Goal: Task Accomplishment & Management: Use online tool/utility

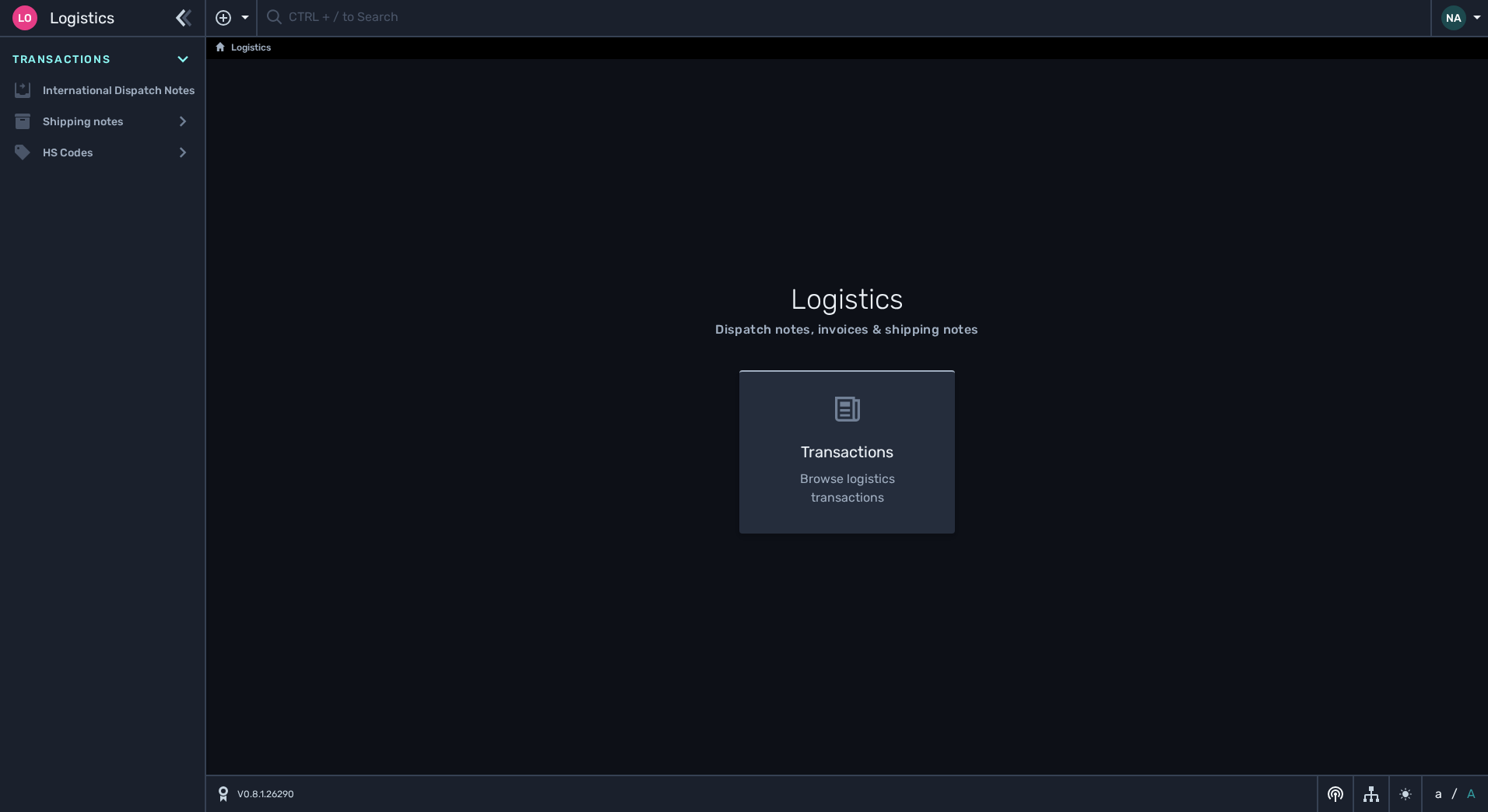
drag, startPoint x: 238, startPoint y: 279, endPoint x: 268, endPoint y: 200, distance: 84.5
click at [238, 279] on div "Logistics Dispatch notes, invoices & shipping notes Transactions Browse logisti…" at bounding box center [848, 415] width 1282 height 713
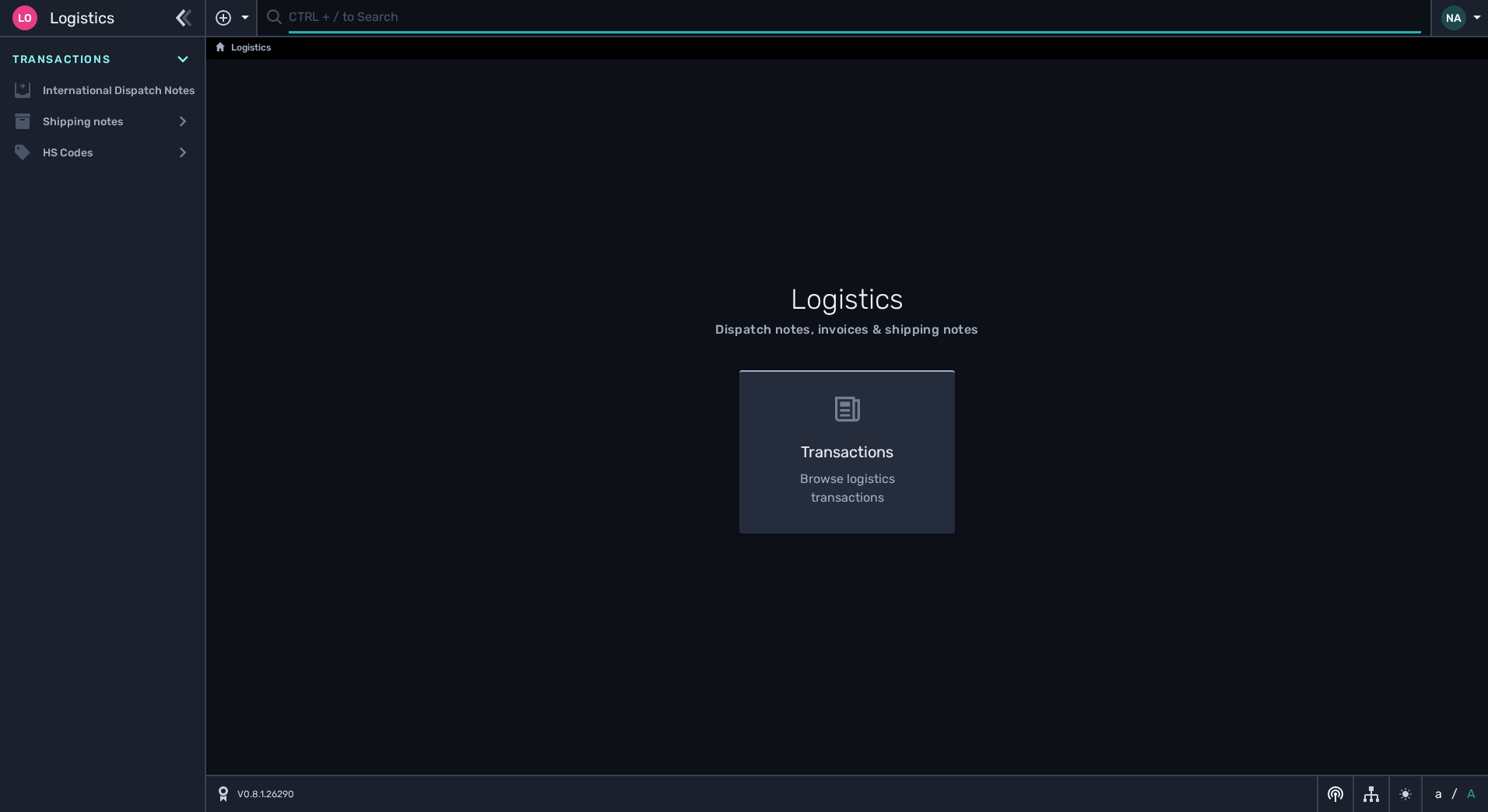
click at [341, 24] on input "text" at bounding box center [855, 18] width 1133 height 31
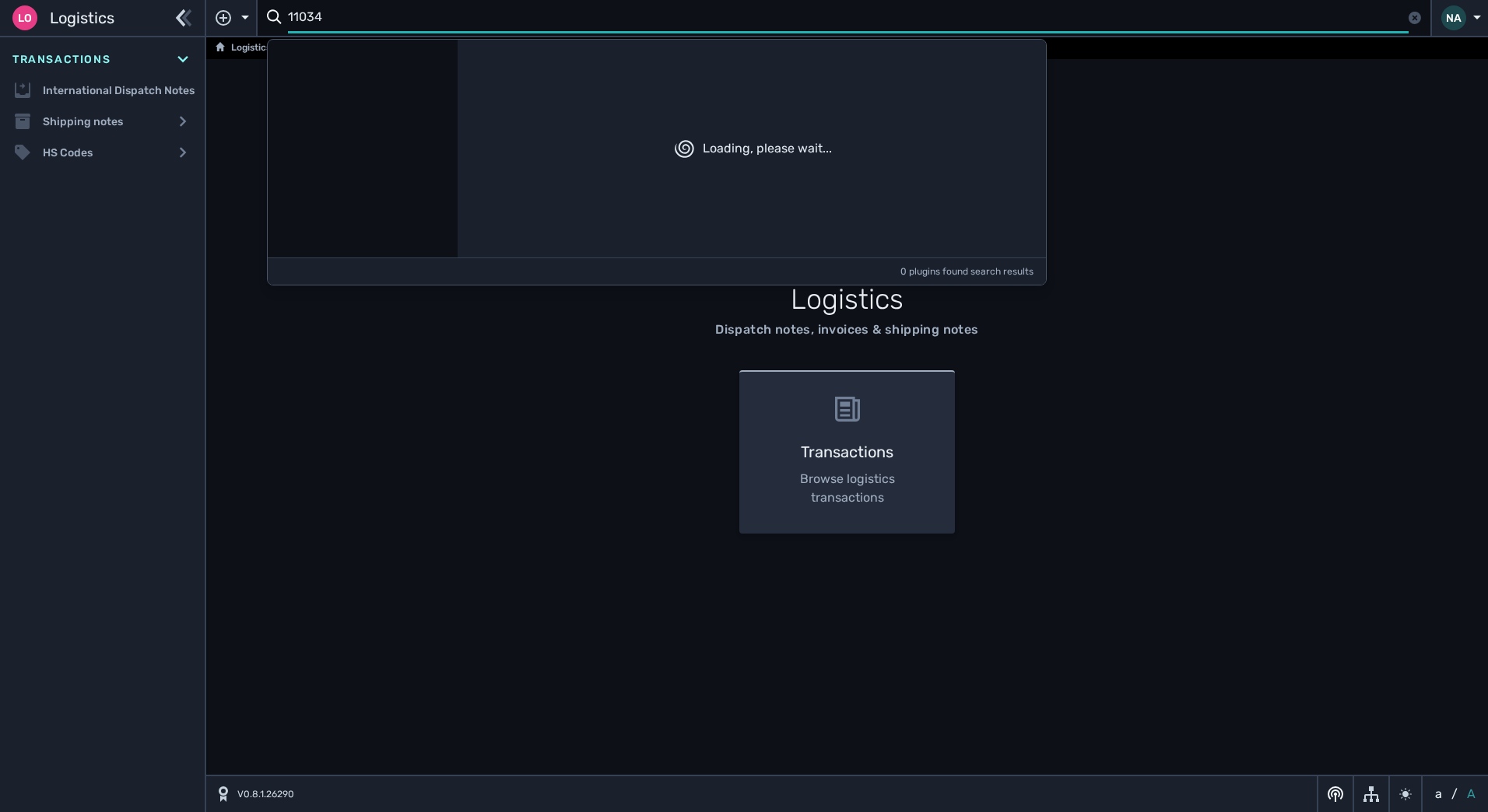
click at [346, 22] on input "11034" at bounding box center [848, 18] width 1121 height 31
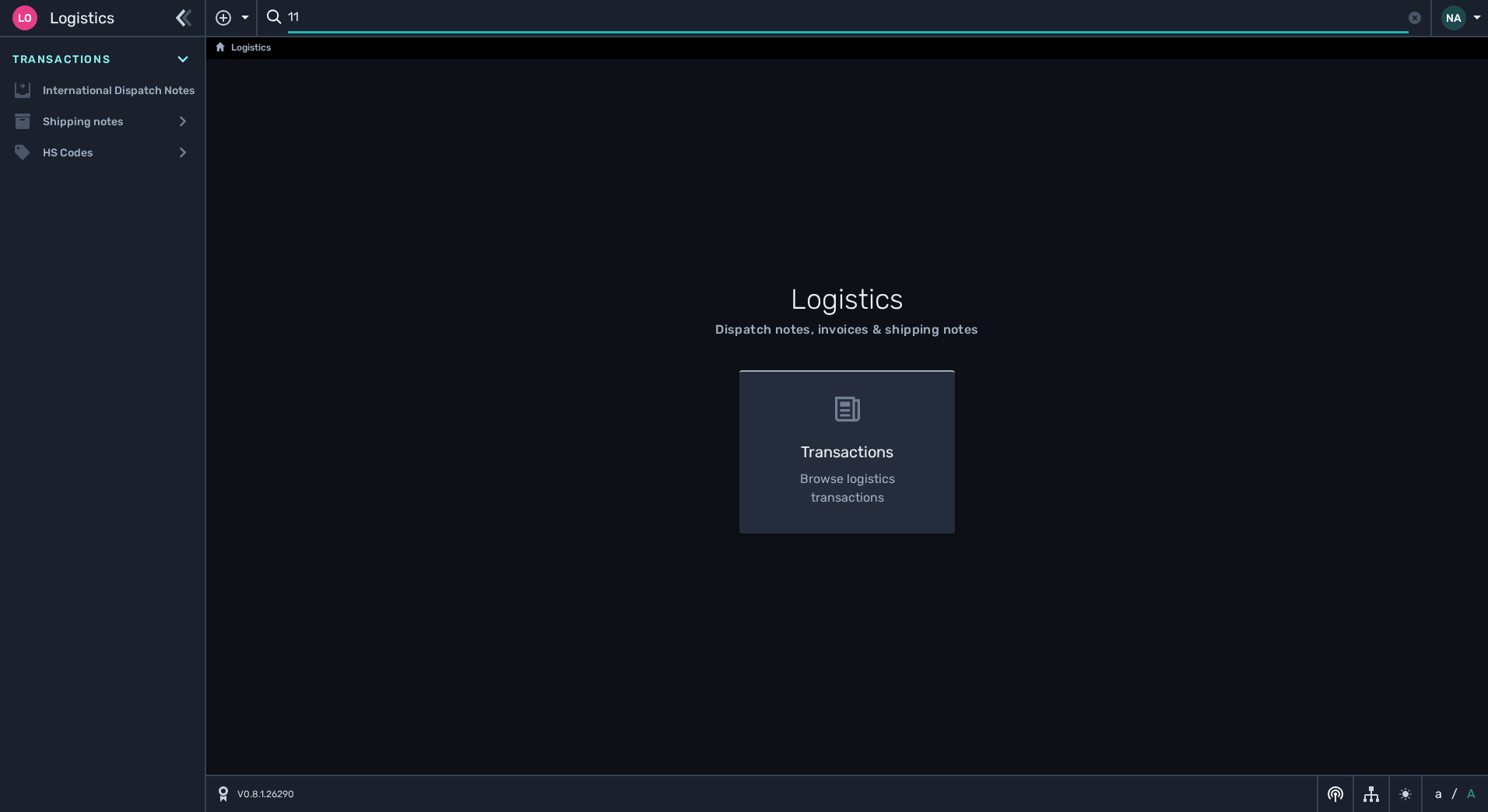
type input "11"
drag, startPoint x: 558, startPoint y: 221, endPoint x: 581, endPoint y: 229, distance: 24.4
click at [569, 228] on div "Logistics Dispatch notes, invoices & shipping notes Transactions Browse logisti…" at bounding box center [848, 415] width 1282 height 713
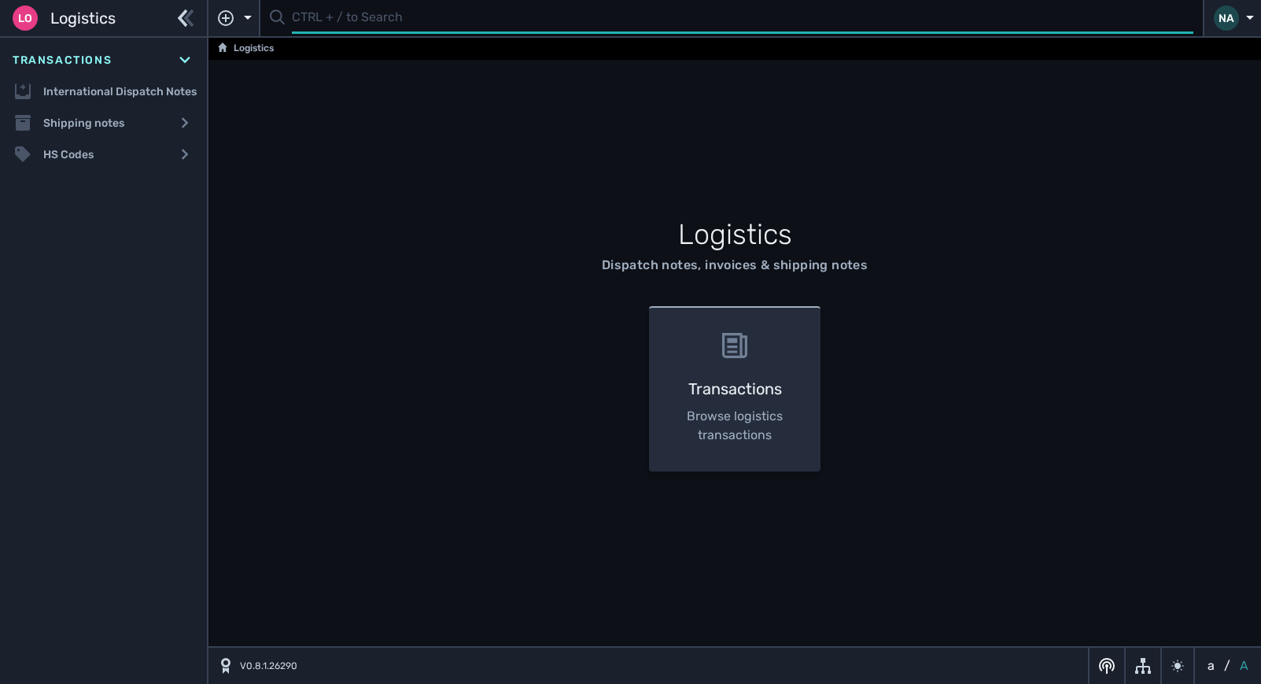
click at [372, 24] on input "text" at bounding box center [743, 18] width 902 height 31
type input "1109921"
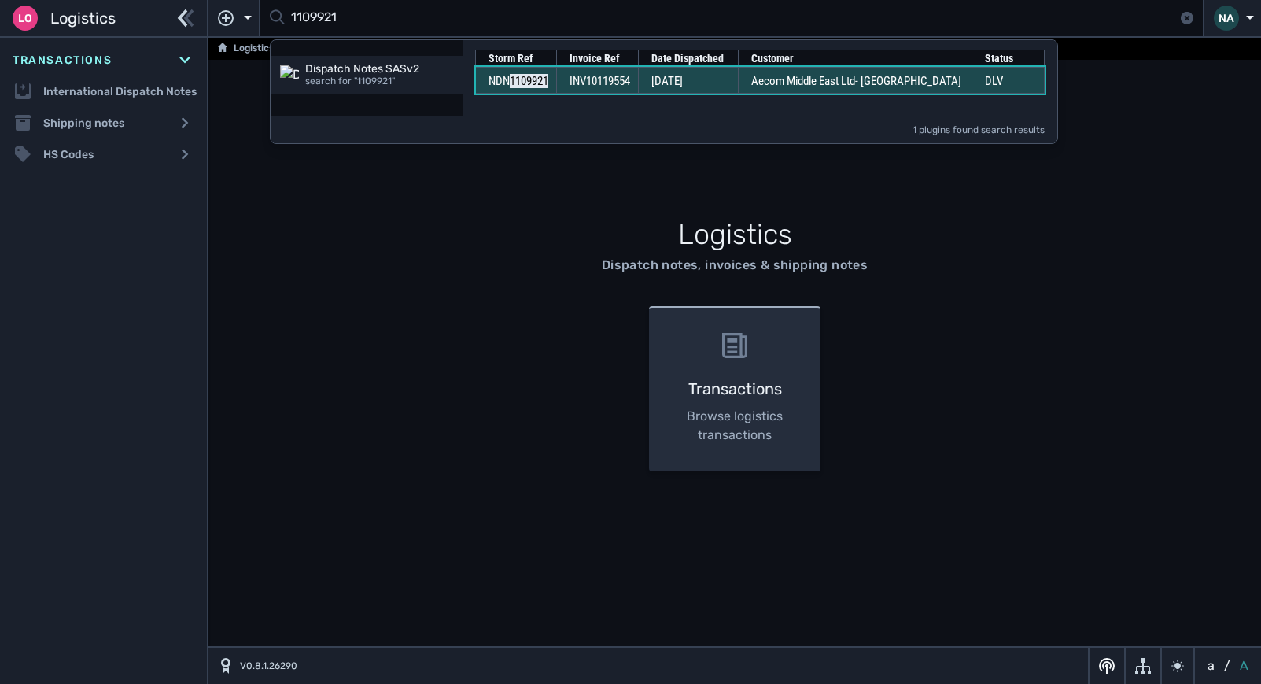
click at [630, 83] on span "INV10119554" at bounding box center [600, 81] width 61 height 14
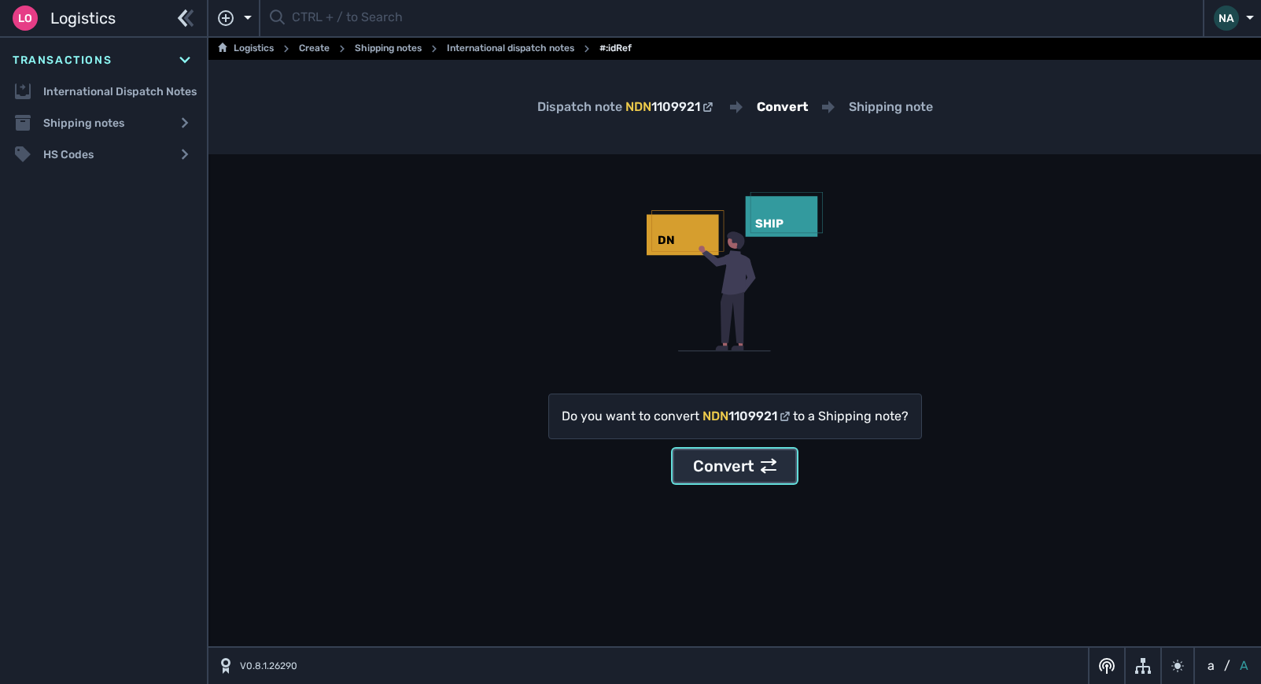
click at [733, 468] on div "Convert" at bounding box center [734, 466] width 83 height 24
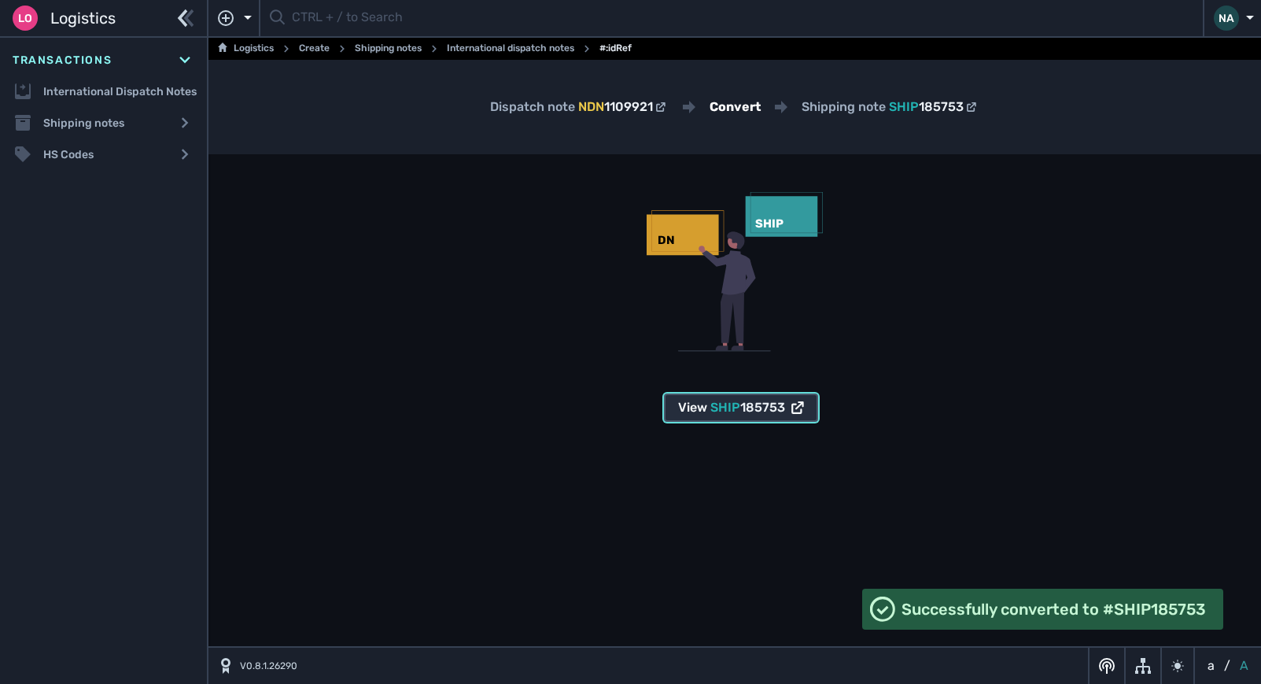
click at [728, 407] on span "SHIP" at bounding box center [726, 407] width 30 height 15
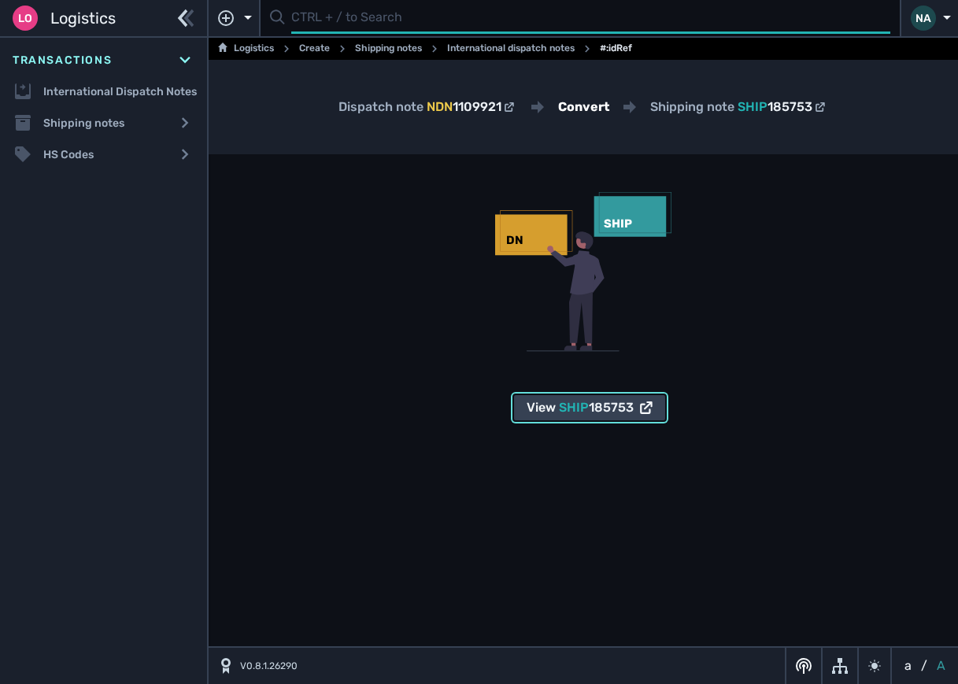
click at [338, 26] on input "text" at bounding box center [590, 18] width 599 height 31
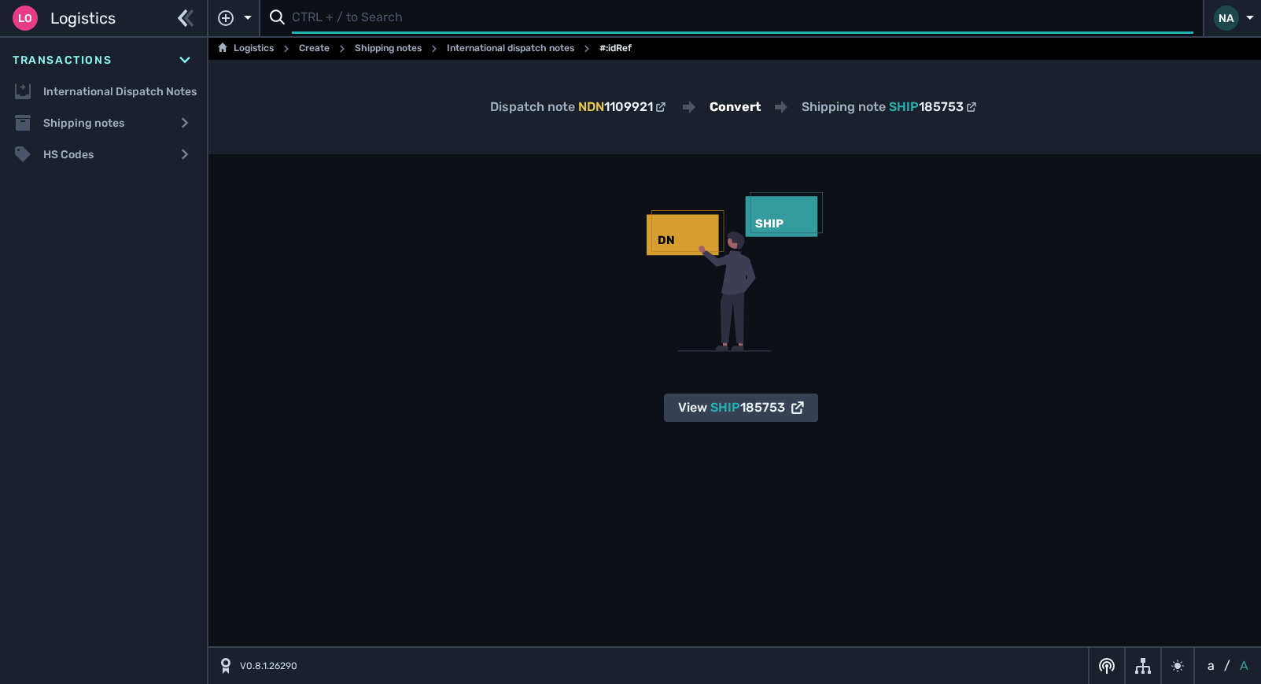
click at [346, 16] on input "text" at bounding box center [743, 18] width 902 height 31
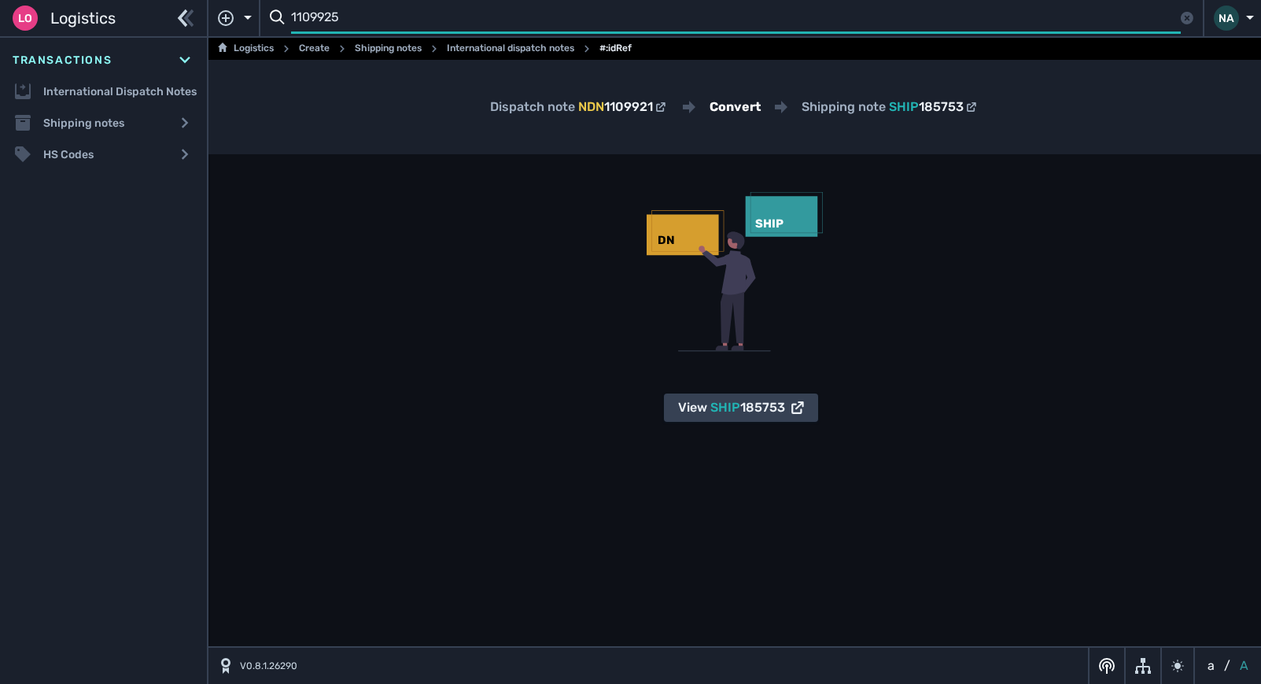
type input "1109925"
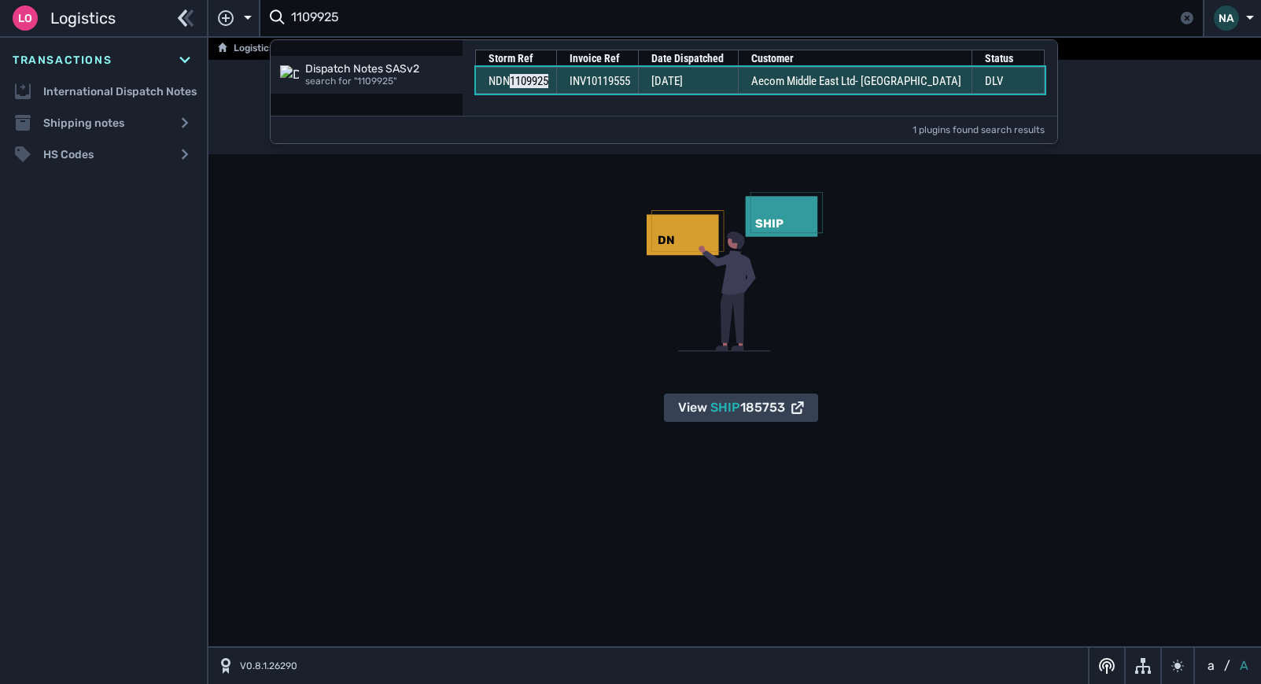
click at [622, 82] on span "INV10119555" at bounding box center [600, 81] width 61 height 14
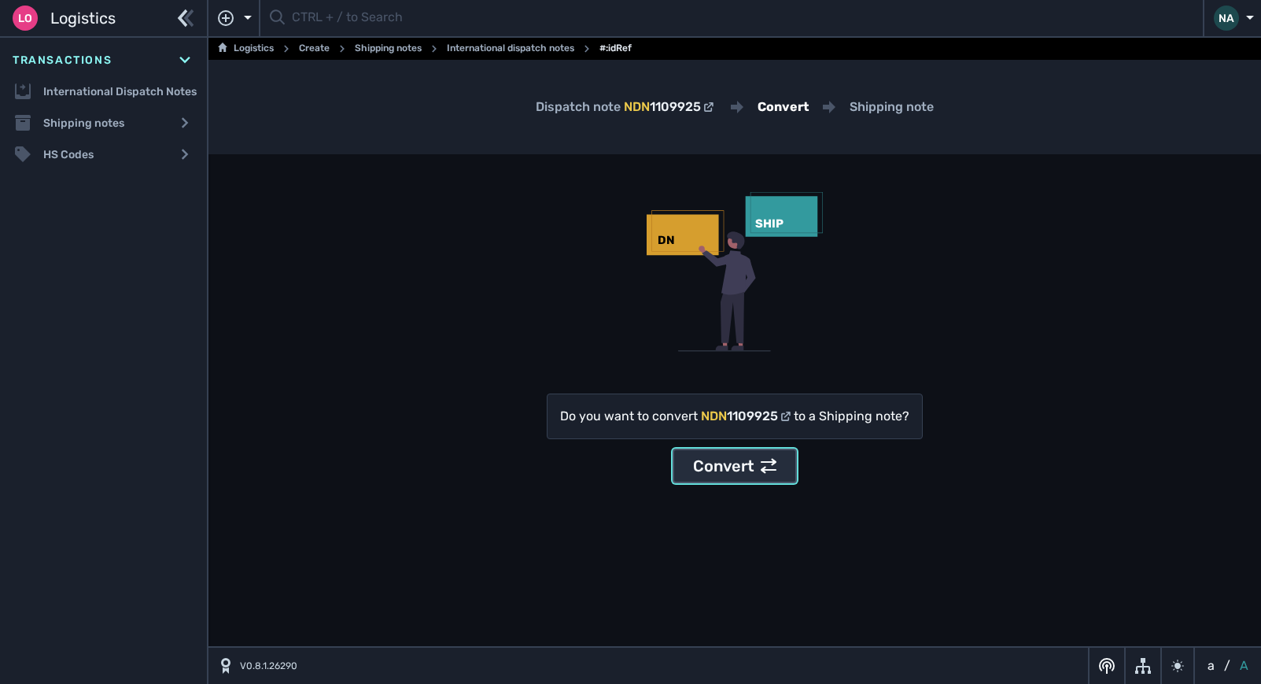
click at [738, 460] on div "Convert" at bounding box center [734, 466] width 83 height 24
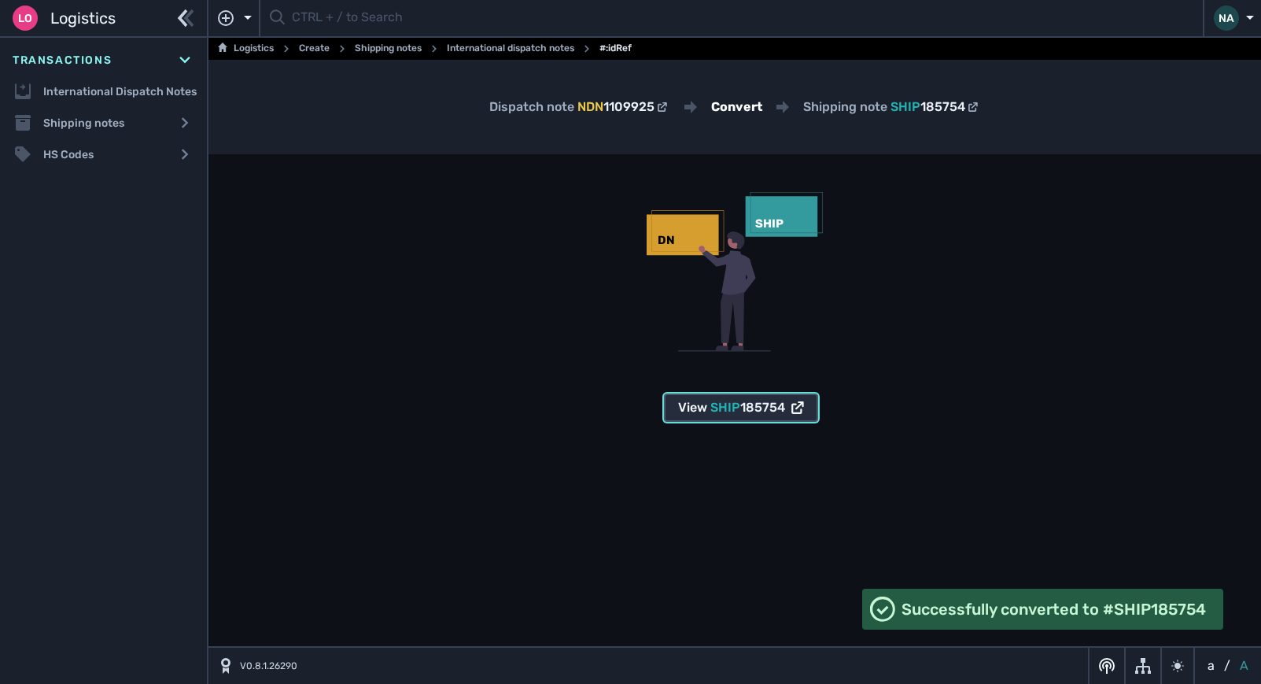
click at [714, 411] on span "SHIP" at bounding box center [726, 407] width 30 height 15
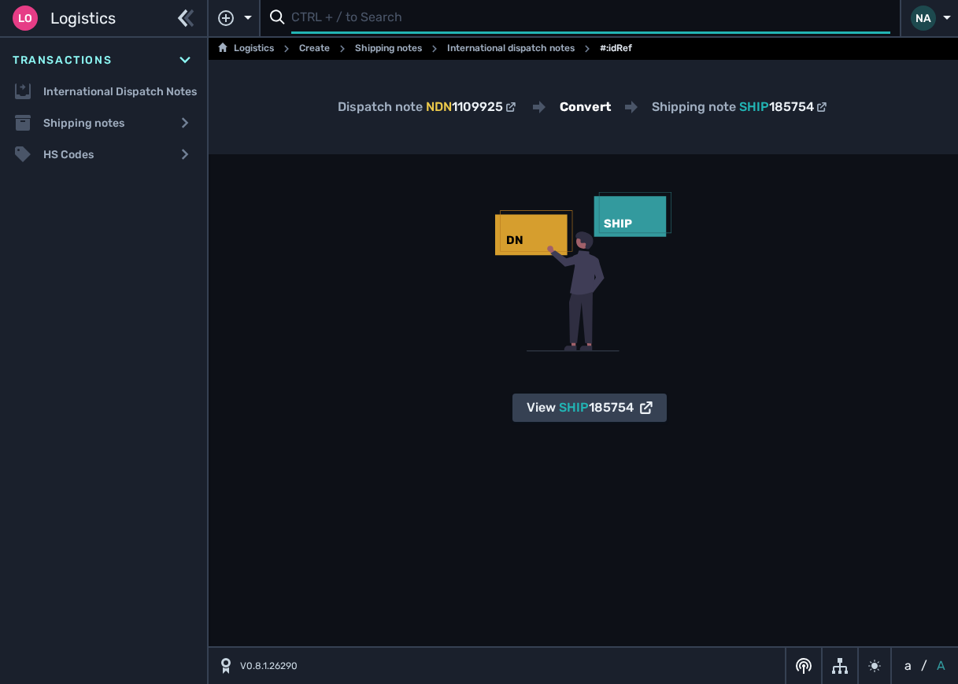
click at [395, 15] on input "text" at bounding box center [590, 18] width 599 height 31
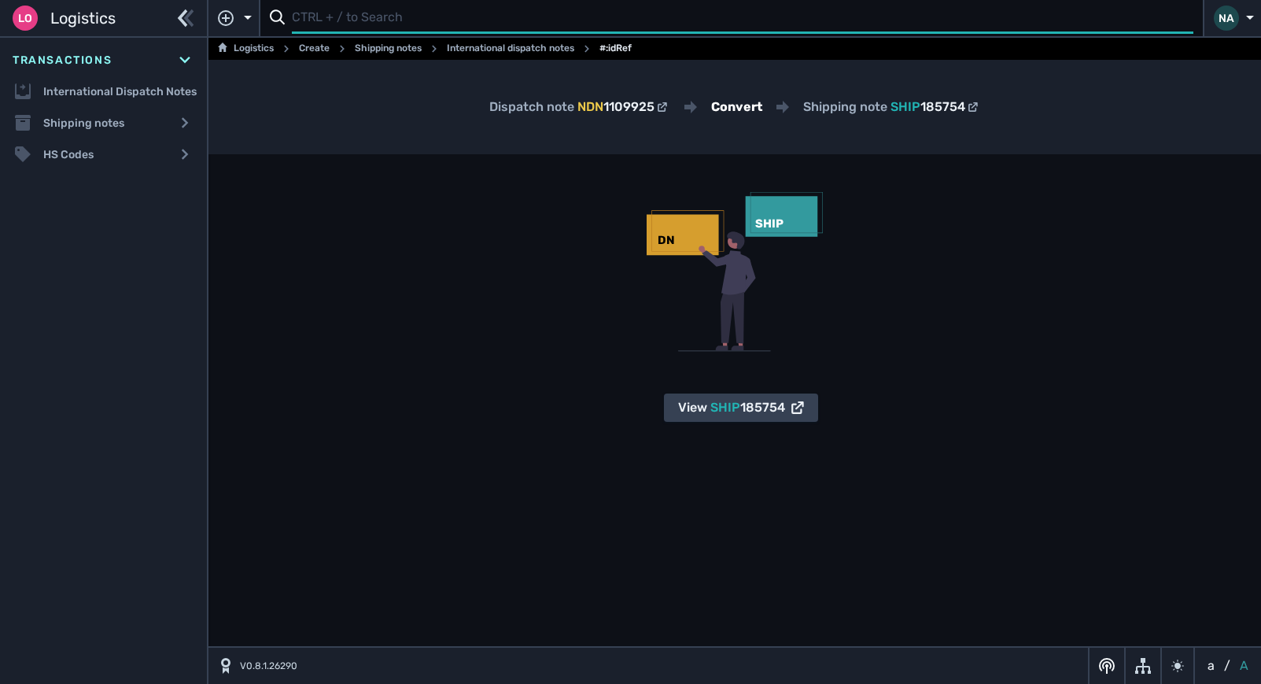
click at [382, 20] on input "text" at bounding box center [743, 18] width 902 height 31
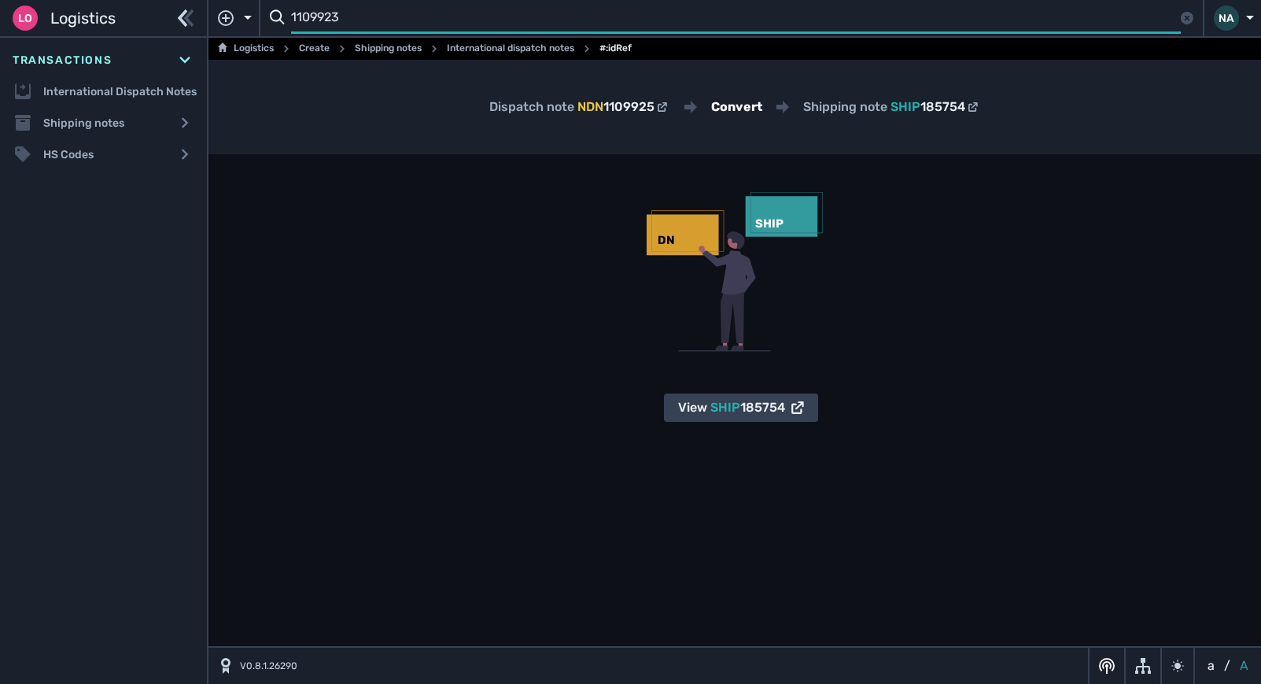
type input "1109923"
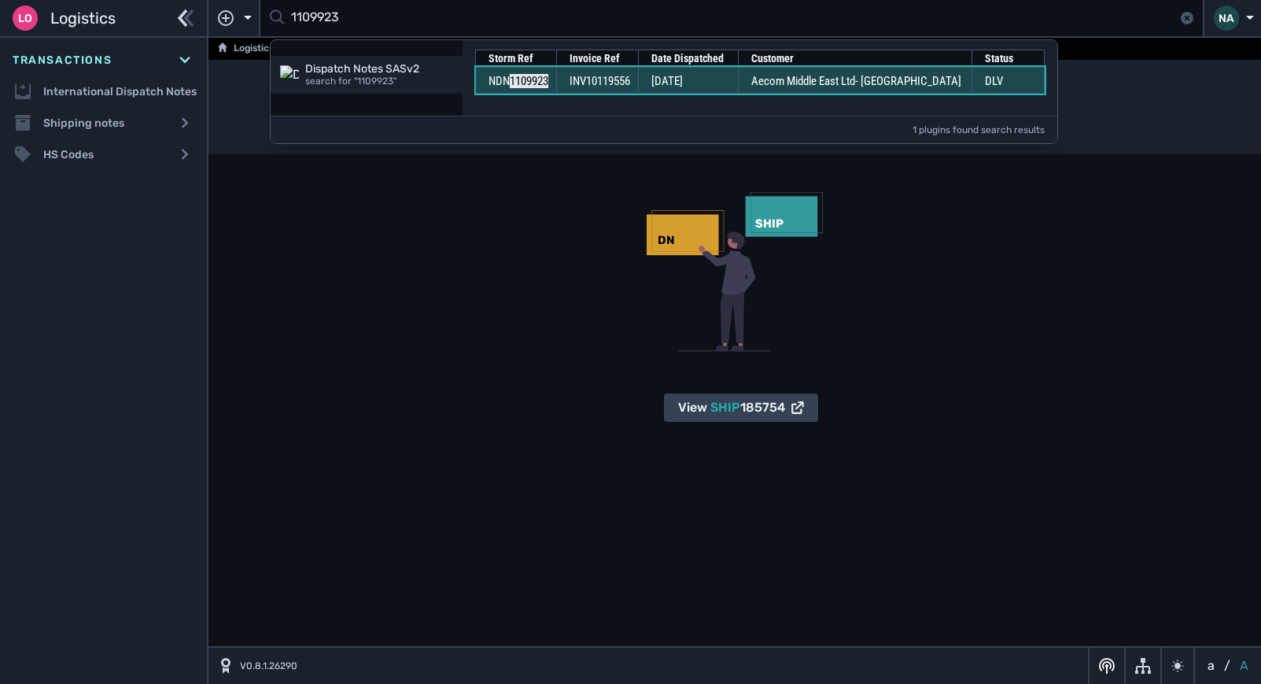
click at [578, 81] on td "INV10119556" at bounding box center [597, 80] width 82 height 27
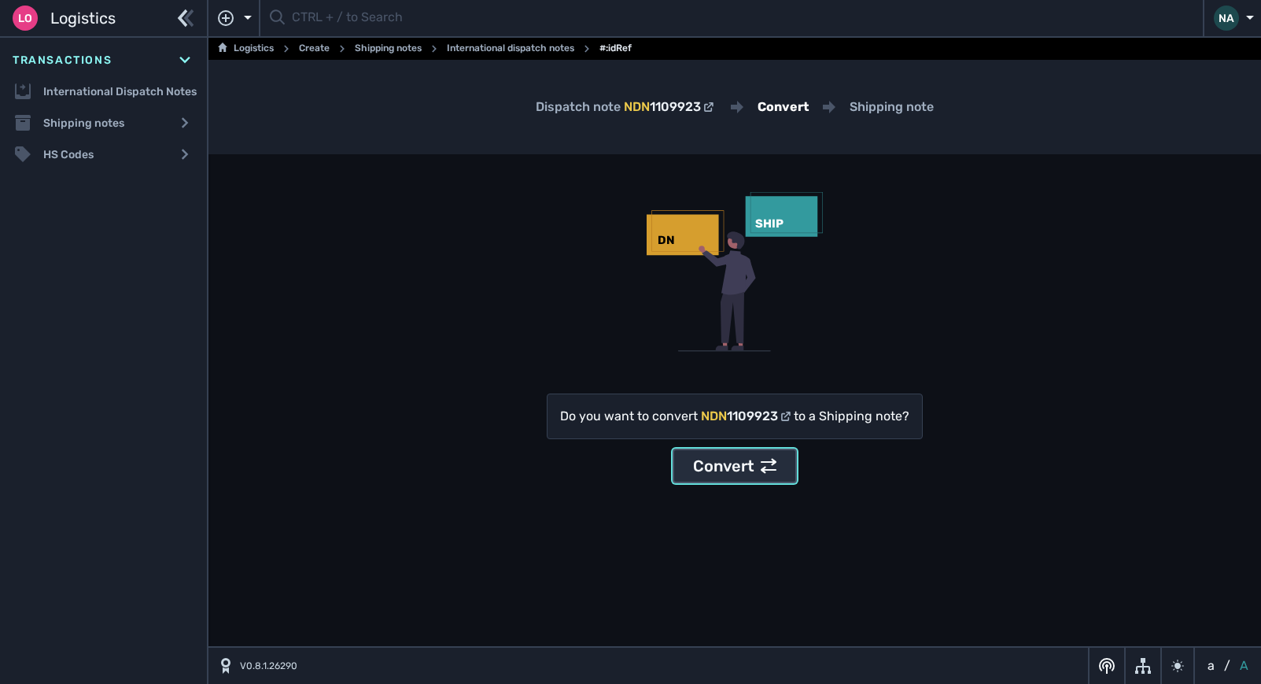
click at [770, 463] on icon at bounding box center [769, 466] width 16 height 15
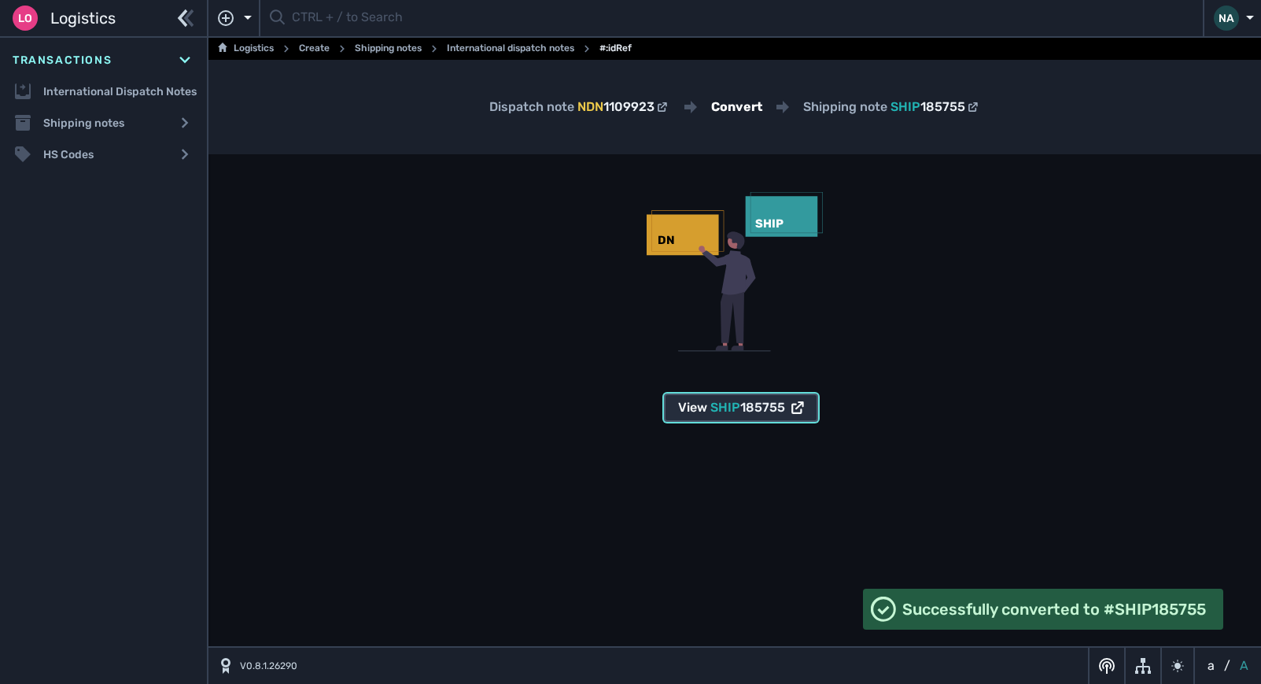
click at [740, 408] on span "185755" at bounding box center [762, 407] width 45 height 15
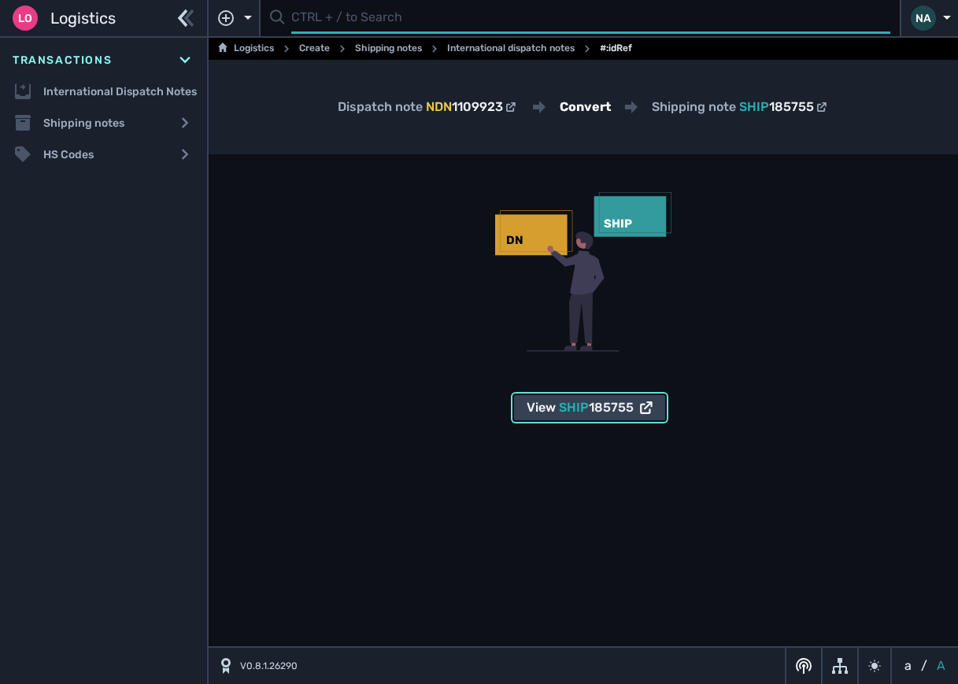
click at [305, 21] on input "text" at bounding box center [590, 18] width 599 height 31
type input "1109924"
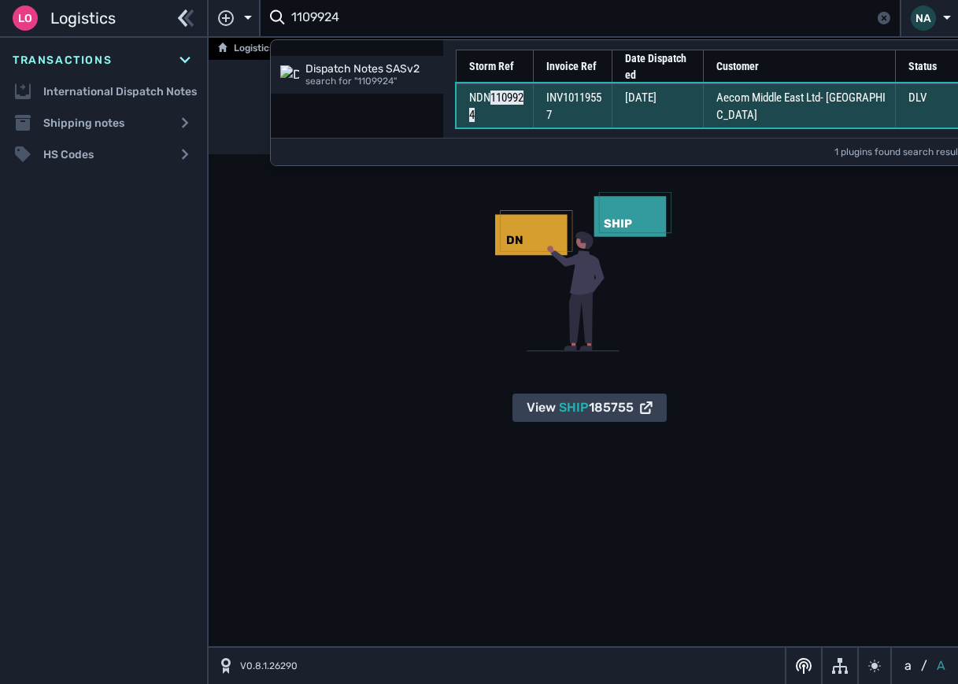
click at [542, 83] on td "INV10119557" at bounding box center [572, 105] width 78 height 44
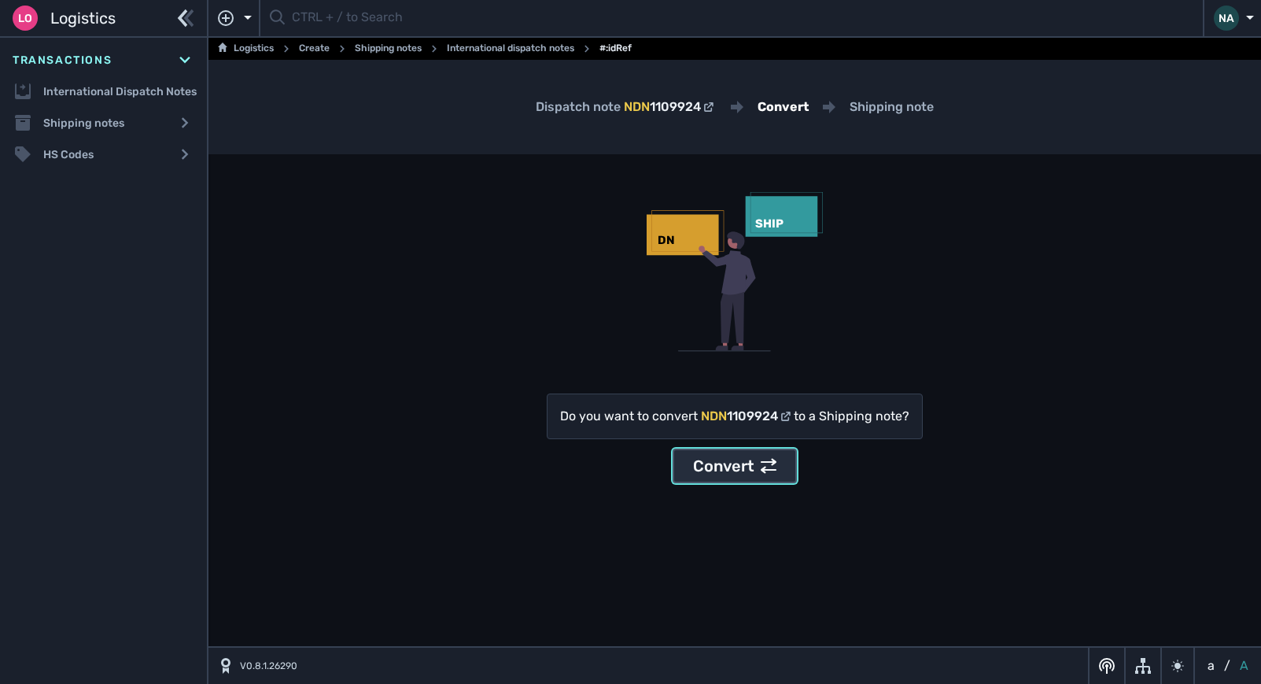
click at [714, 465] on div "Convert" at bounding box center [734, 466] width 83 height 24
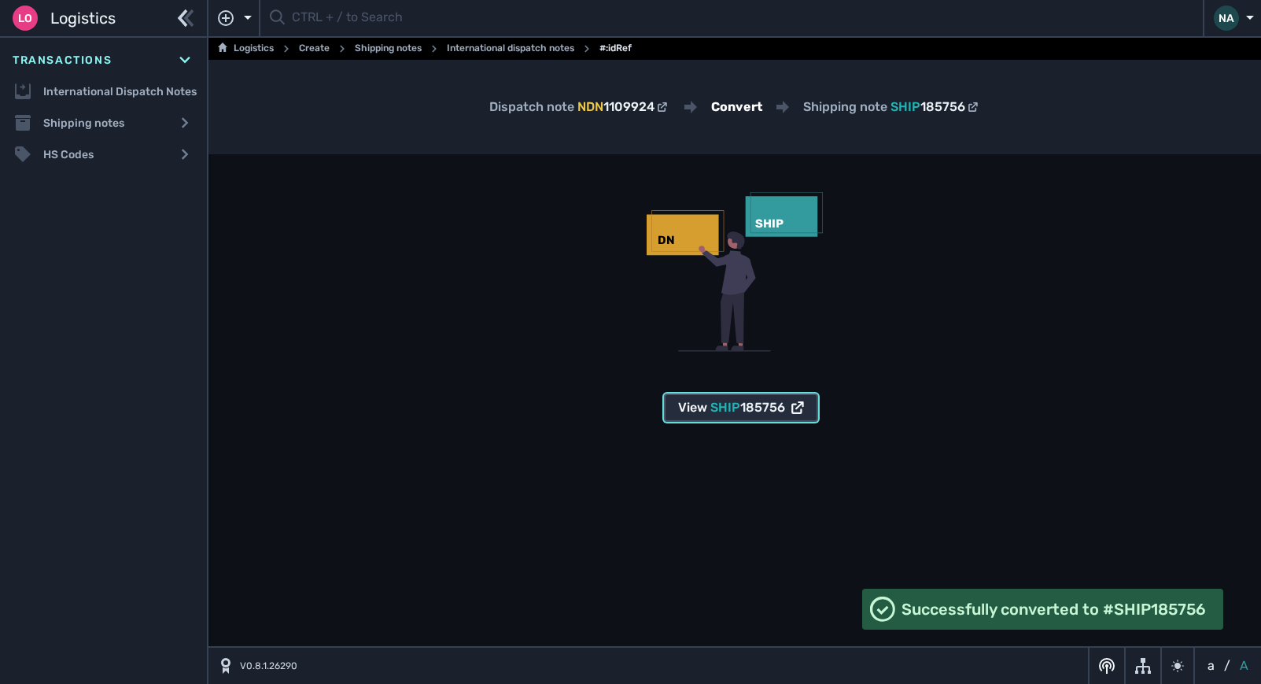
click at [732, 414] on span "SHIP 185756" at bounding box center [748, 407] width 75 height 19
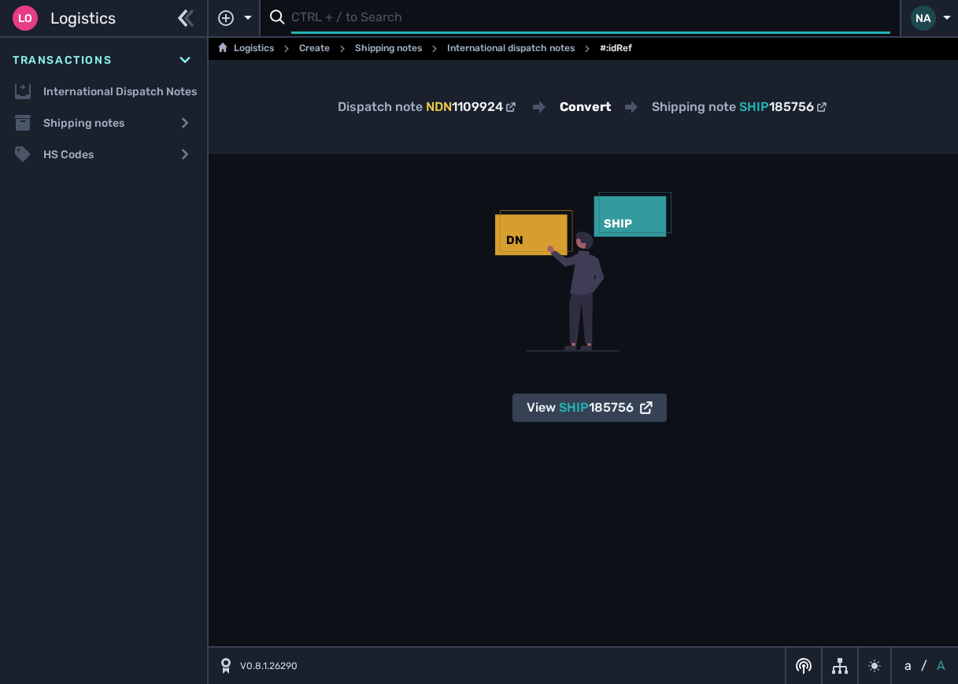
click at [316, 20] on input "text" at bounding box center [590, 18] width 599 height 31
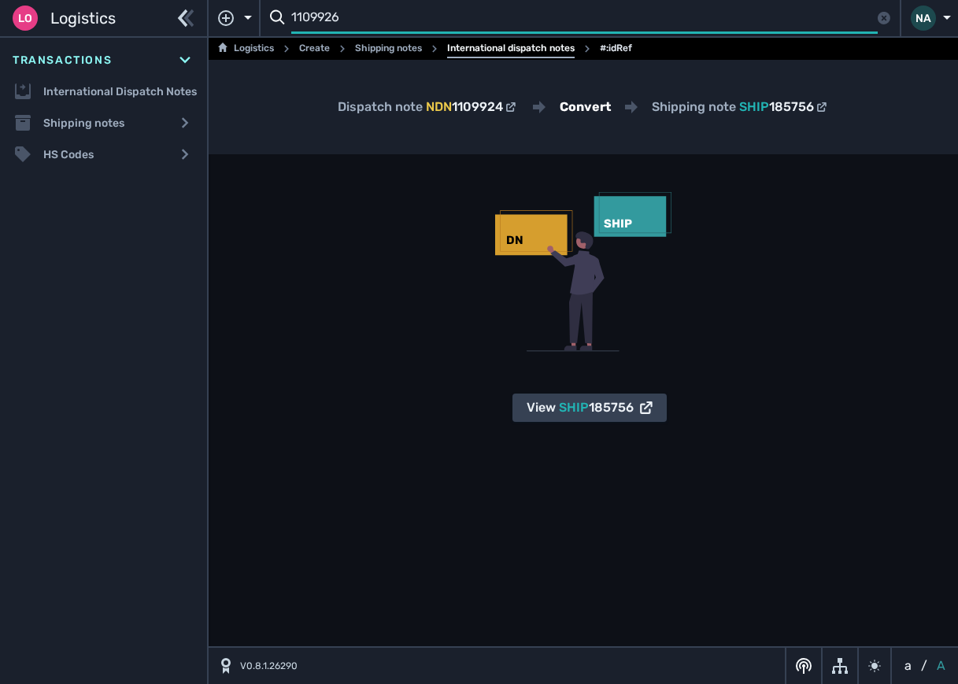
type input "1109926"
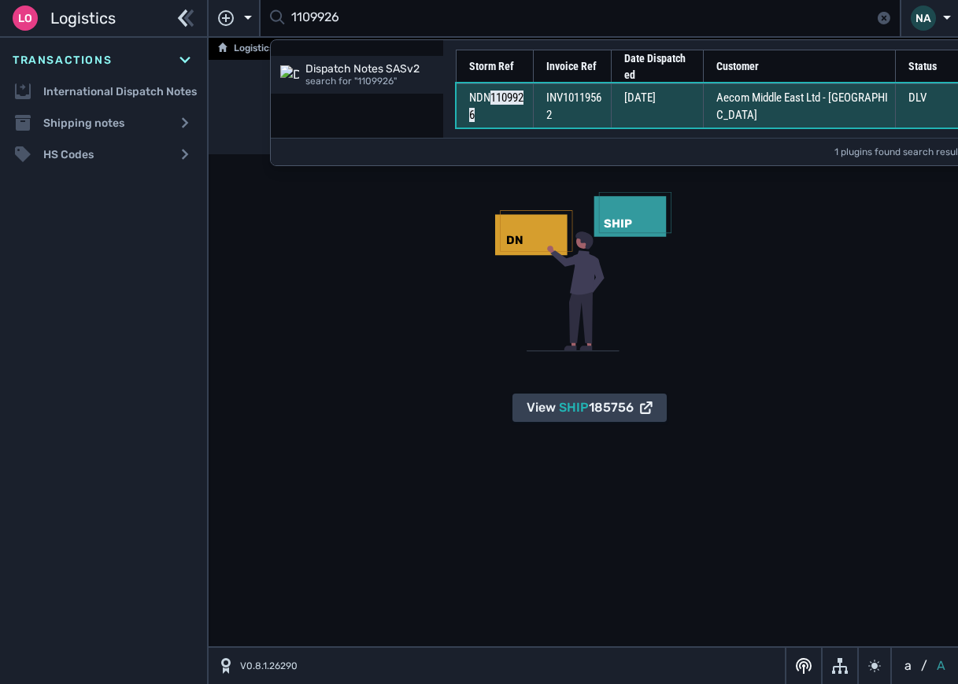
click at [602, 111] on td "INV10119562" at bounding box center [572, 105] width 78 height 44
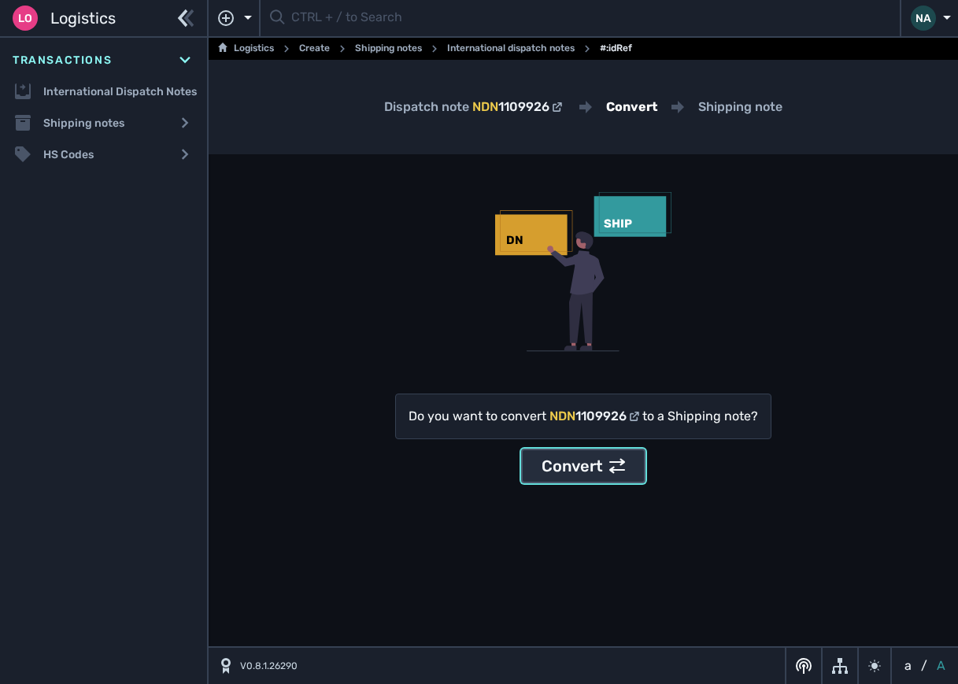
click at [611, 463] on icon at bounding box center [617, 466] width 16 height 15
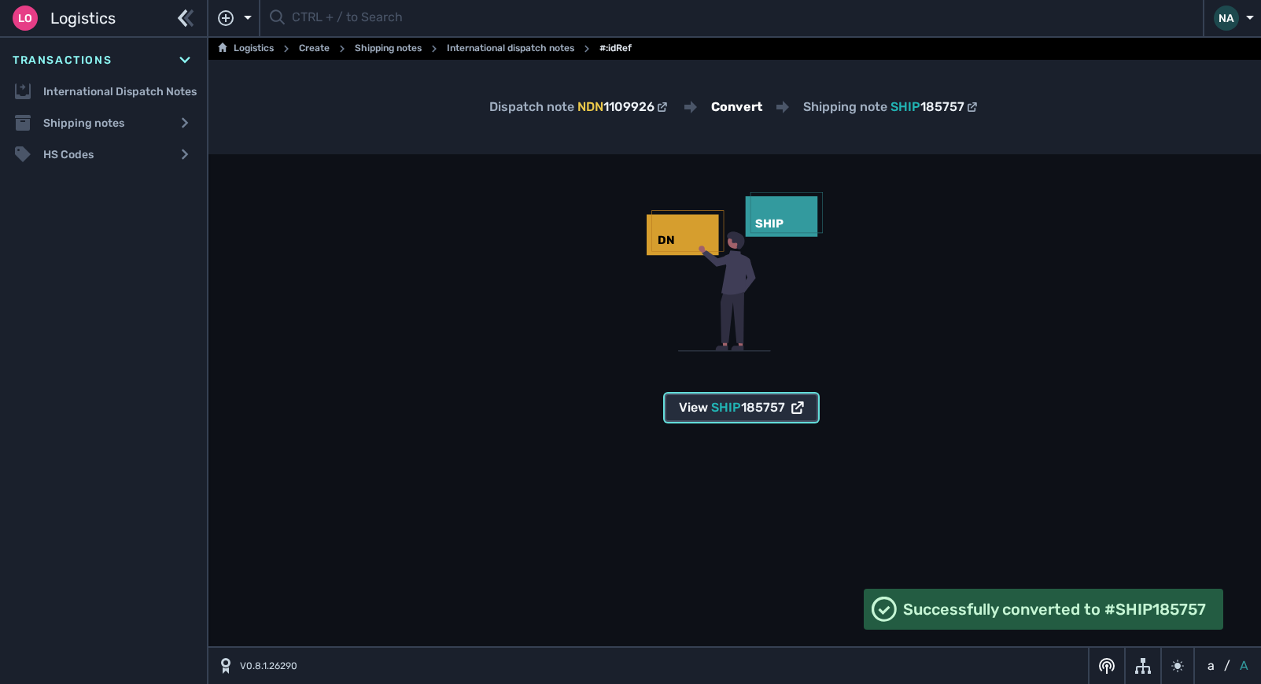
click at [760, 411] on span "185757" at bounding box center [763, 407] width 44 height 15
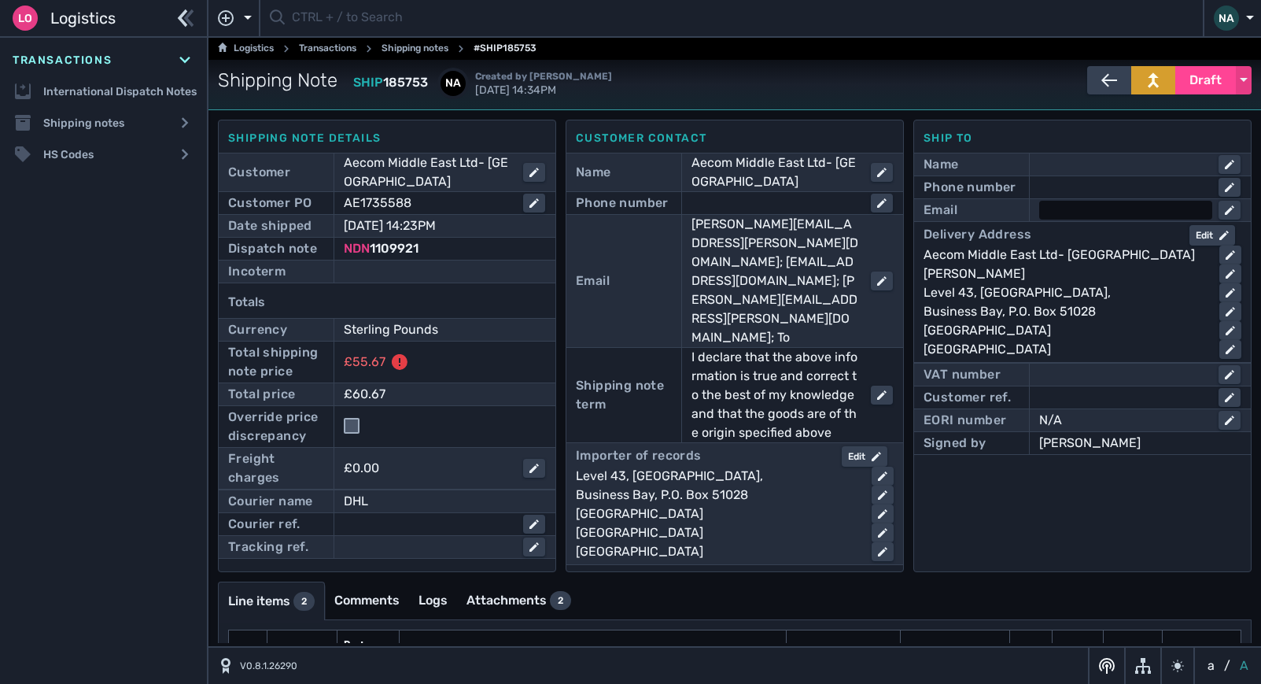
click at [1079, 205] on div at bounding box center [1125, 210] width 173 height 19
type input "mea_procurement@aecom.com"
click button "submit" at bounding box center [0, 0] width 0 height 0
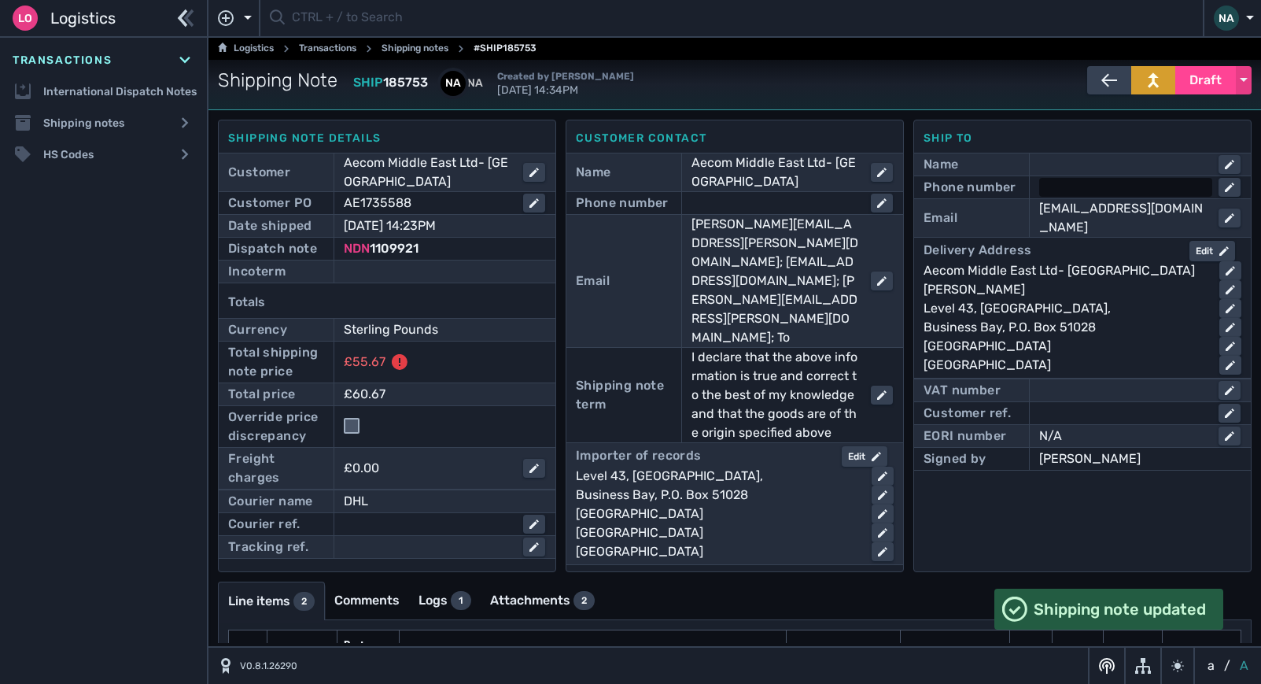
click at [1063, 194] on div at bounding box center [1125, 187] width 173 height 19
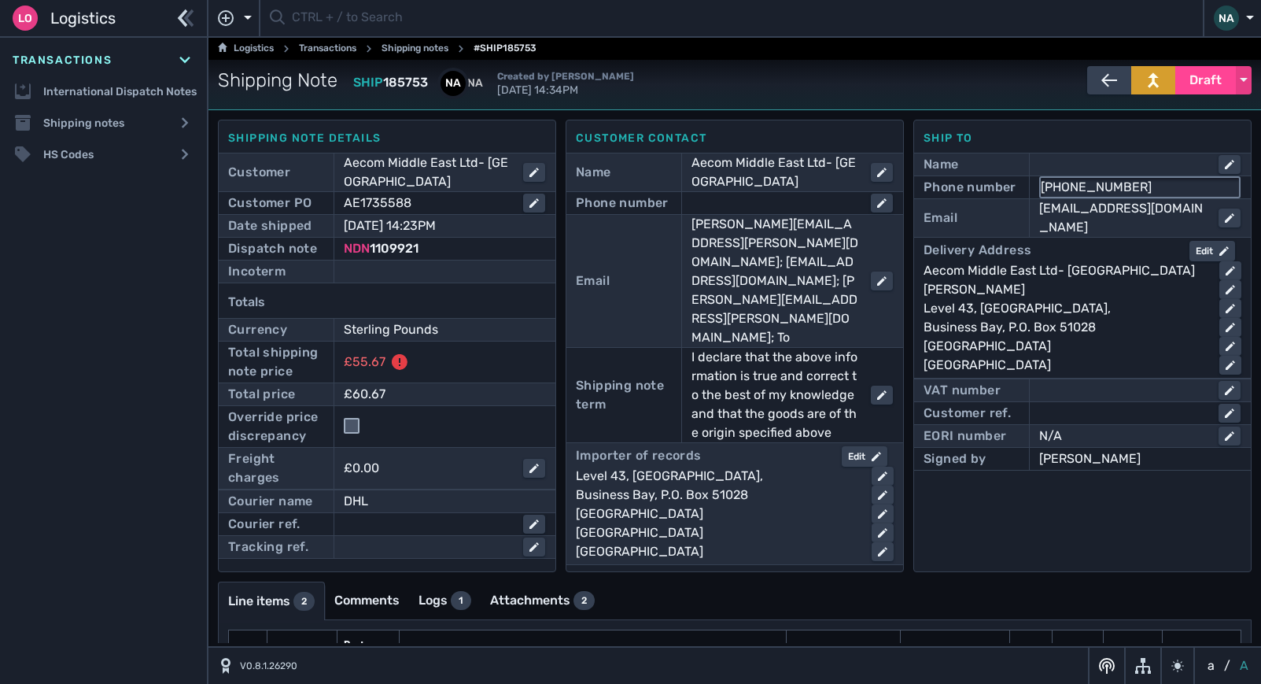
type input "+971 4 439 1000"
click at [1006, 531] on div "Ship to Name Phone number +971 4 439 1000 Email mea_procurement@aecom.com Deliv…" at bounding box center [1083, 346] width 338 height 452
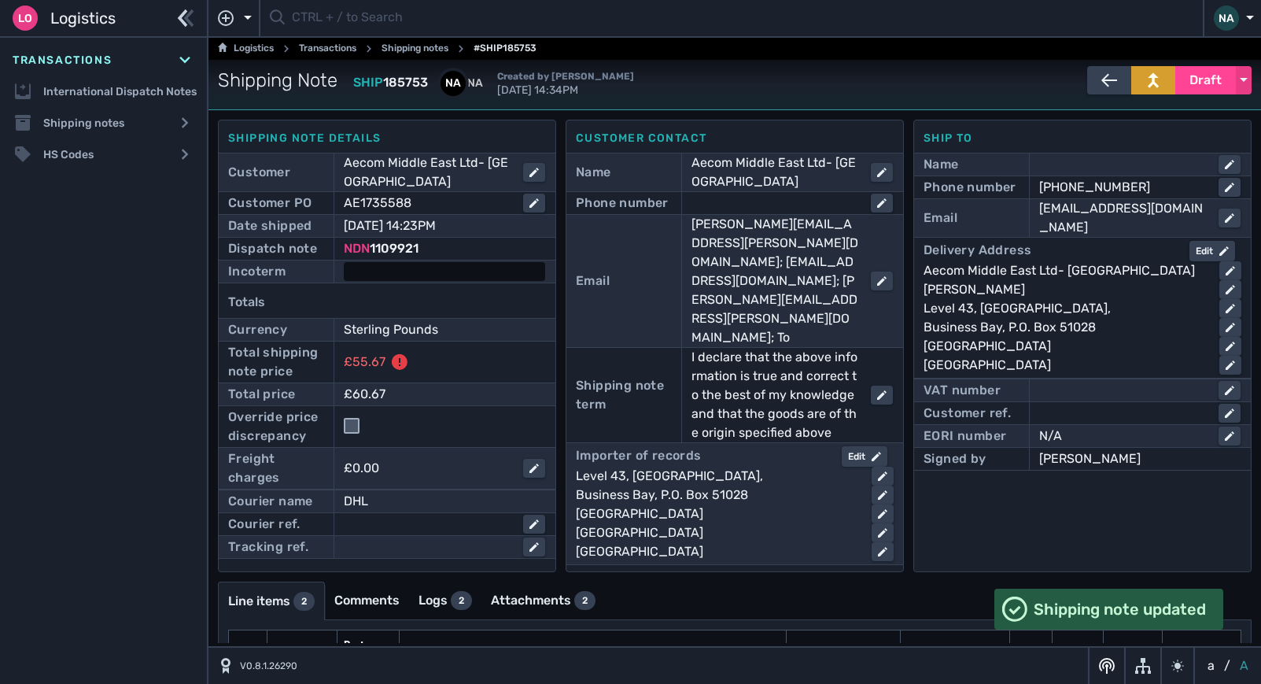
click at [431, 269] on div at bounding box center [444, 271] width 201 height 19
click at [431, 269] on select "- Ex Works - EXW Free Carrier - FCA Carriage Paid To - CPT Carriage Insurance P…" at bounding box center [458, 272] width 227 height 21
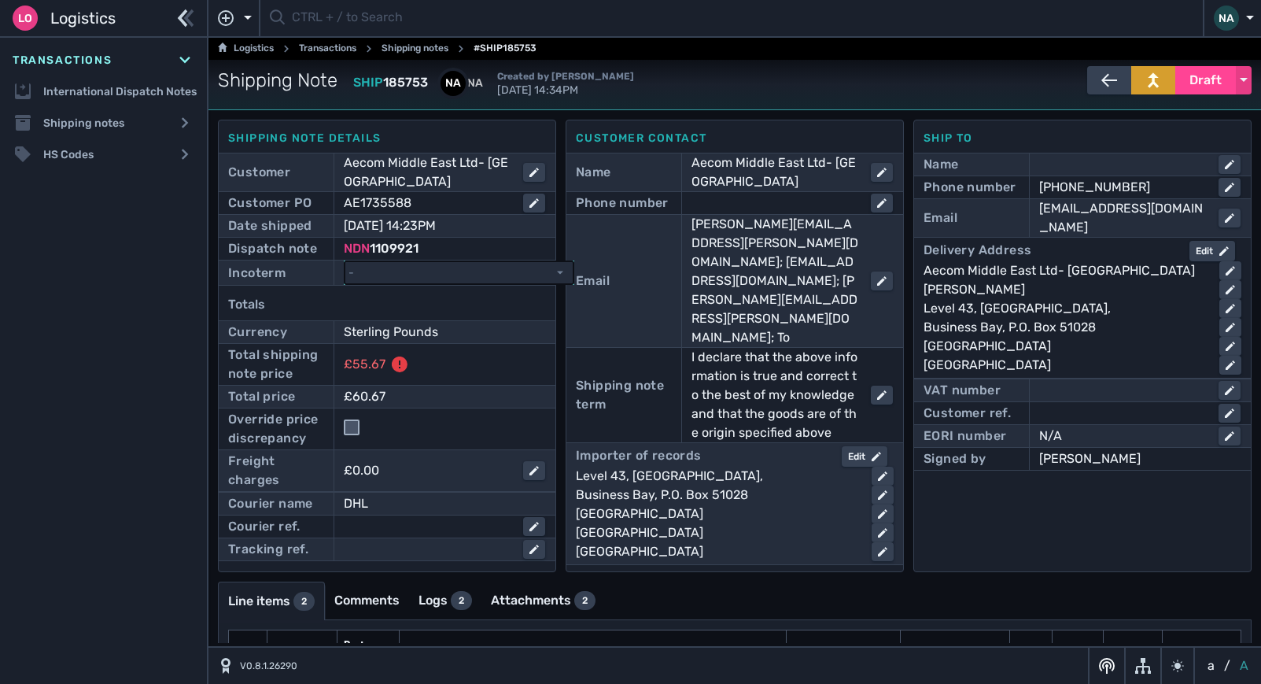
select select "[object Object]"
click at [345, 262] on select "- Ex Works - EXW Free Carrier - FCA Carriage Paid To - CPT Carriage Insurance P…" at bounding box center [458, 272] width 227 height 21
click at [1200, 85] on span "Draft" at bounding box center [1206, 80] width 32 height 19
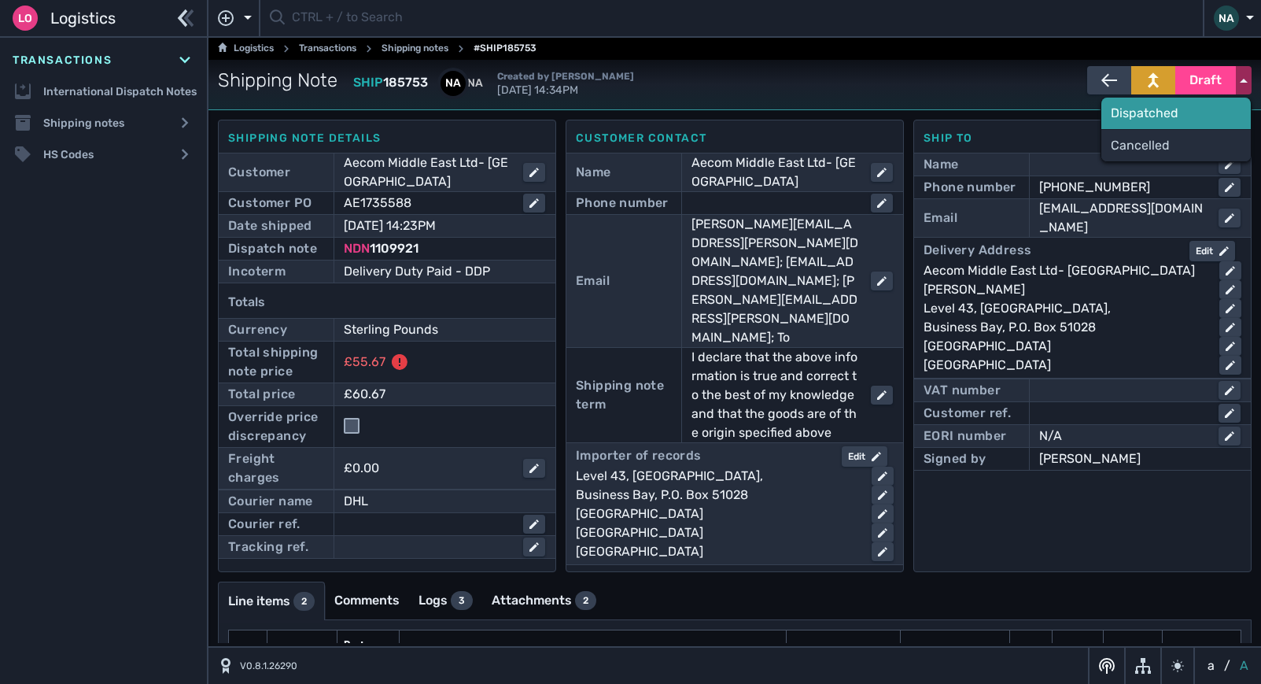
click at [1152, 118] on div "Dispatched" at bounding box center [1177, 113] width 150 height 31
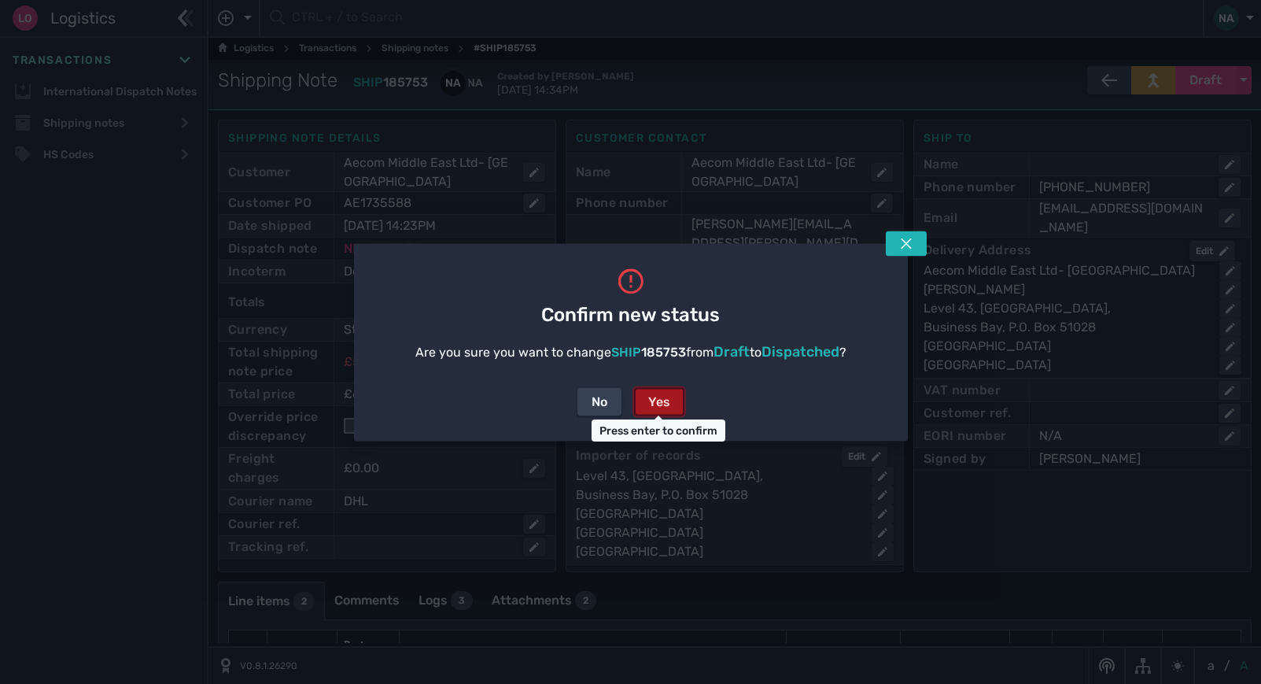
click at [659, 393] on div "Yes" at bounding box center [659, 401] width 22 height 19
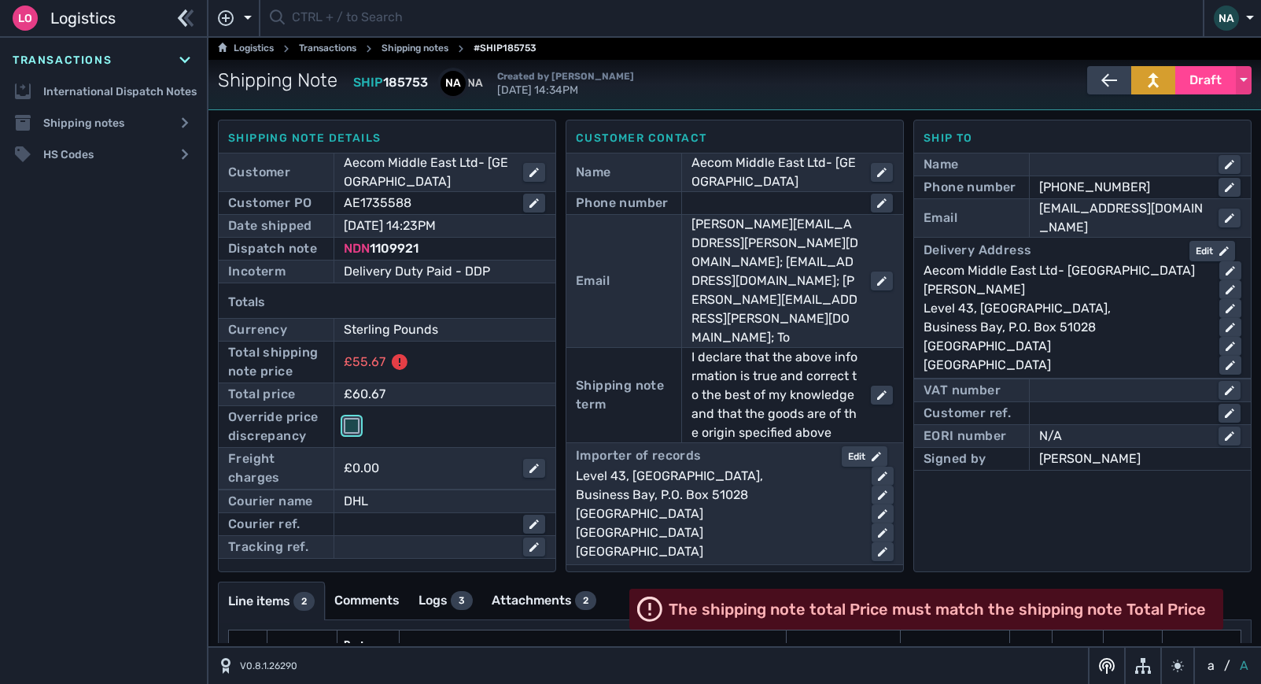
click at [357, 422] on input "checkbox" at bounding box center [352, 426] width 16 height 16
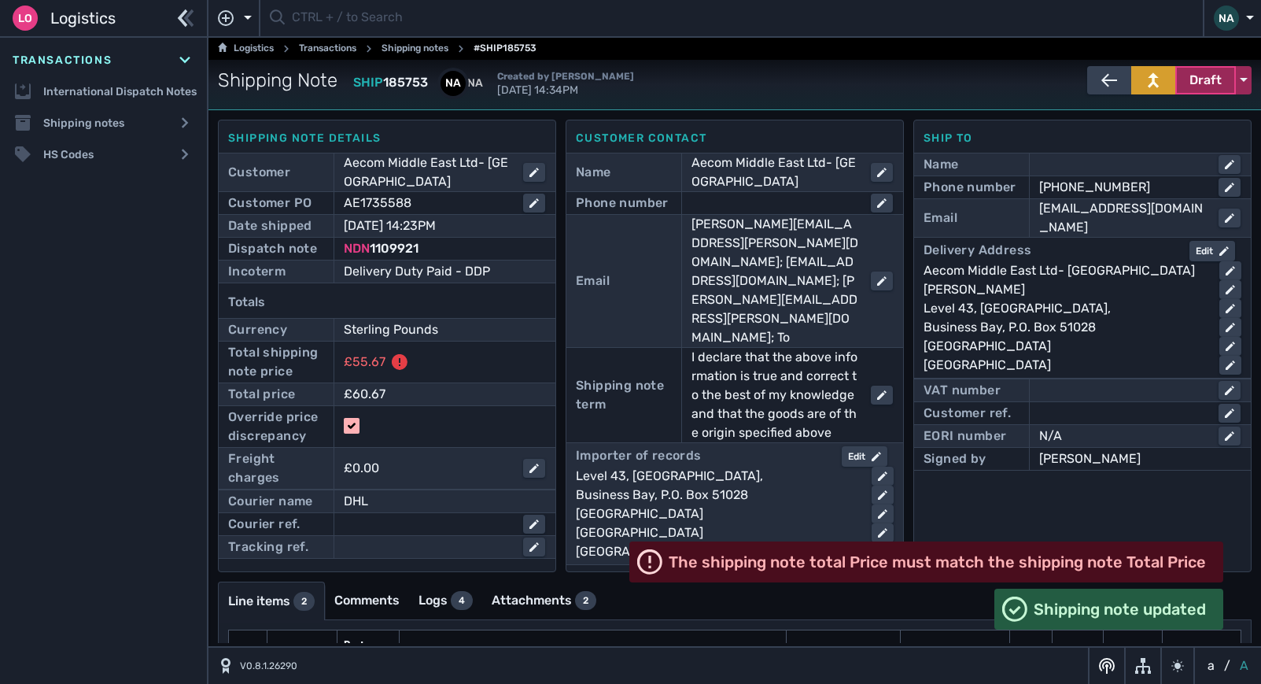
click at [1206, 87] on span "Draft" at bounding box center [1206, 80] width 32 height 19
click at [1173, 105] on div "Dispatched" at bounding box center [1177, 113] width 150 height 31
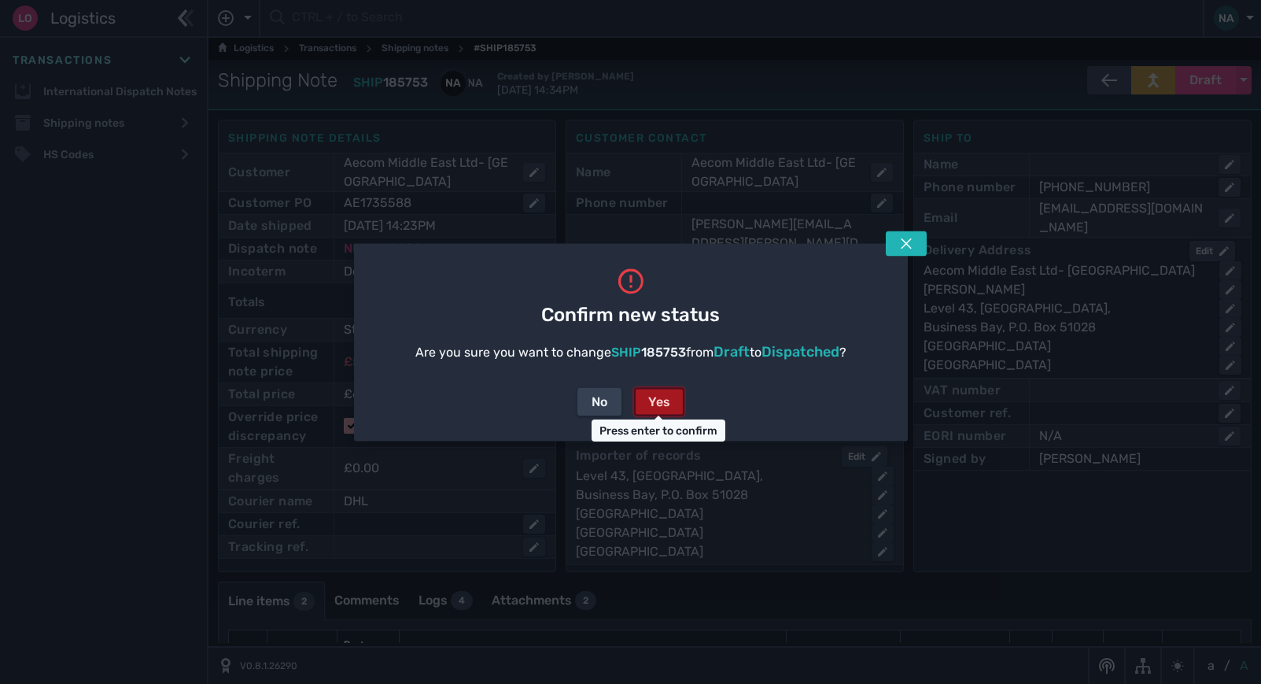
click at [660, 397] on div "Yes" at bounding box center [659, 401] width 22 height 19
checkbox input "false"
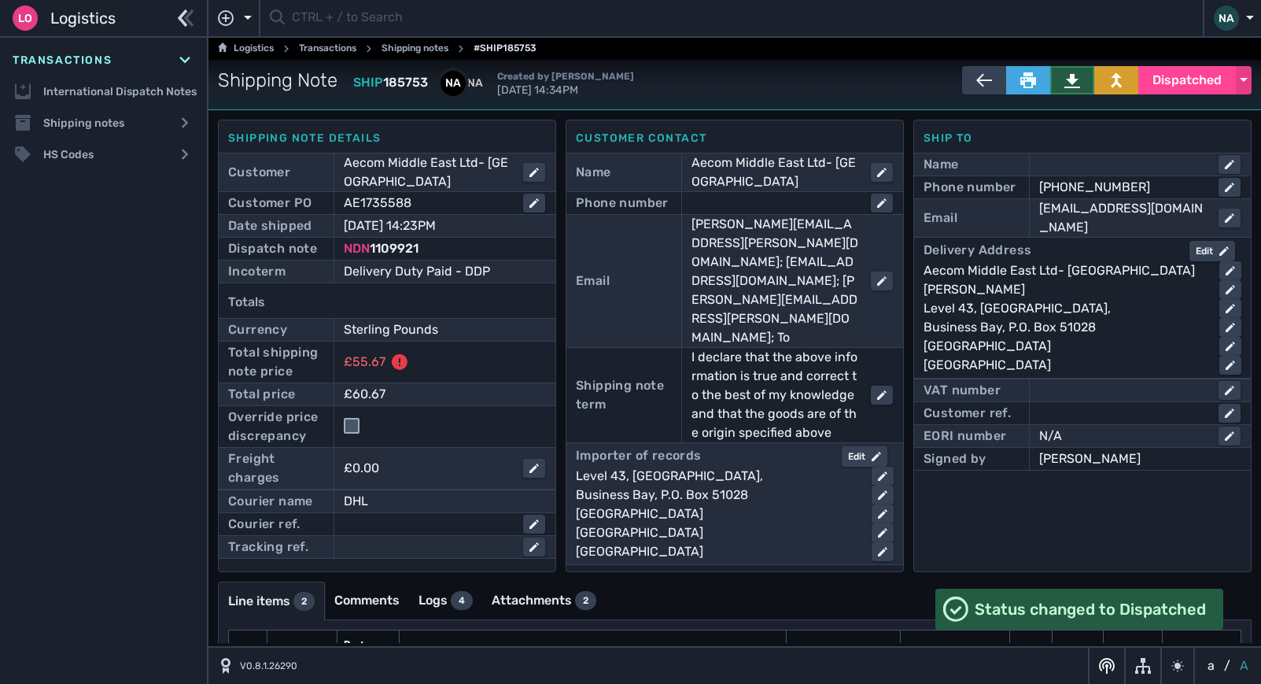
click at [1050, 87] on button at bounding box center [1072, 80] width 44 height 28
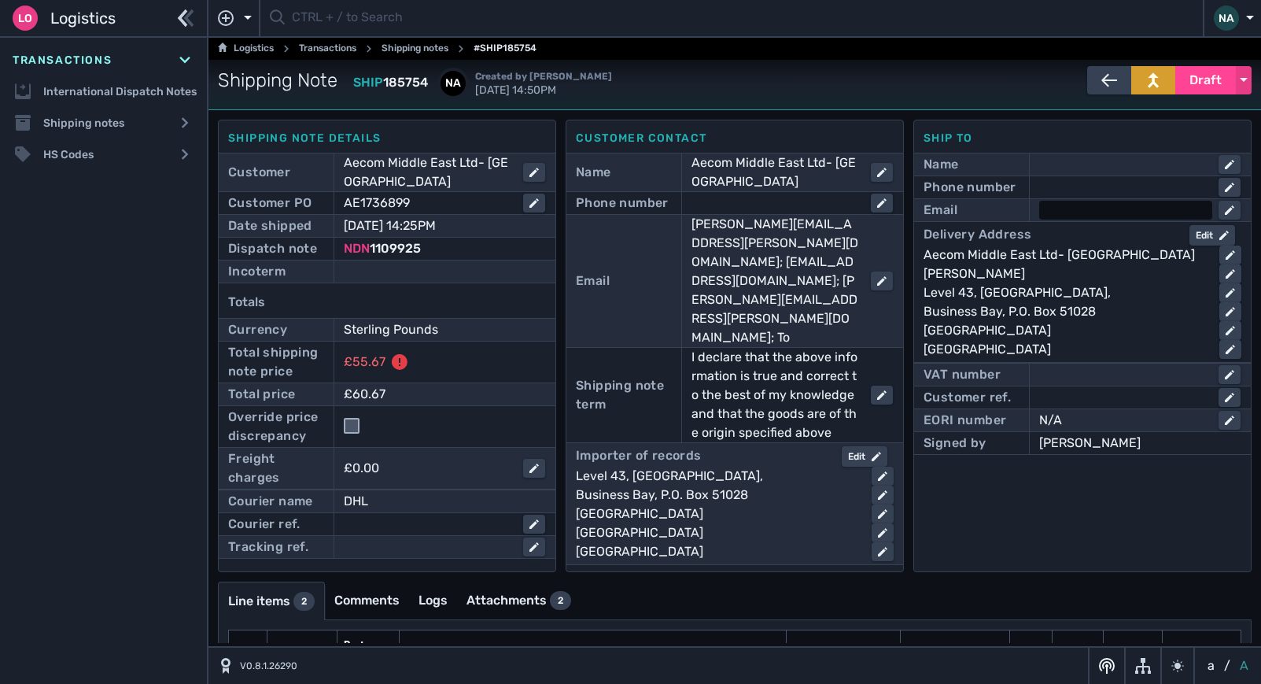
click at [1065, 207] on div at bounding box center [1125, 210] width 173 height 19
click at [1065, 208] on input "text" at bounding box center [1140, 210] width 198 height 19
type input "[EMAIL_ADDRESS][DOMAIN_NAME]"
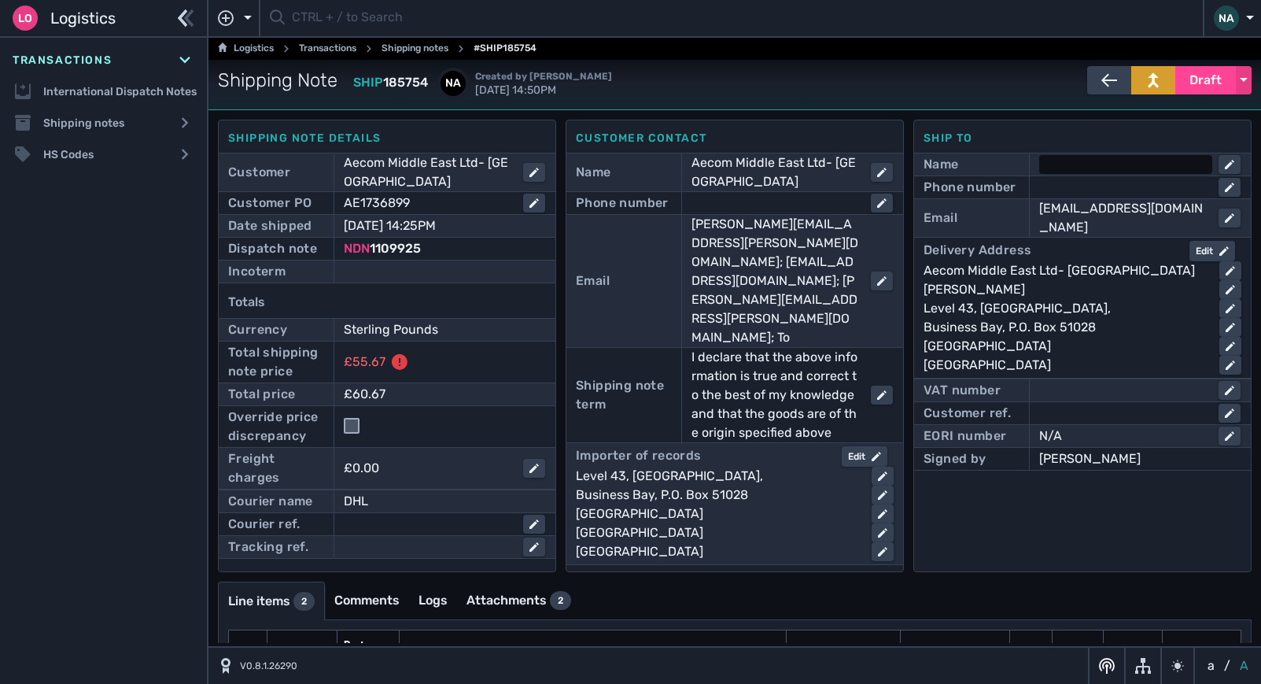
click at [1068, 167] on div at bounding box center [1125, 164] width 173 height 19
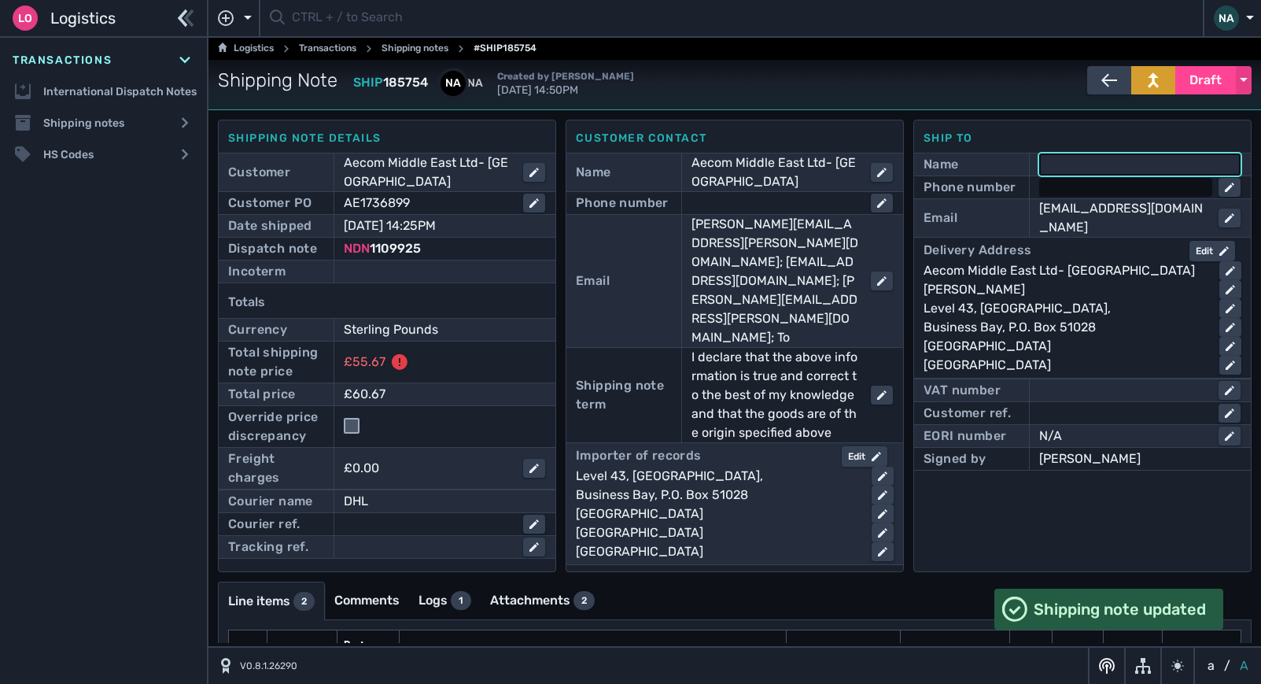
click at [1071, 189] on div at bounding box center [1125, 187] width 173 height 19
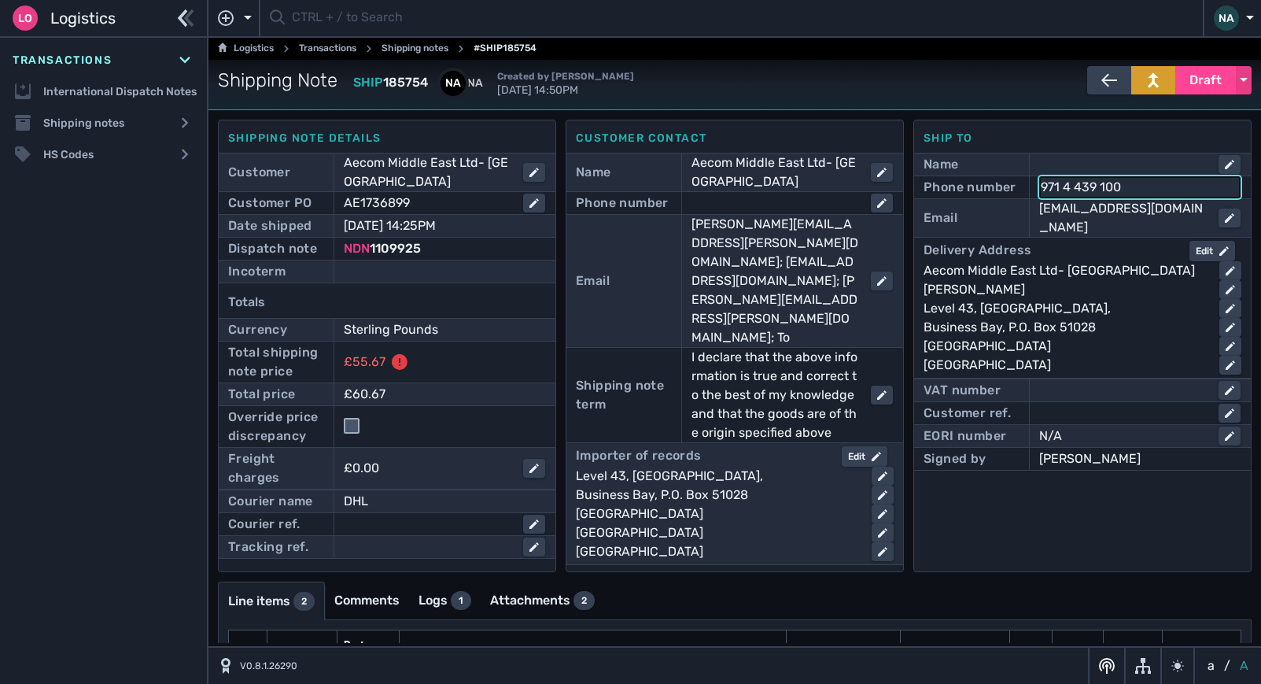
type input "971 4 439 1000"
click at [422, 275] on div at bounding box center [444, 271] width 201 height 19
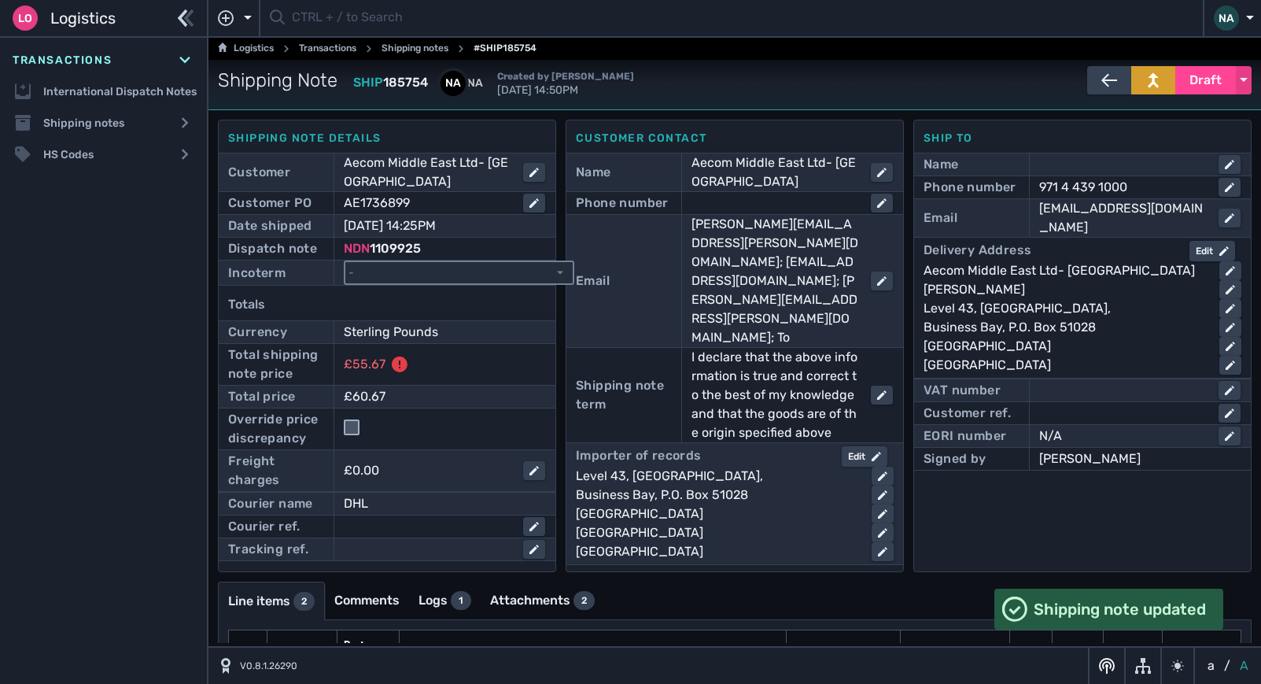
click at [422, 275] on select "- Ex Works - EXW Free Carrier - FCA Carriage Paid To - CPT Carriage Insurance P…" at bounding box center [458, 272] width 227 height 21
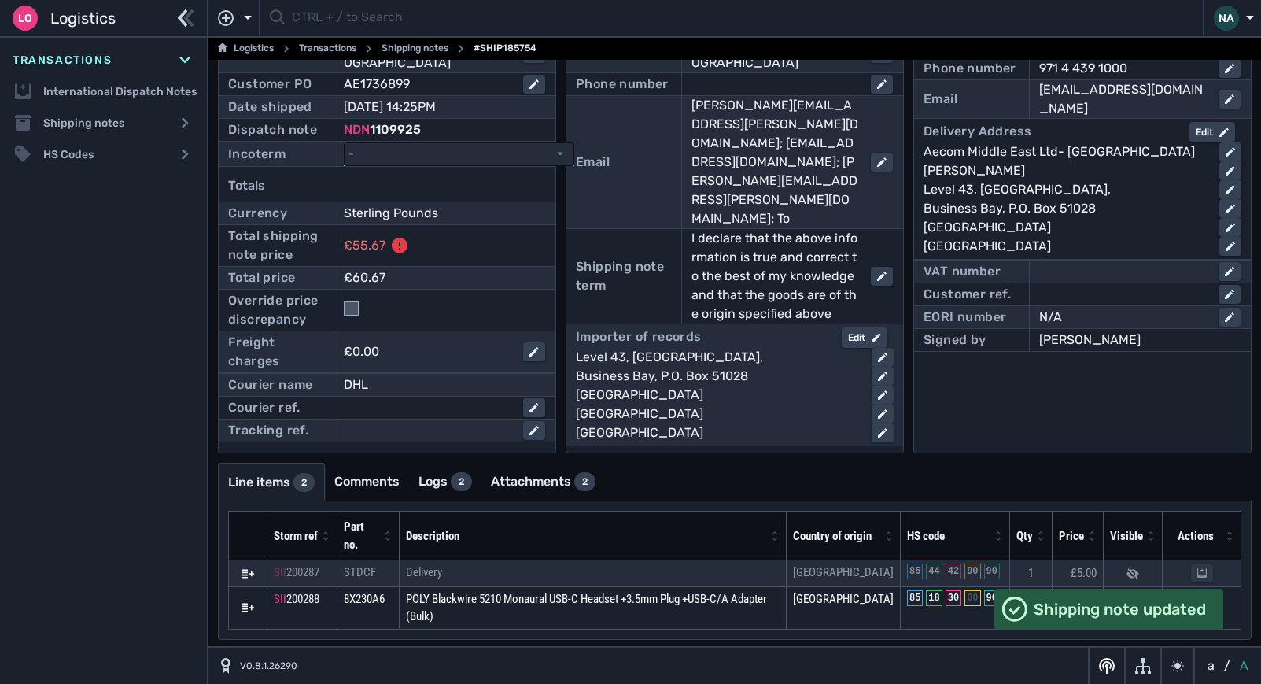
scroll to position [120, 0]
click at [441, 153] on select "- Ex Works - EXW Free Carrier - FCA Carriage Paid To - CPT Carriage Insurance P…" at bounding box center [458, 152] width 227 height 21
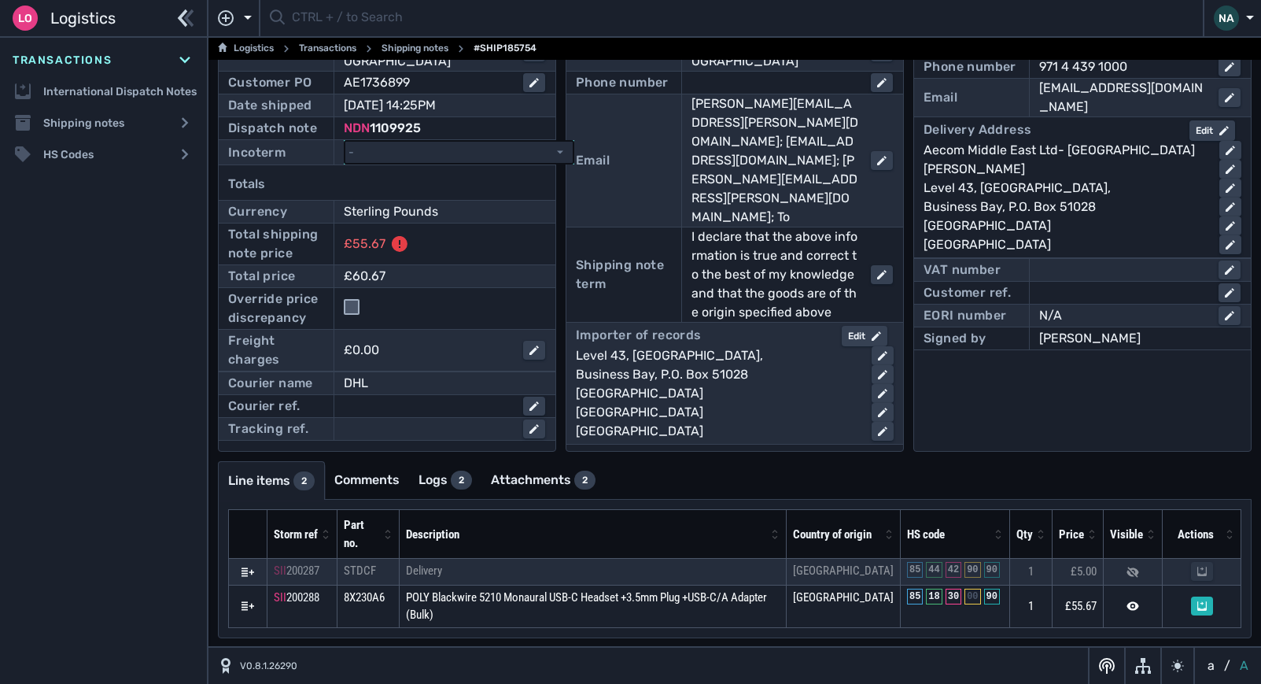
select select "[object Object]"
click at [345, 142] on select "- Ex Works - EXW Free Carrier - FCA Carriage Paid To - CPT Carriage Insurance P…" at bounding box center [458, 152] width 227 height 21
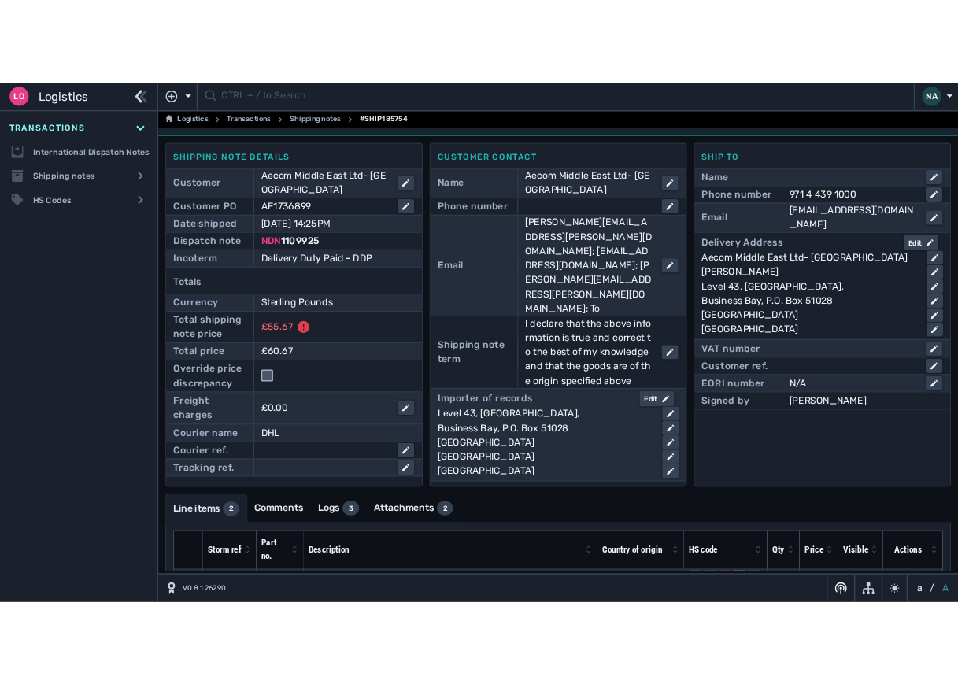
scroll to position [0, 0]
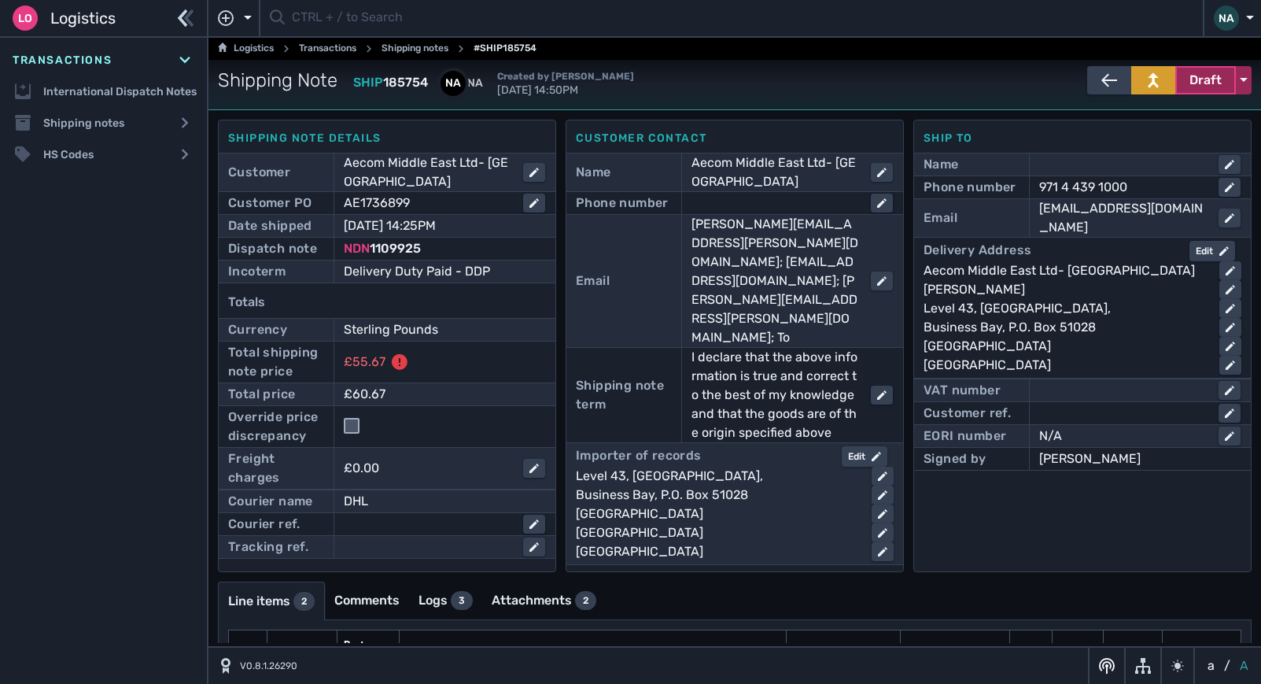
click at [1201, 88] on span "Draft" at bounding box center [1206, 80] width 32 height 19
click at [1143, 115] on div "Dispatched" at bounding box center [1177, 113] width 150 height 31
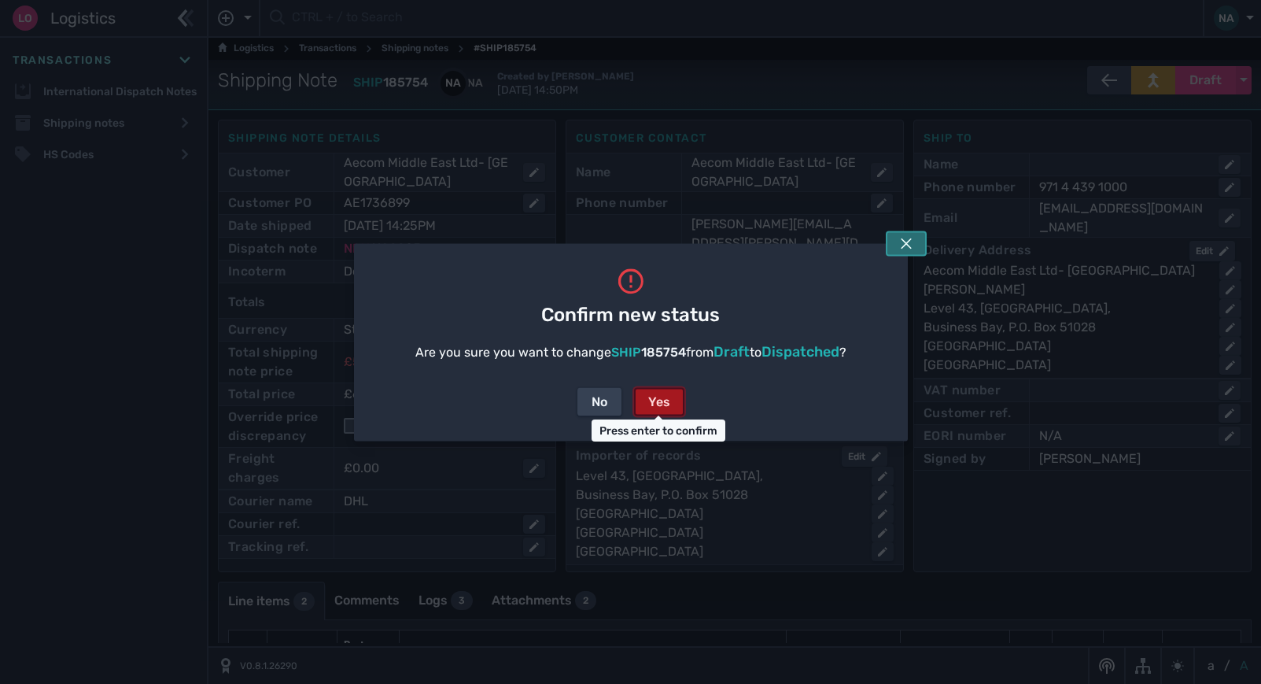
click at [905, 250] on button at bounding box center [906, 243] width 41 height 25
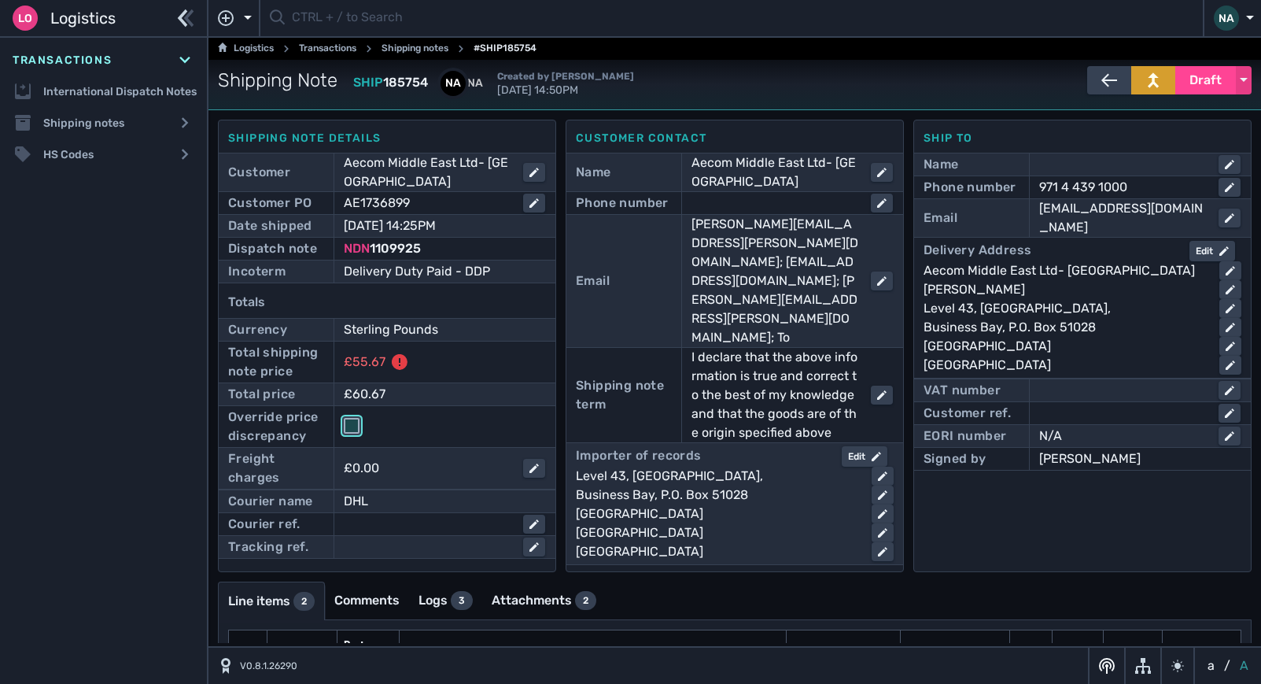
click at [354, 430] on input "checkbox" at bounding box center [352, 426] width 16 height 16
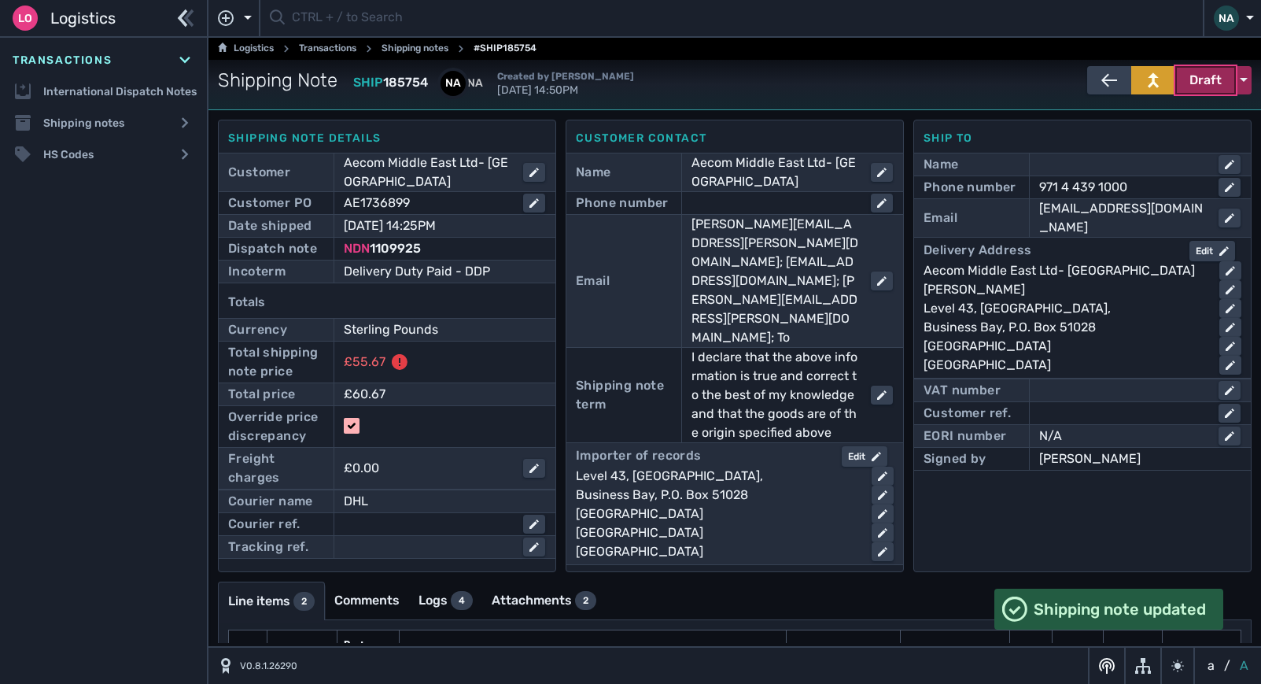
click at [1201, 83] on span "Draft" at bounding box center [1206, 80] width 32 height 19
click at [1151, 110] on div "Dispatched" at bounding box center [1177, 113] width 150 height 31
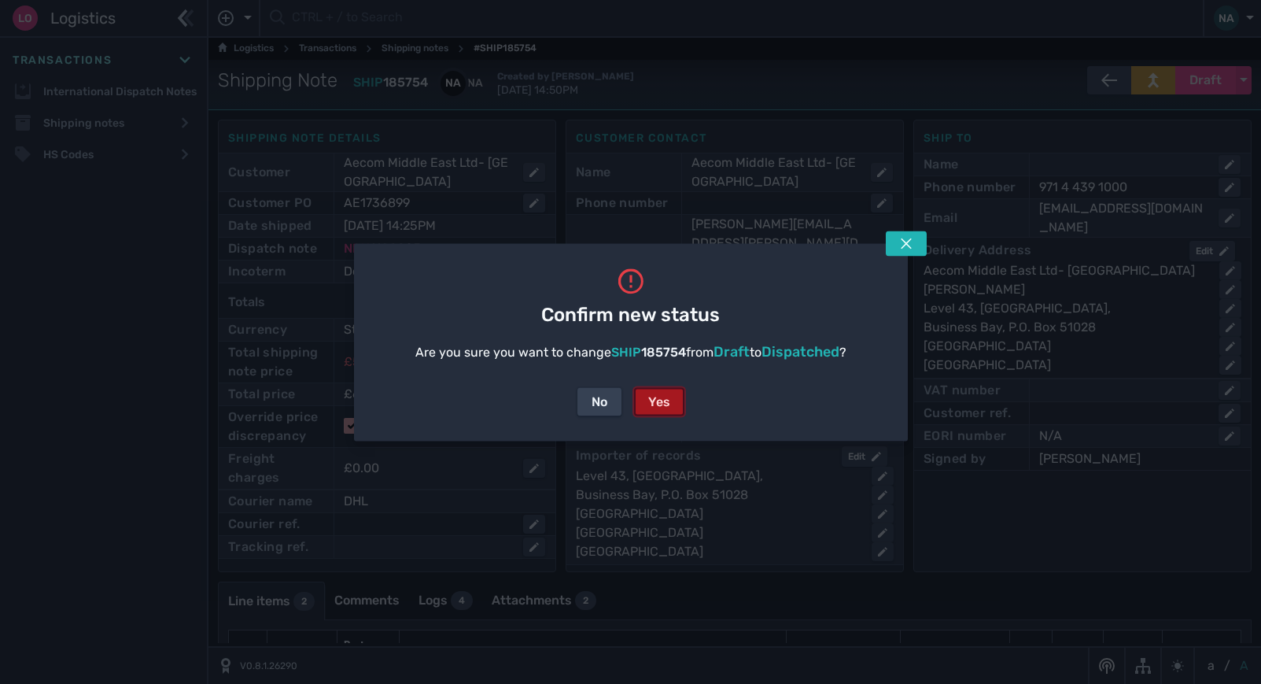
click at [662, 395] on div "Yes" at bounding box center [659, 401] width 22 height 19
checkbox input "false"
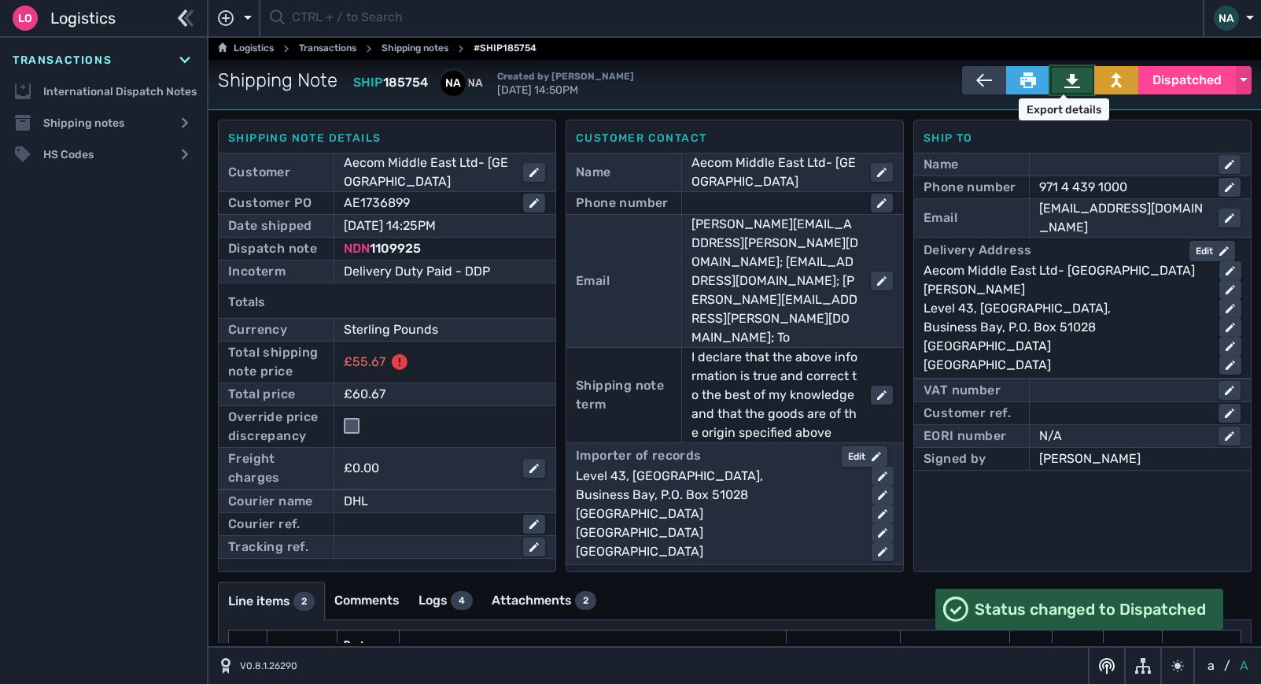
click at [1065, 76] on icon at bounding box center [1073, 81] width 16 height 14
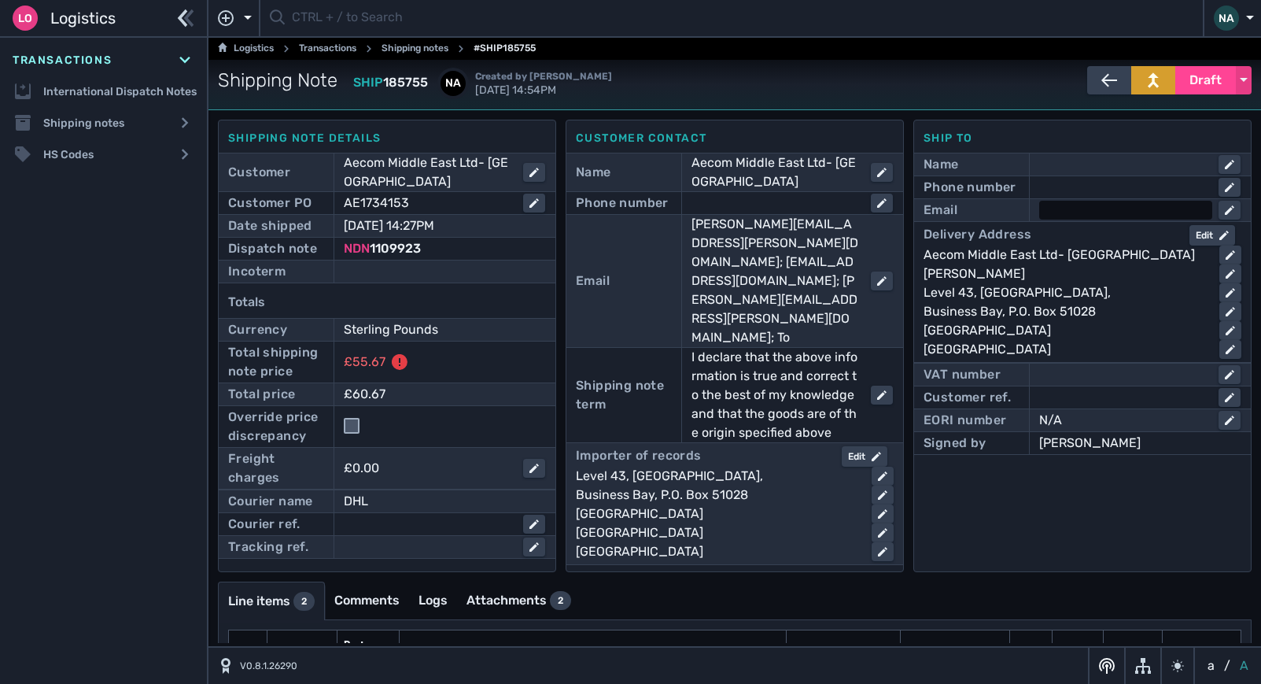
click at [1046, 213] on div at bounding box center [1125, 210] width 173 height 19
type input "[EMAIL_ADDRESS][DOMAIN_NAME]"
click at [1058, 185] on div at bounding box center [1125, 187] width 173 height 19
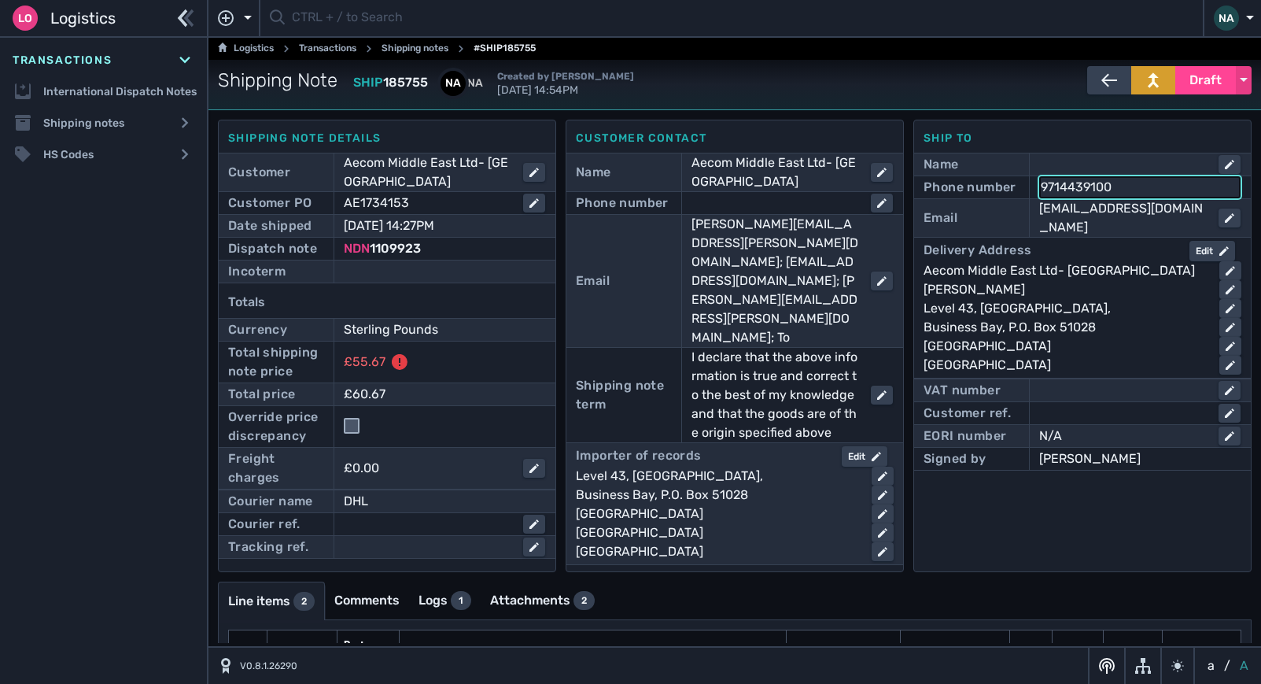
type input "97144391000"
click at [1138, 264] on div "Aecom Middle East Ltd- [GEOGRAPHIC_DATA]" at bounding box center [1065, 270] width 283 height 19
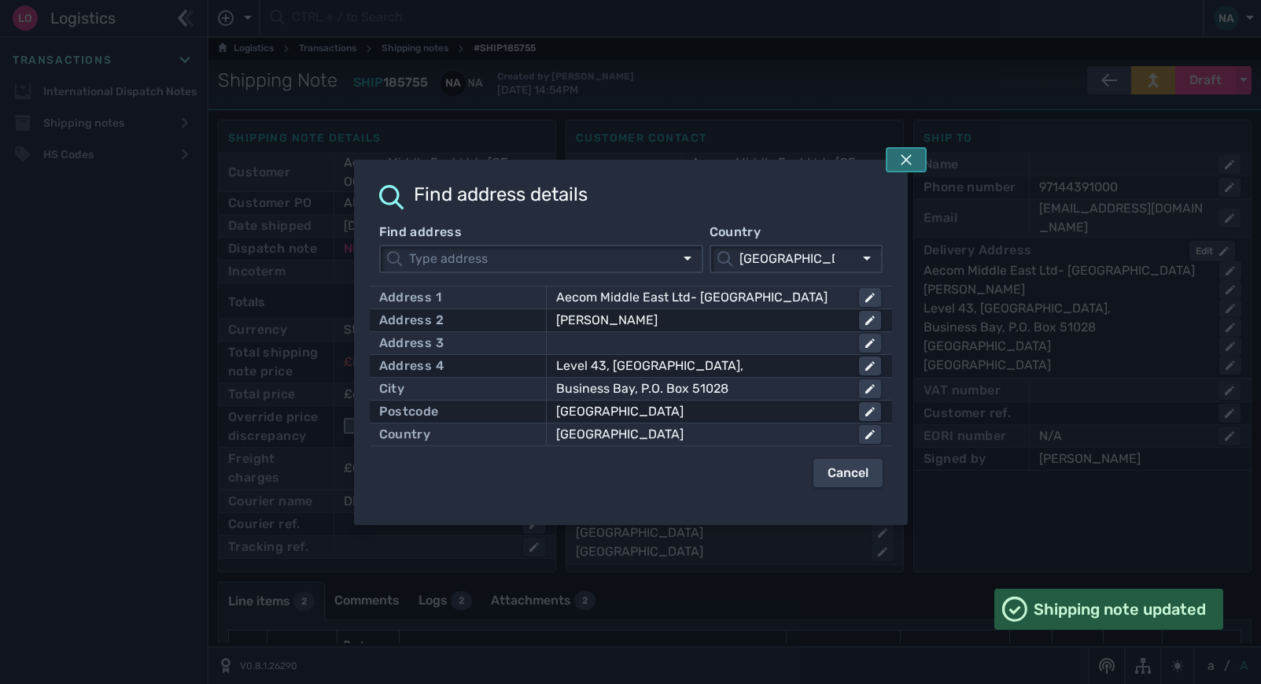
click at [910, 160] on icon at bounding box center [906, 159] width 13 height 13
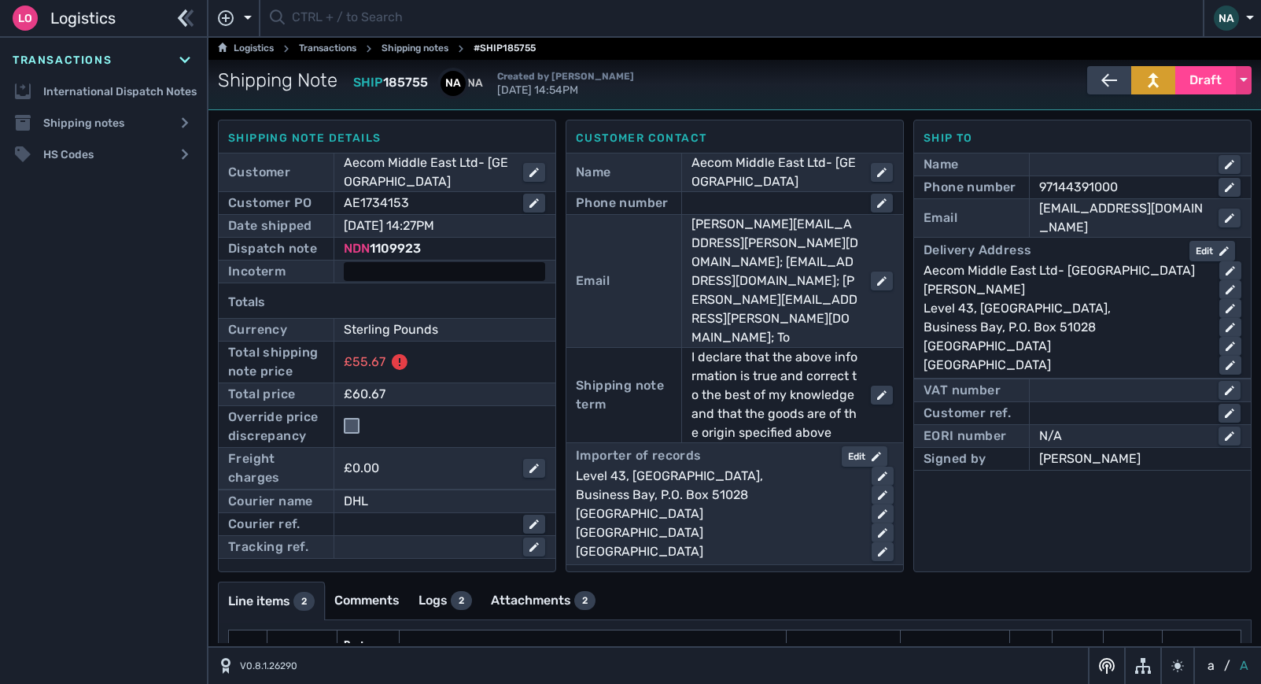
click at [415, 271] on div at bounding box center [444, 271] width 201 height 19
click at [415, 271] on select "- Ex Works - EXW Free Carrier - FCA Carriage Paid To - CPT Carriage Insurance P…" at bounding box center [458, 272] width 227 height 21
select select "[object Object]"
click at [345, 262] on select "- Ex Works - EXW Free Carrier - FCA Carriage Paid To - CPT Carriage Insurance P…" at bounding box center [458, 272] width 227 height 21
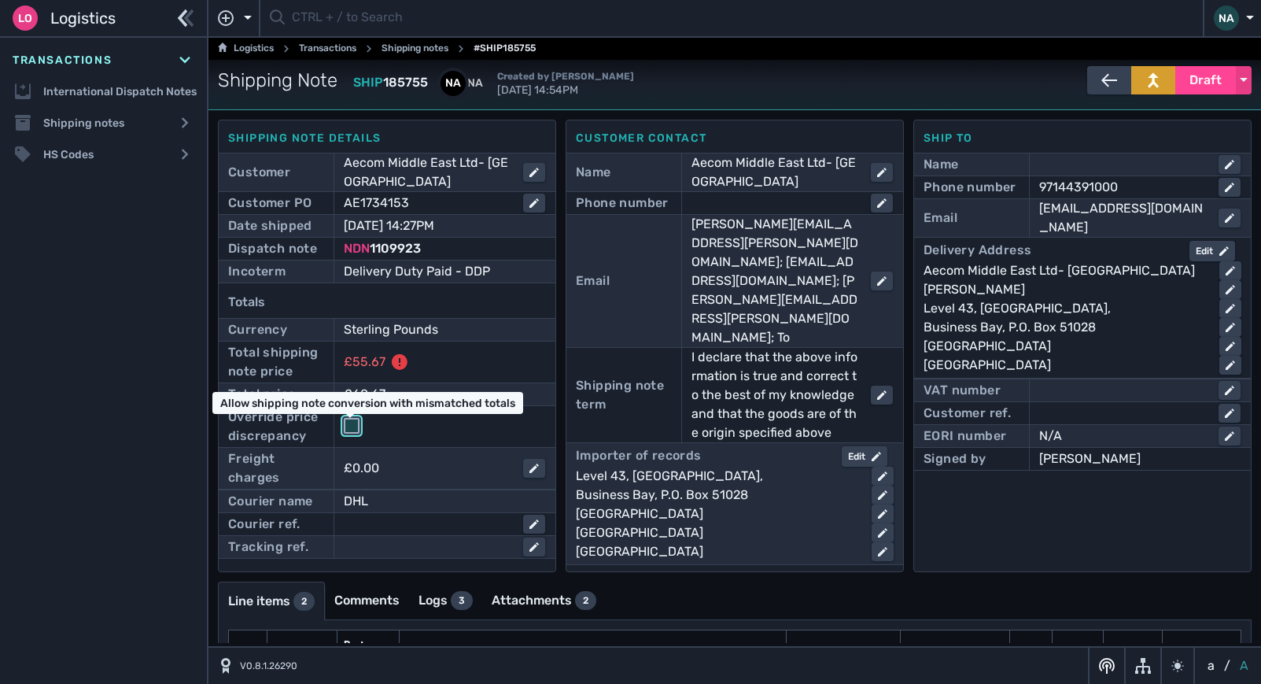
click at [352, 429] on input "checkbox" at bounding box center [352, 426] width 16 height 16
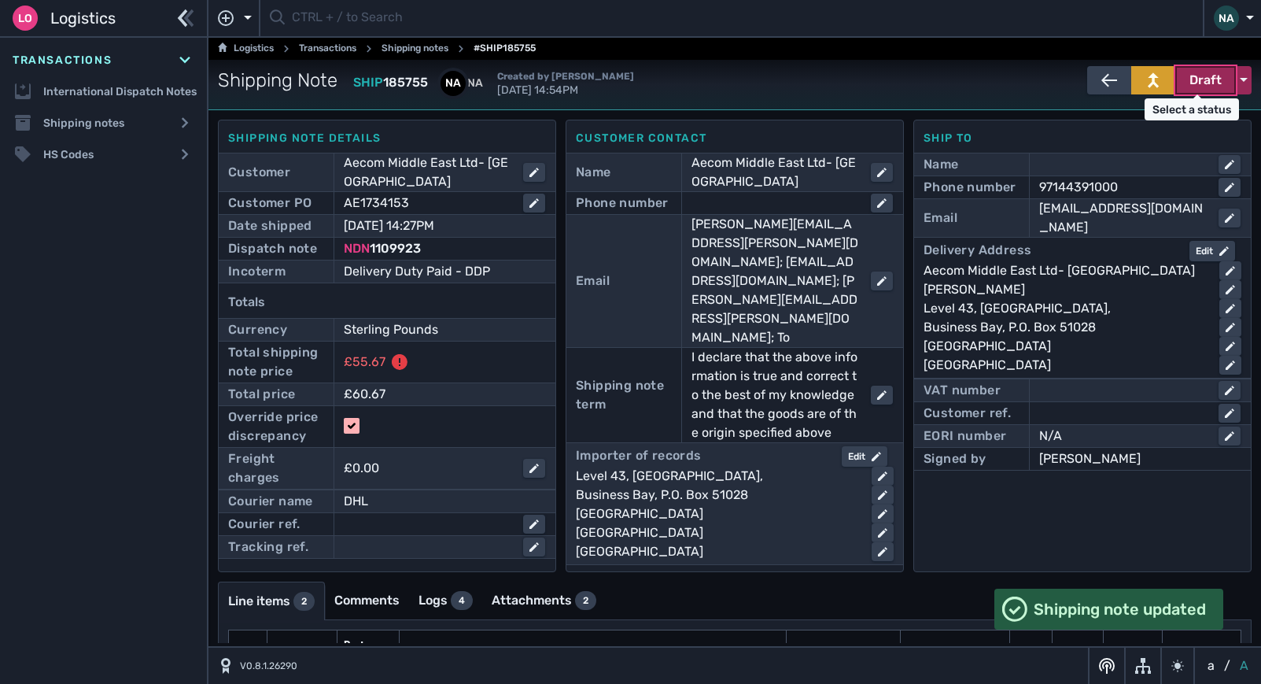
click at [1191, 76] on span "Draft" at bounding box center [1206, 80] width 32 height 19
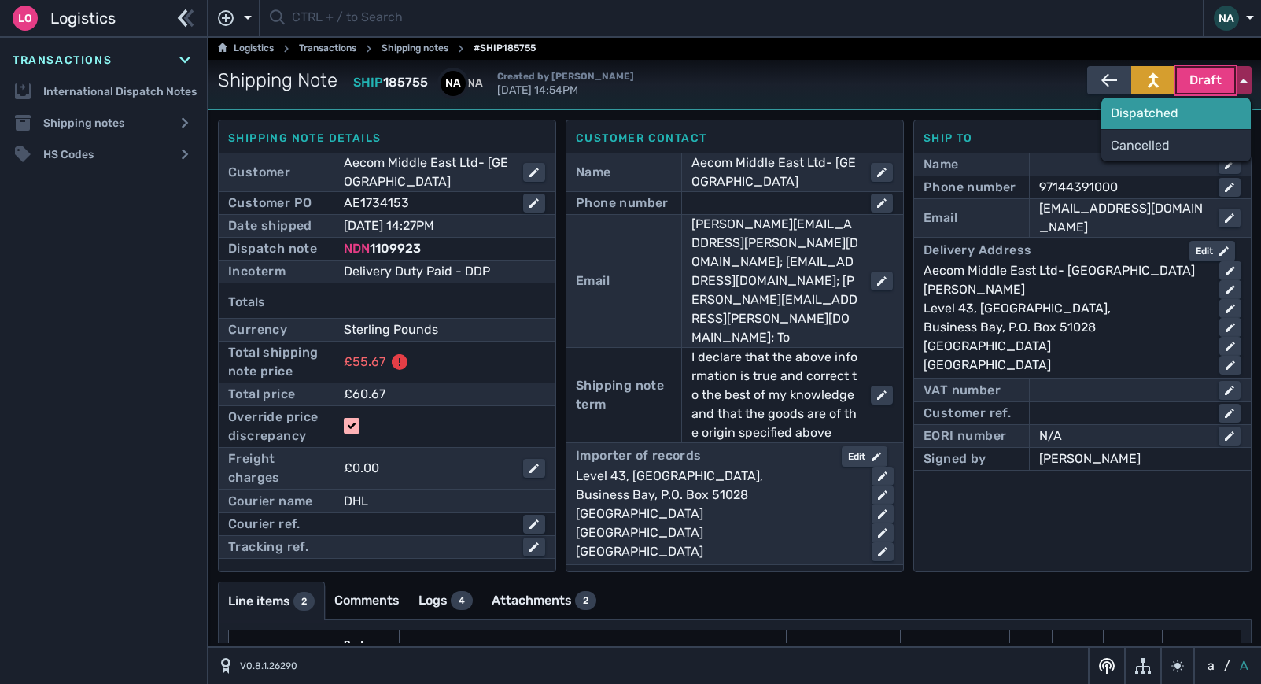
click at [1131, 118] on div "Dispatched" at bounding box center [1177, 113] width 150 height 31
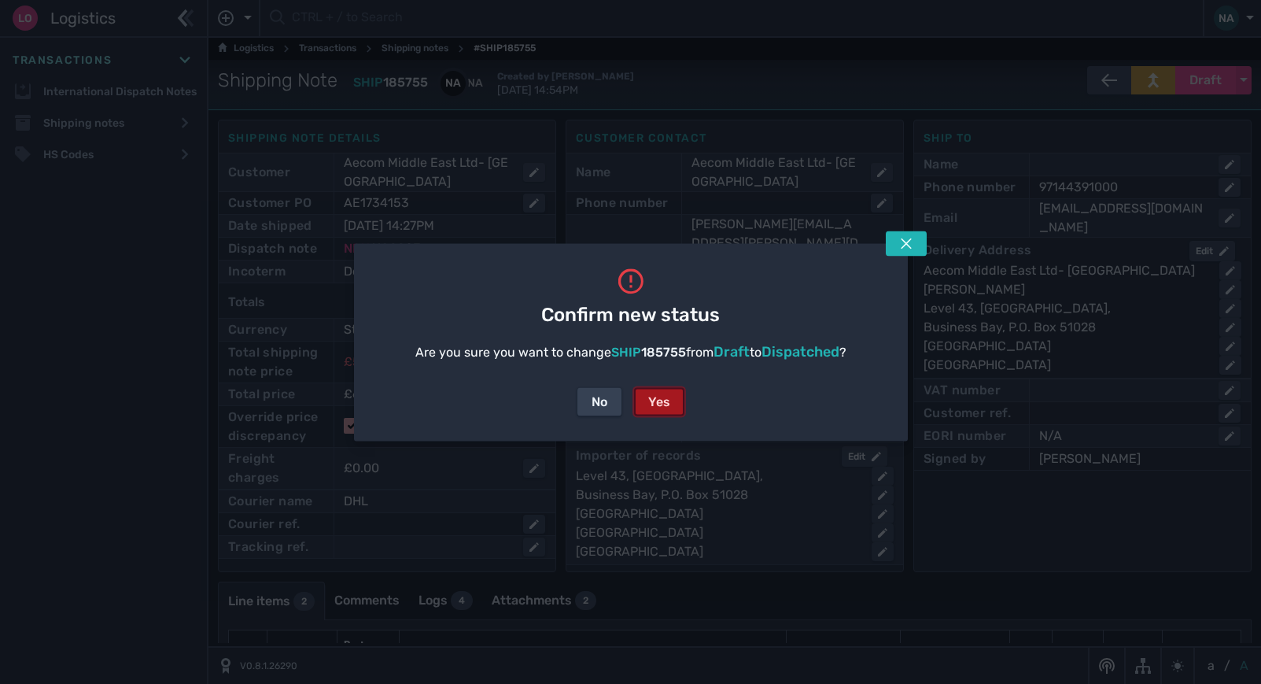
click at [651, 402] on div "Yes" at bounding box center [659, 401] width 22 height 19
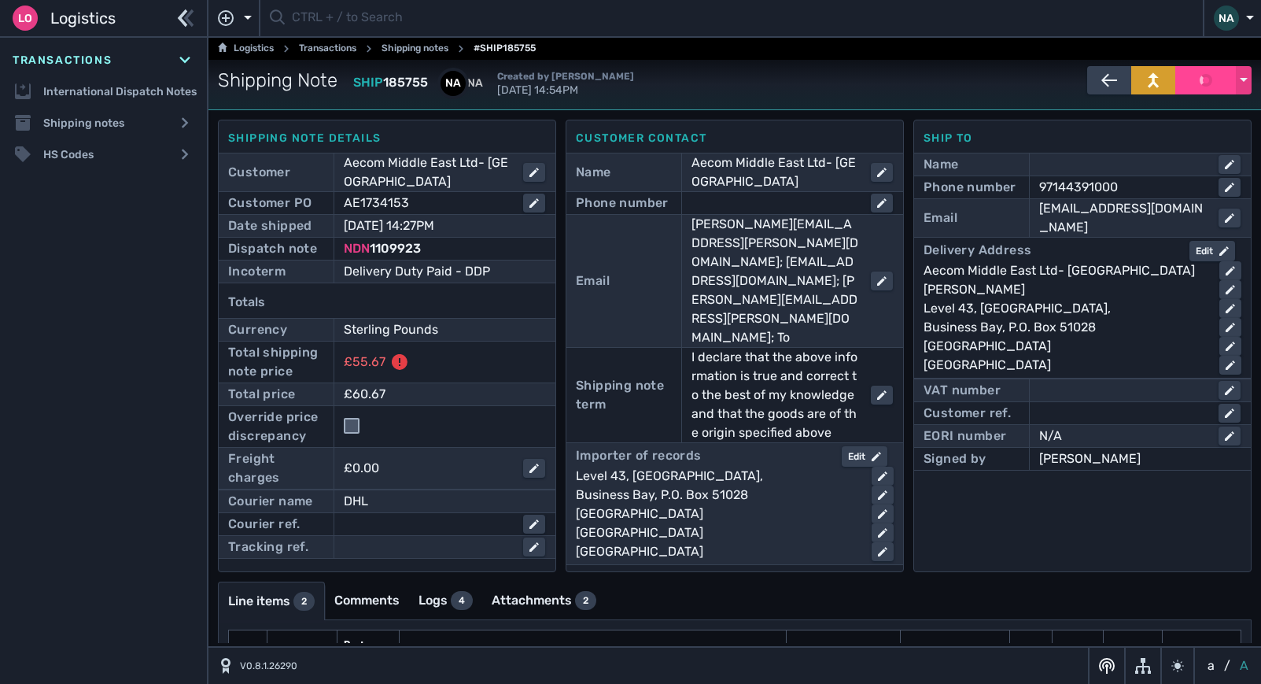
checkbox input "false"
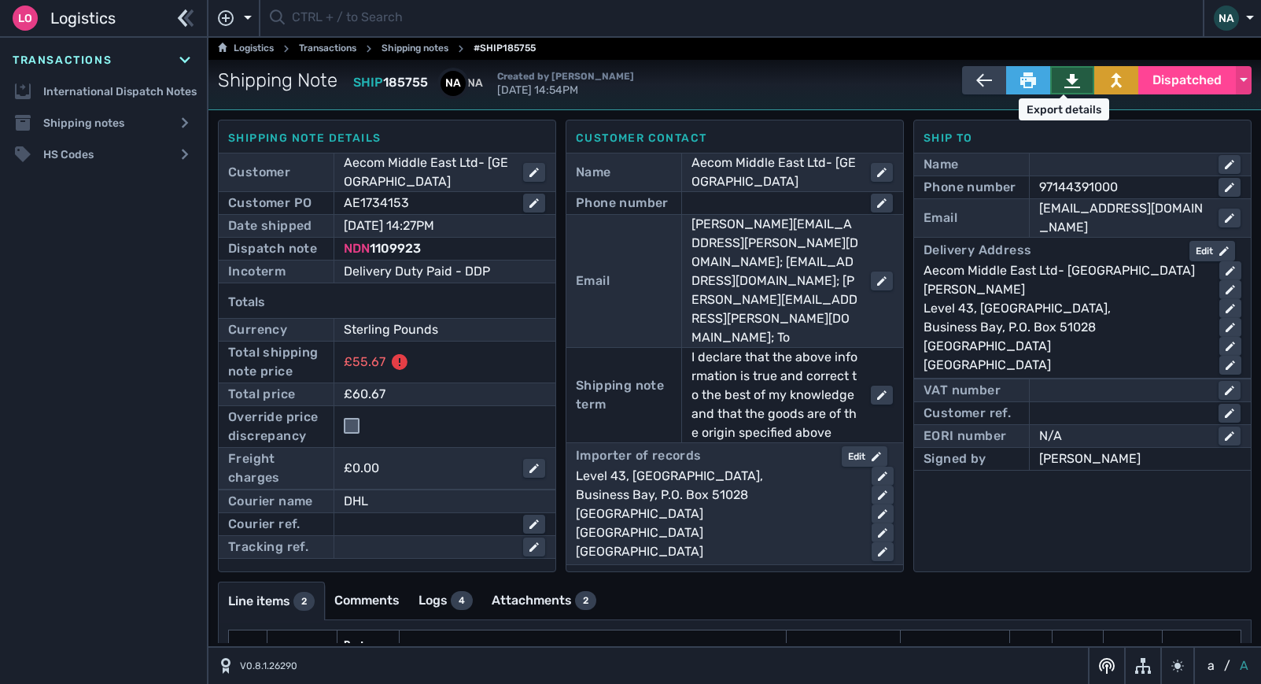
click at [1065, 79] on icon at bounding box center [1073, 80] width 16 height 16
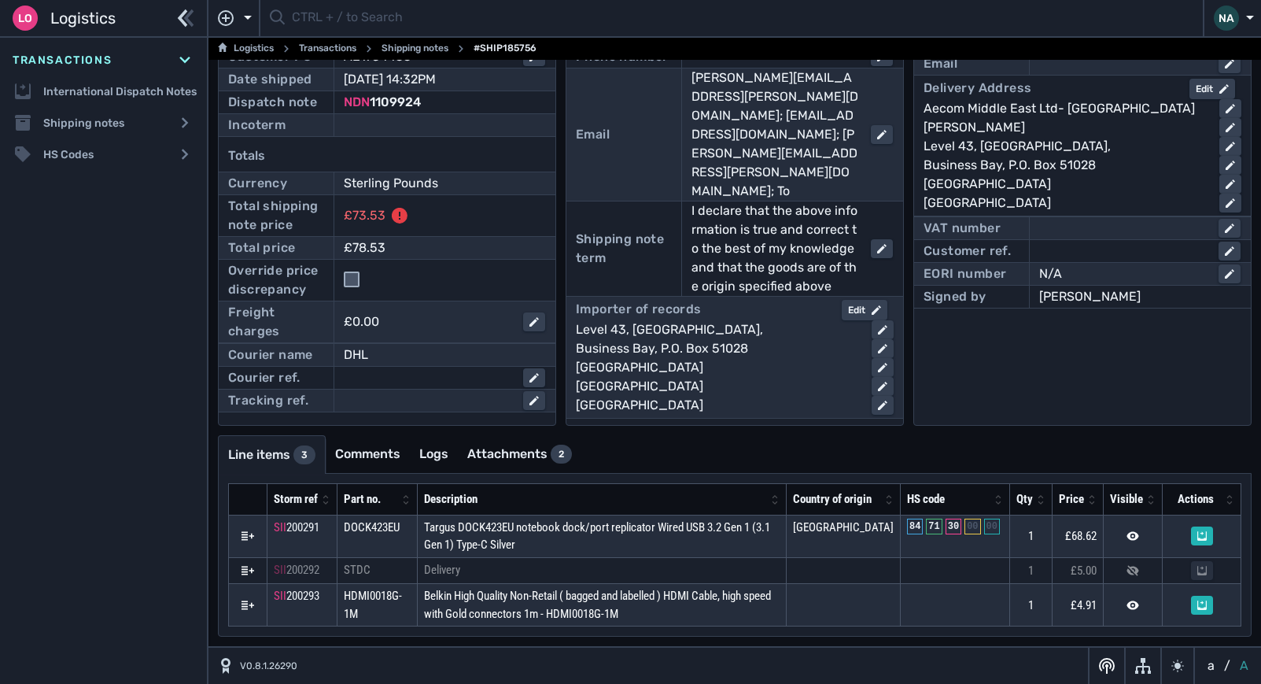
scroll to position [161, 0]
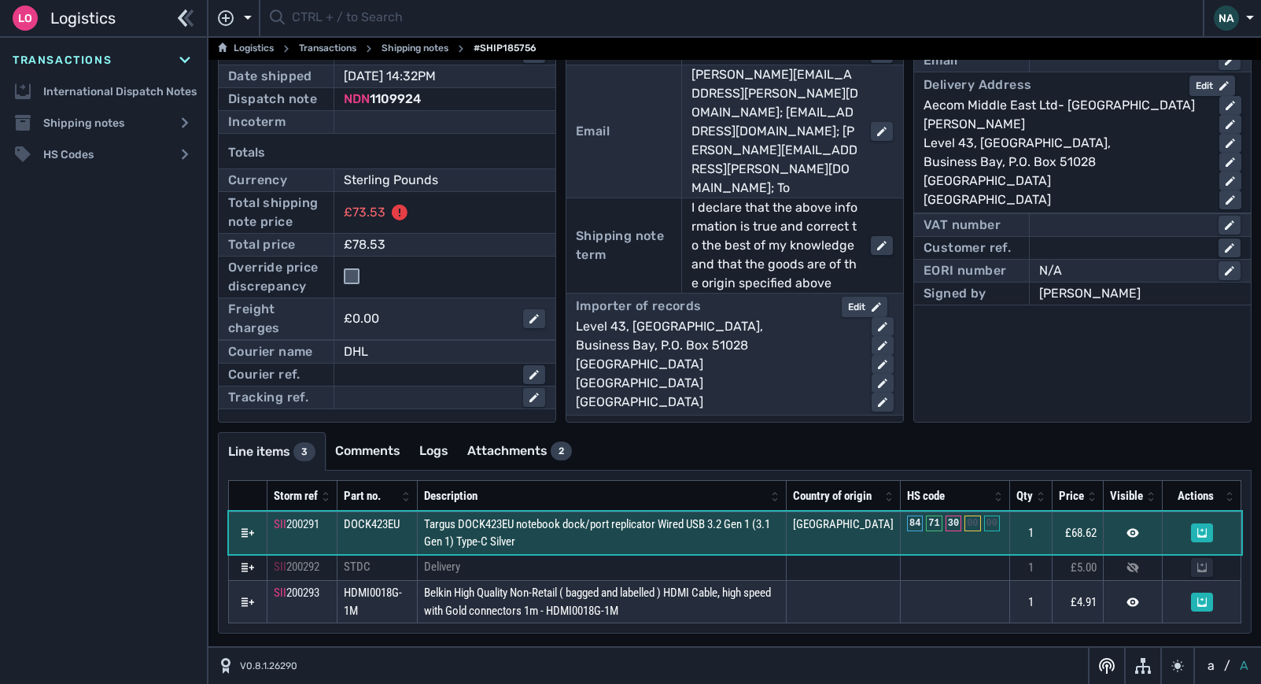
click at [682, 544] on td "Targus DOCK423EU notebook dock/port replicator Wired USB 3.2 Gen 1 (3.1 Gen 1) …" at bounding box center [601, 532] width 369 height 42
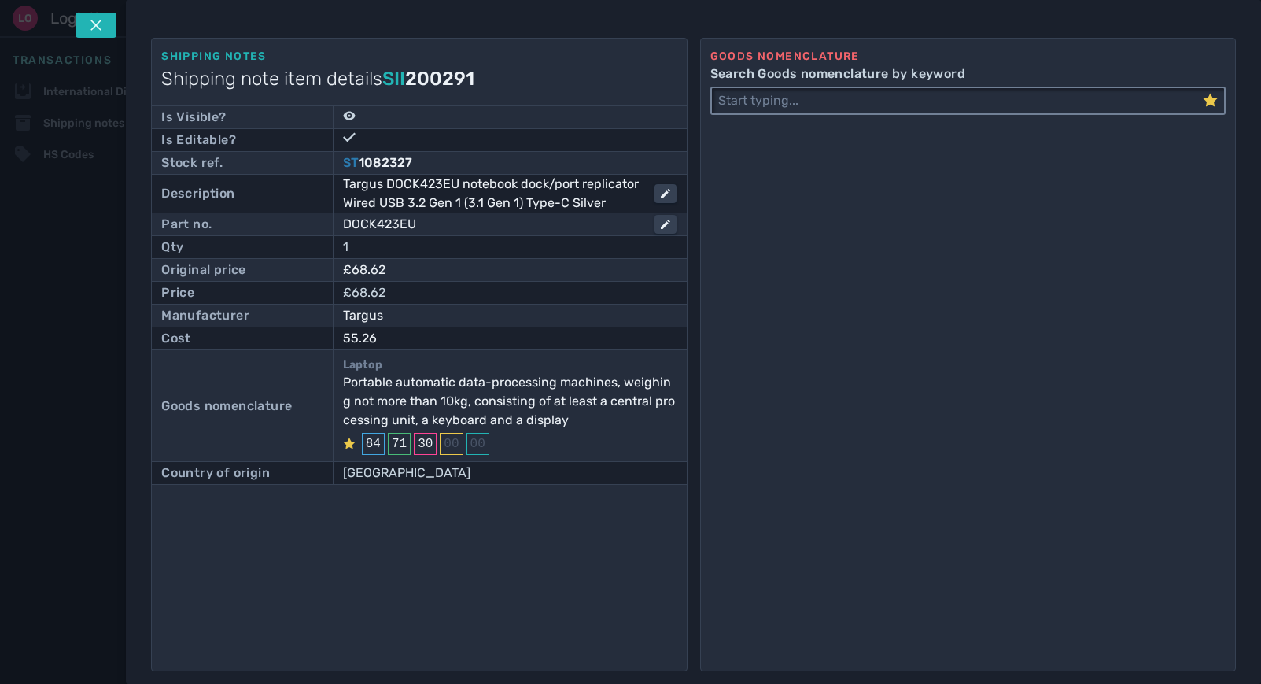
click at [798, 101] on input "Search Goods nomenclature by keyword" at bounding box center [957, 100] width 491 height 25
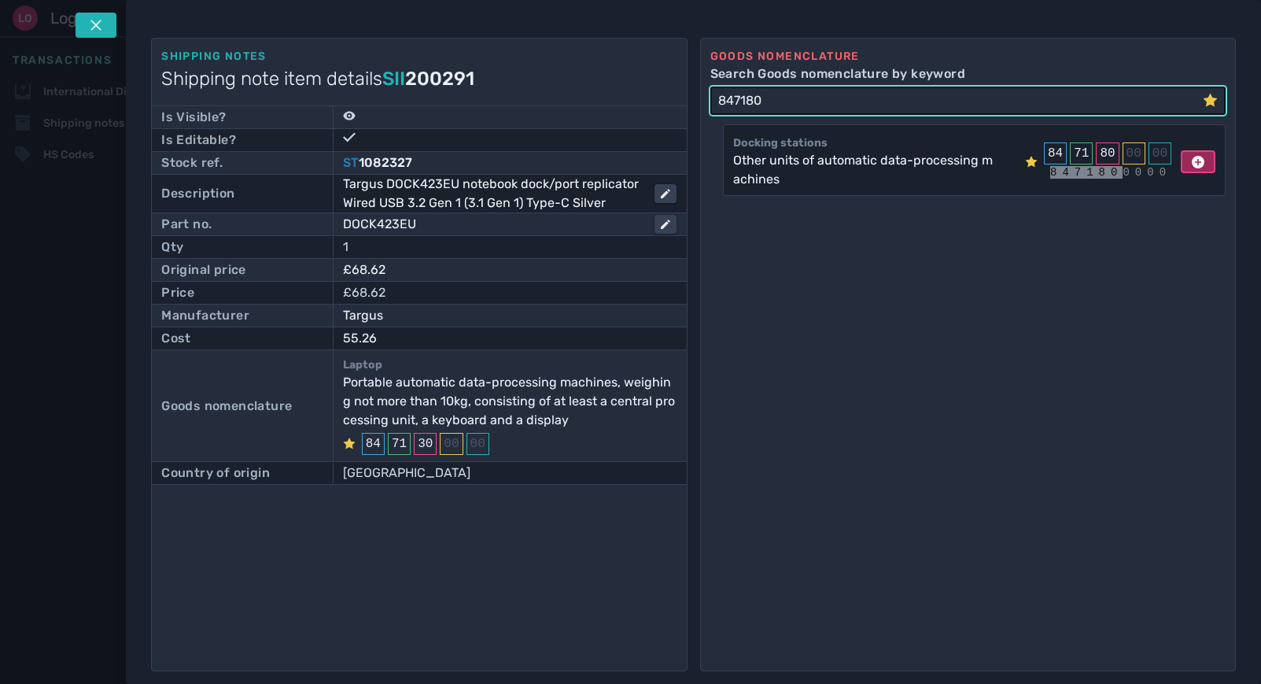
type input "847180"
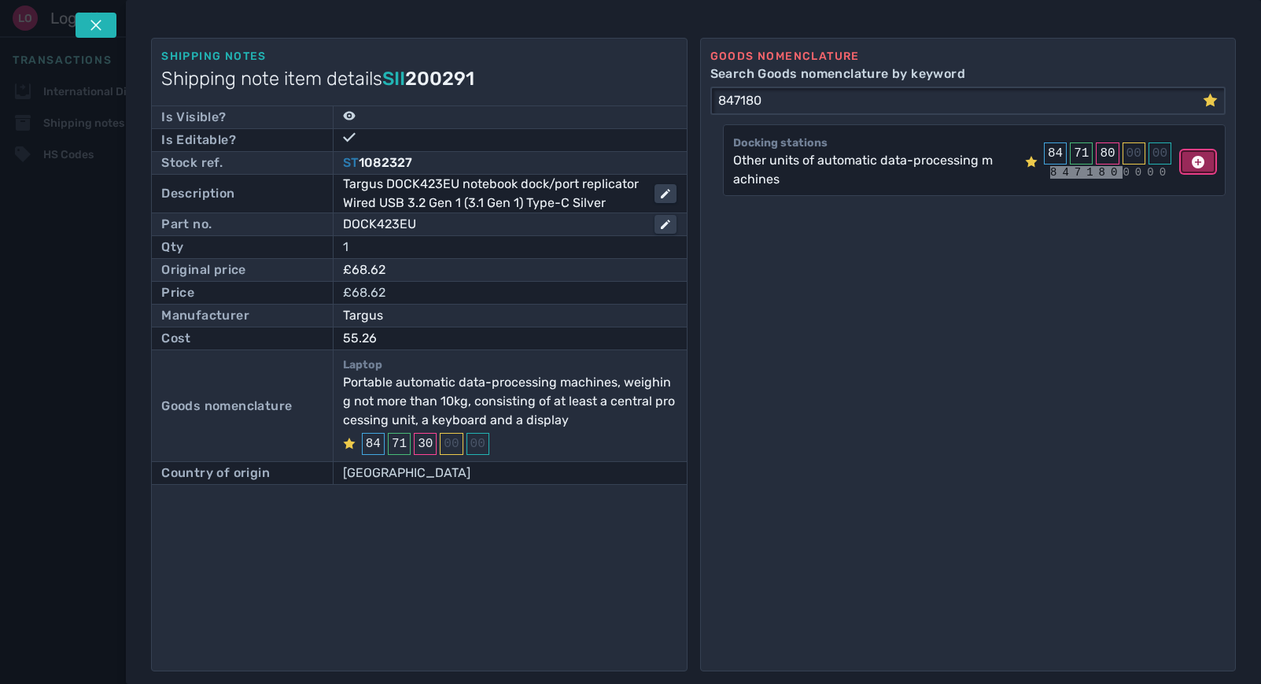
click at [1193, 158] on icon at bounding box center [1198, 162] width 13 height 13
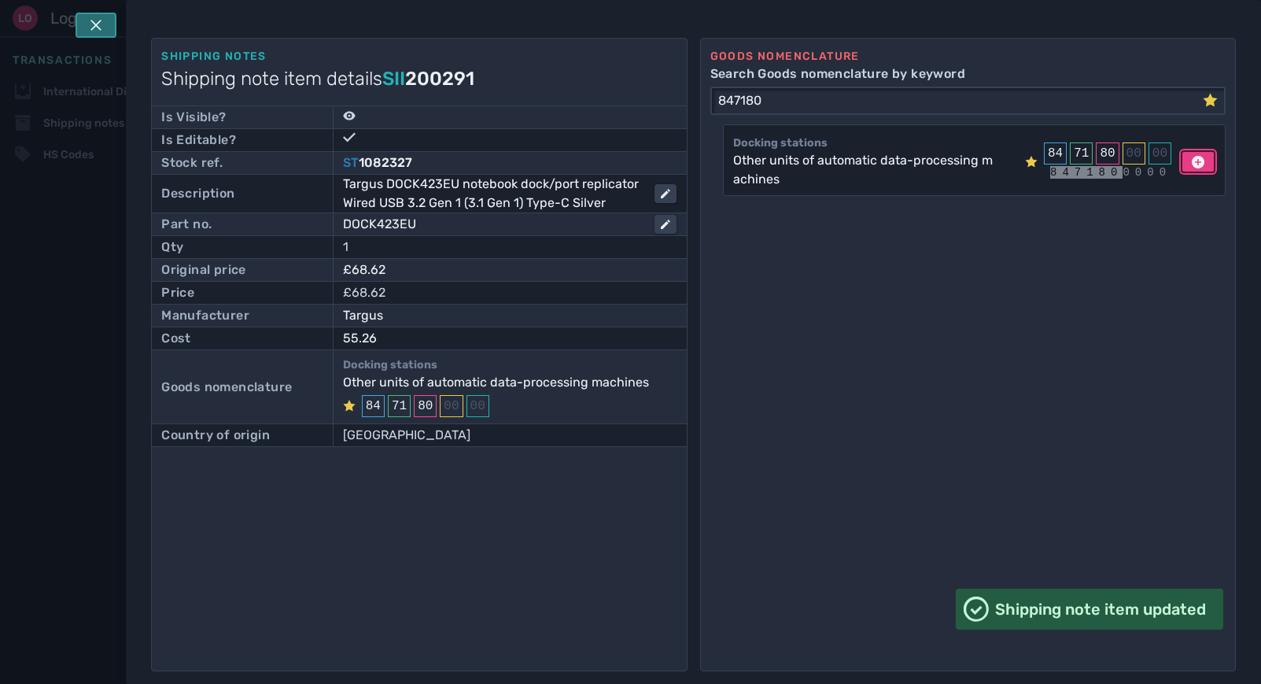
click at [99, 24] on icon at bounding box center [96, 25] width 13 height 13
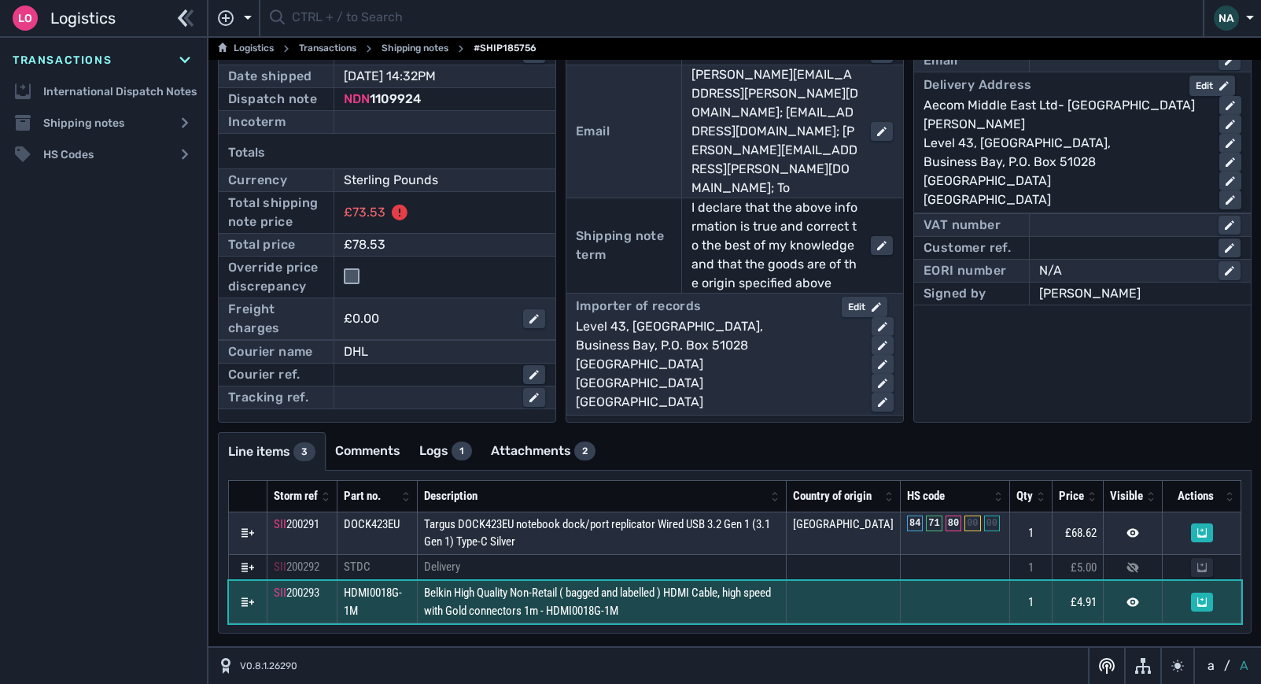
click at [710, 609] on td "Belkin High Quality Non-Retail ( bagged and labelled ) HDMI Cable, high speed w…" at bounding box center [601, 602] width 369 height 42
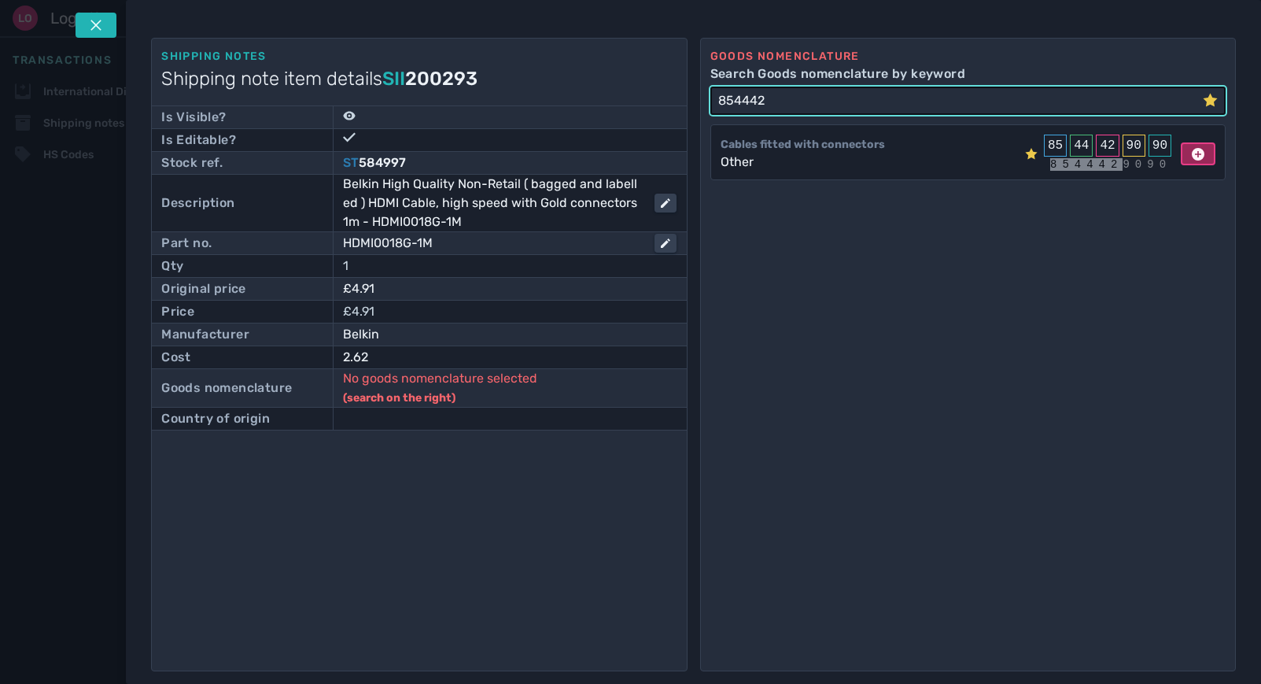
type input "854442"
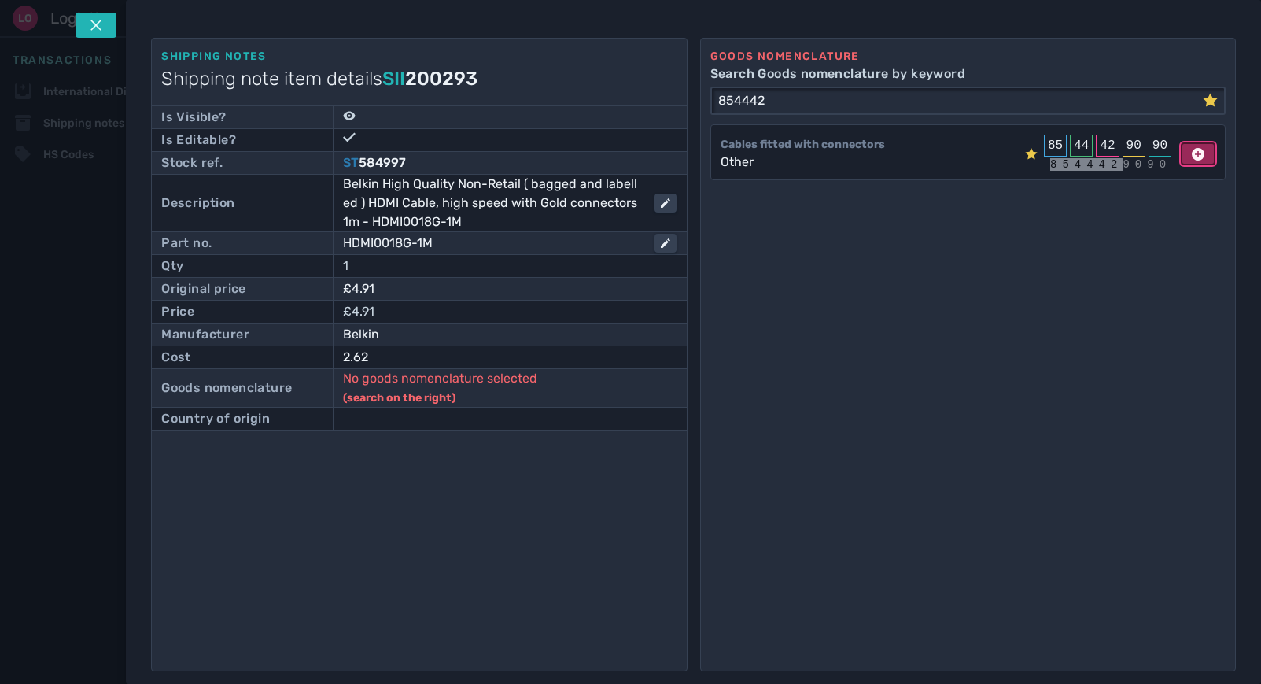
click at [1193, 158] on icon at bounding box center [1198, 154] width 13 height 13
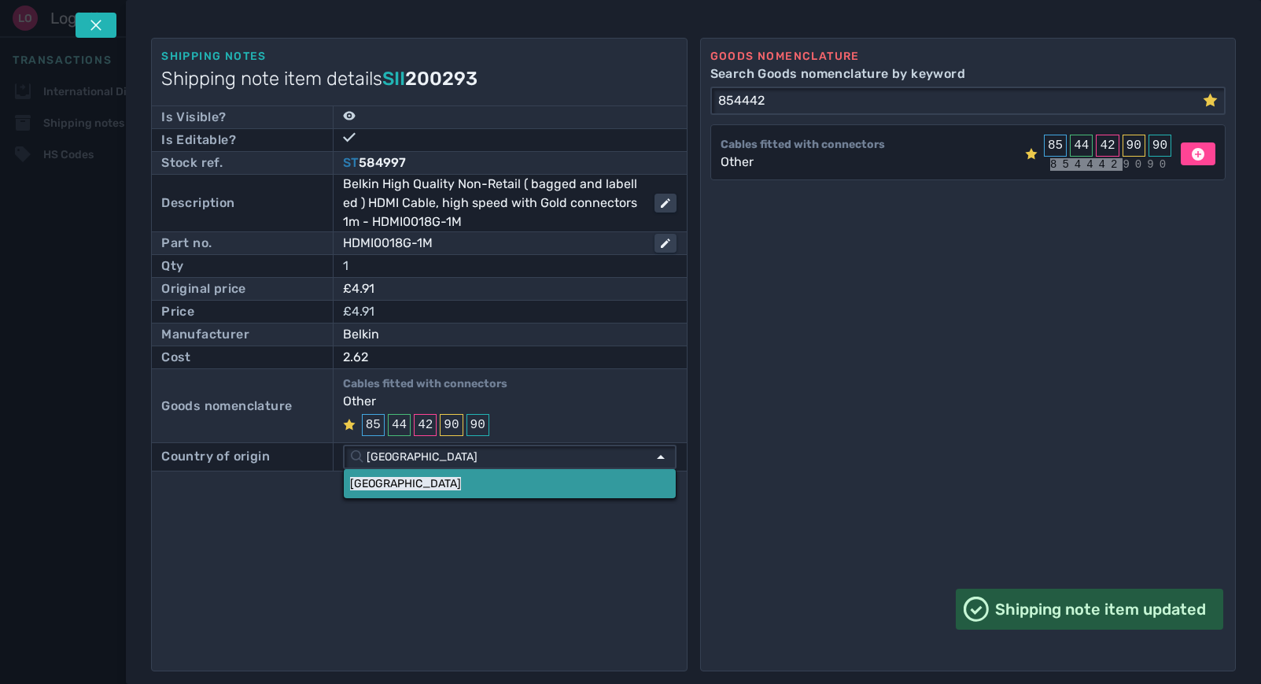
click at [384, 480] on link "[GEOGRAPHIC_DATA]" at bounding box center [510, 483] width 332 height 29
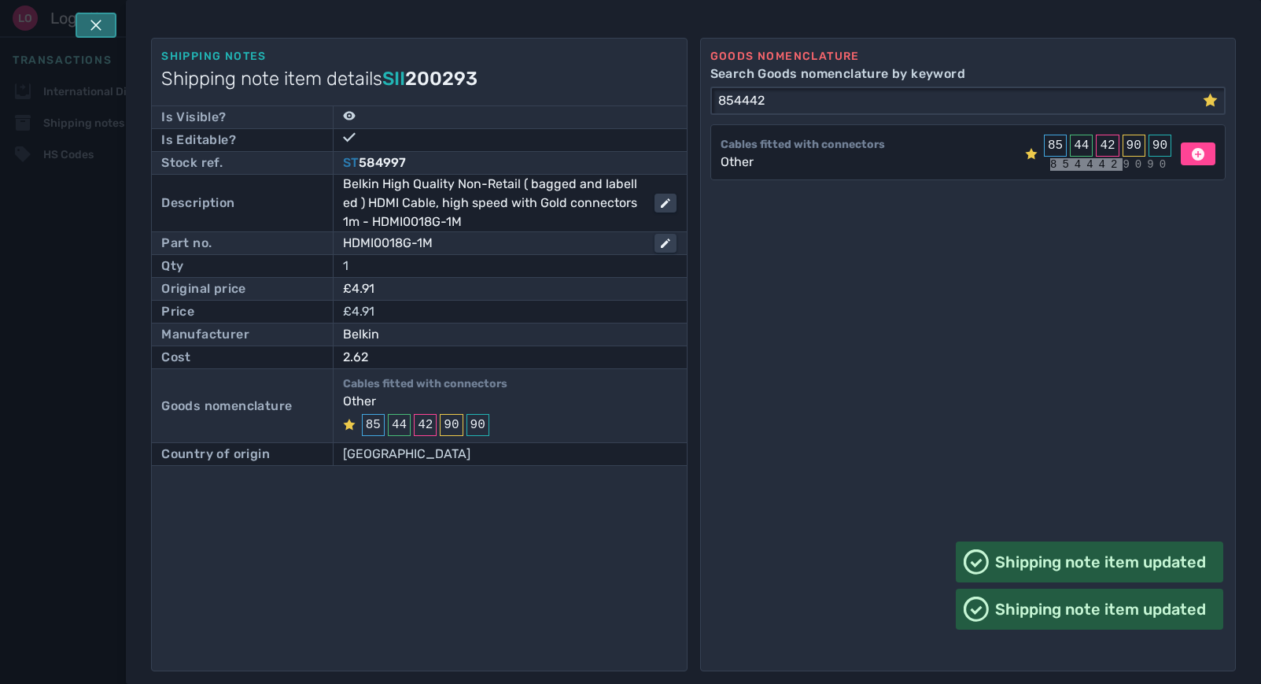
click at [101, 27] on icon at bounding box center [96, 25] width 13 height 13
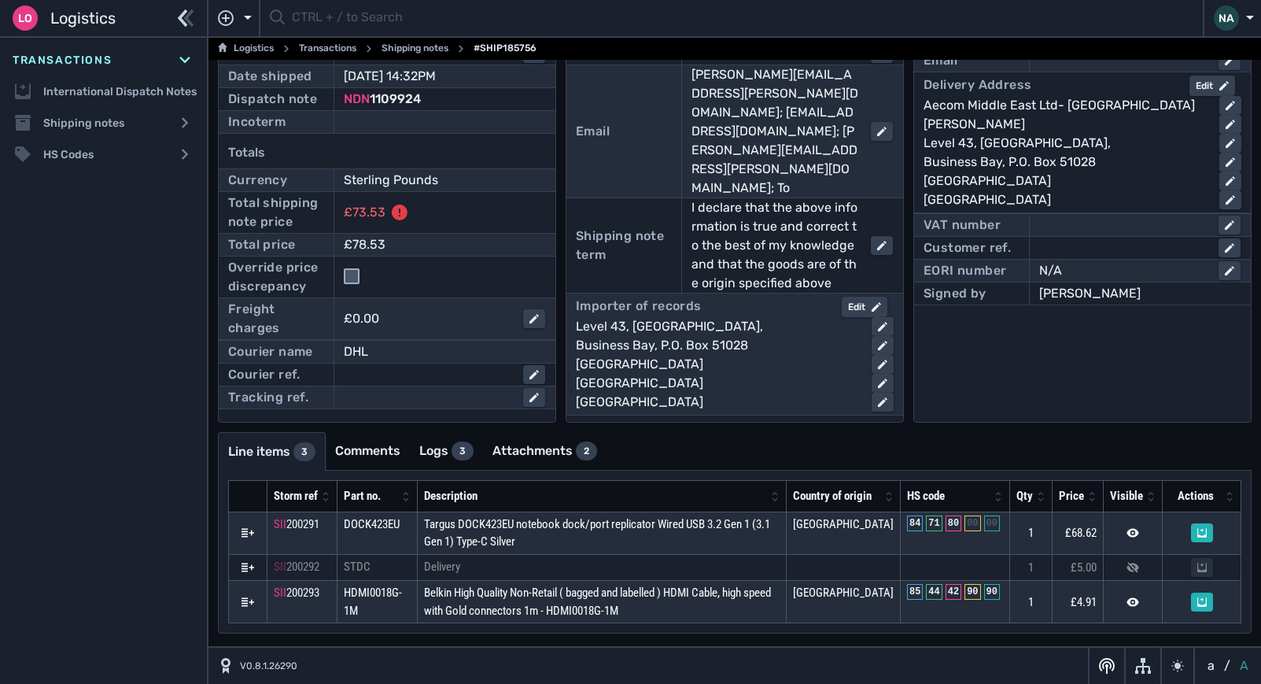
scroll to position [83, 0]
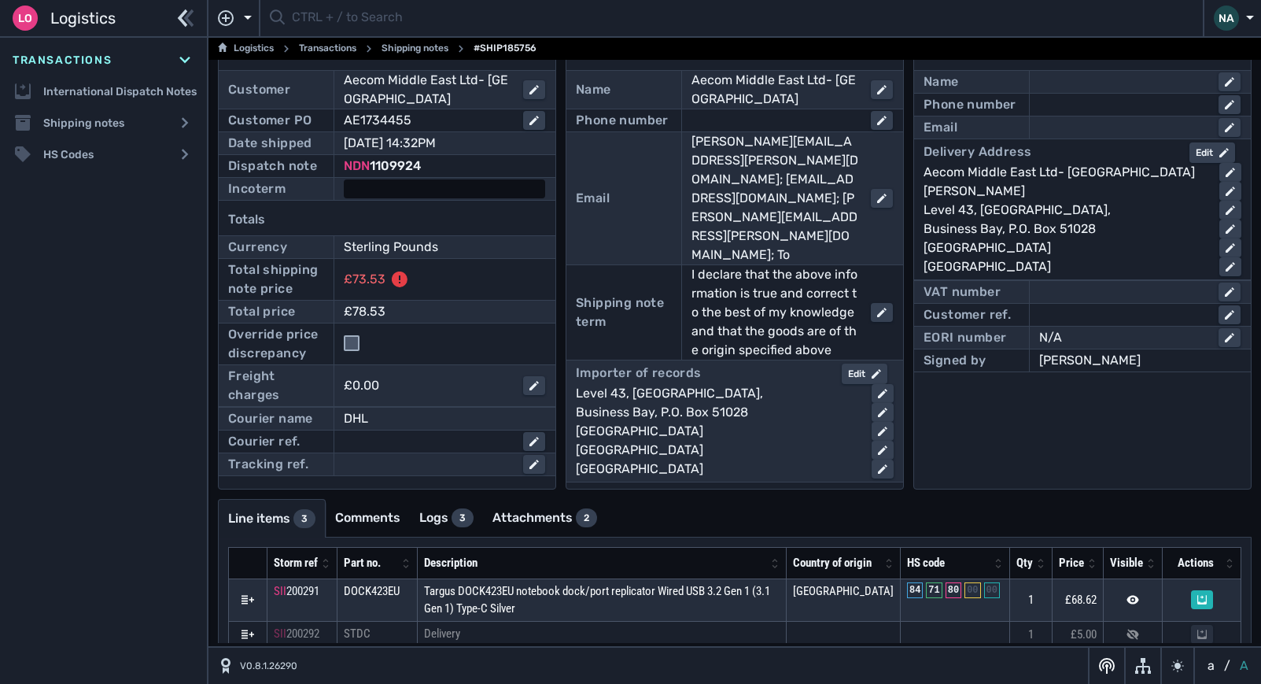
click at [367, 198] on div at bounding box center [444, 188] width 201 height 19
click at [380, 193] on select "- Ex Works - EXW Free Carrier - FCA Carriage Paid To - CPT Carriage Insurance P…" at bounding box center [458, 189] width 227 height 21
select select "[object Object]"
click at [345, 179] on select "- Ex Works - EXW Free Carrier - FCA Carriage Paid To - CPT Carriage Insurance P…" at bounding box center [458, 189] width 227 height 21
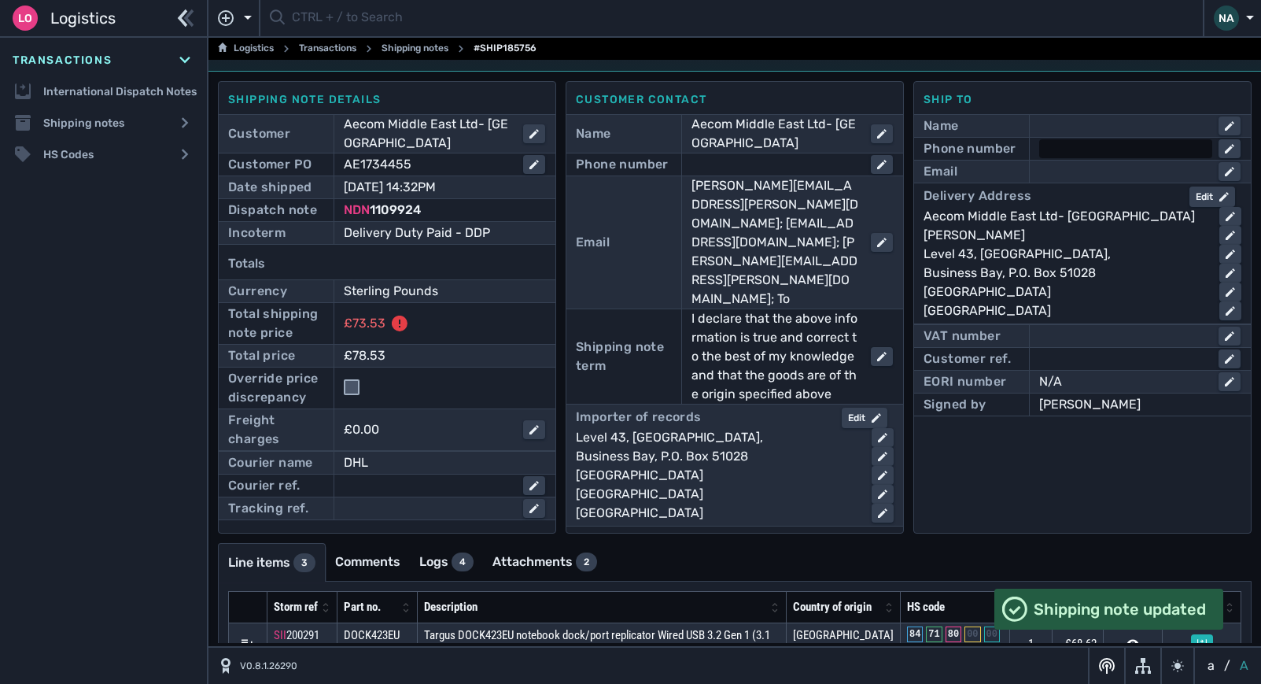
scroll to position [0, 0]
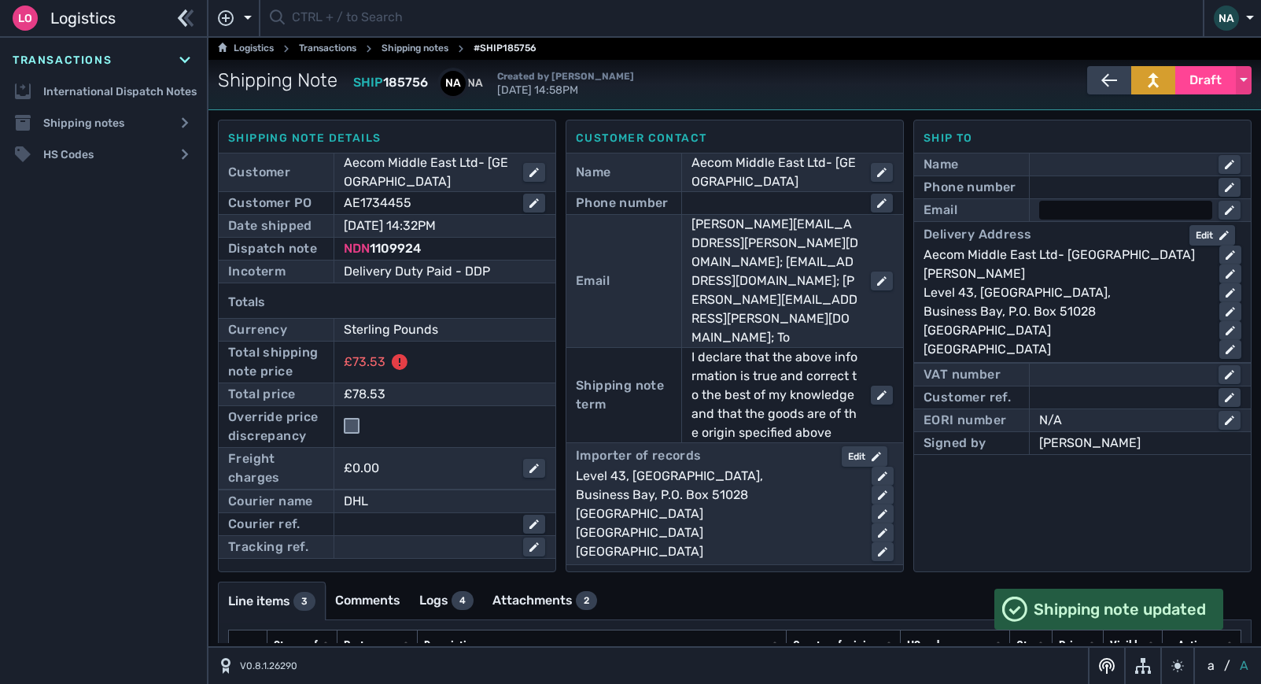
click at [1063, 209] on div at bounding box center [1125, 210] width 173 height 19
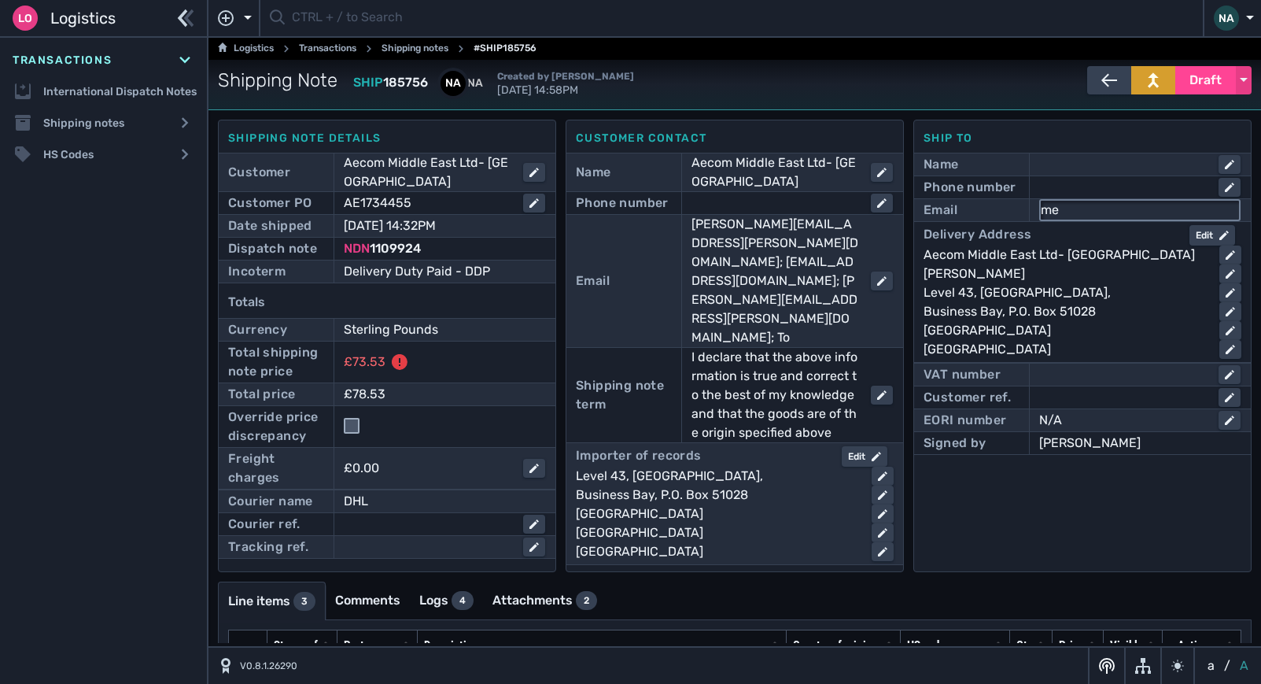
type input "[EMAIL_ADDRESS][DOMAIN_NAME]"
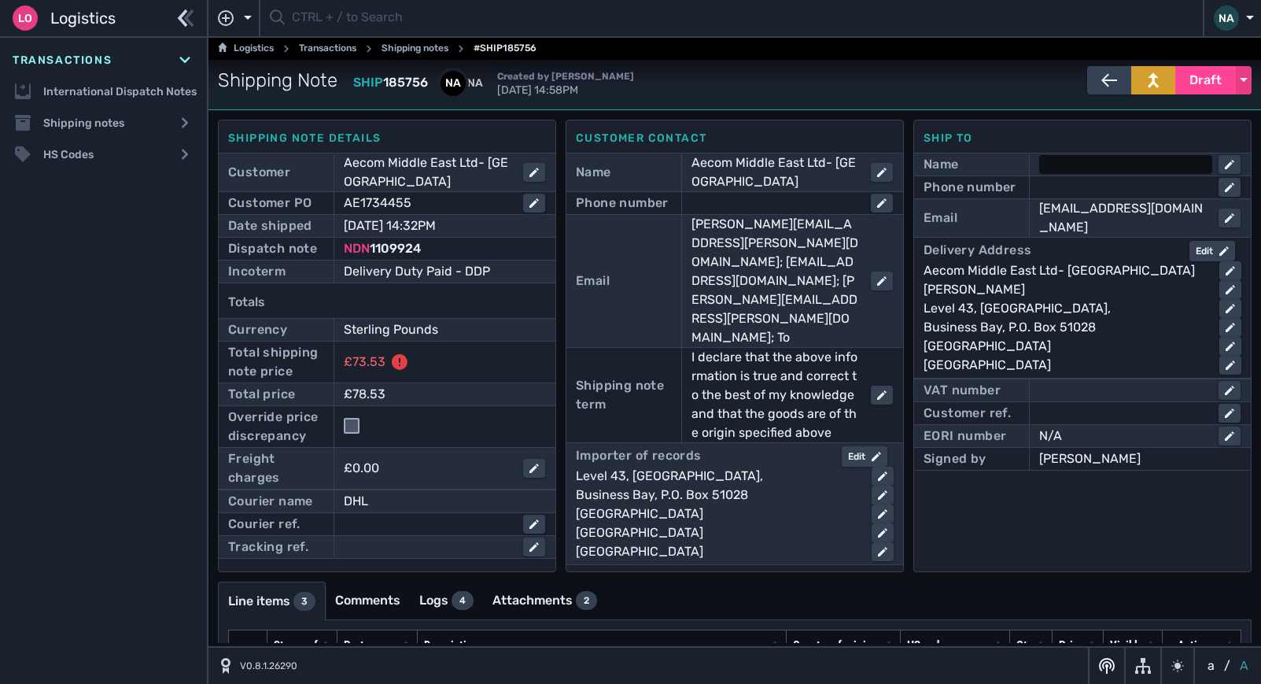
click at [1069, 173] on div at bounding box center [1125, 164] width 173 height 19
click at [1066, 185] on div at bounding box center [1125, 187] width 173 height 19
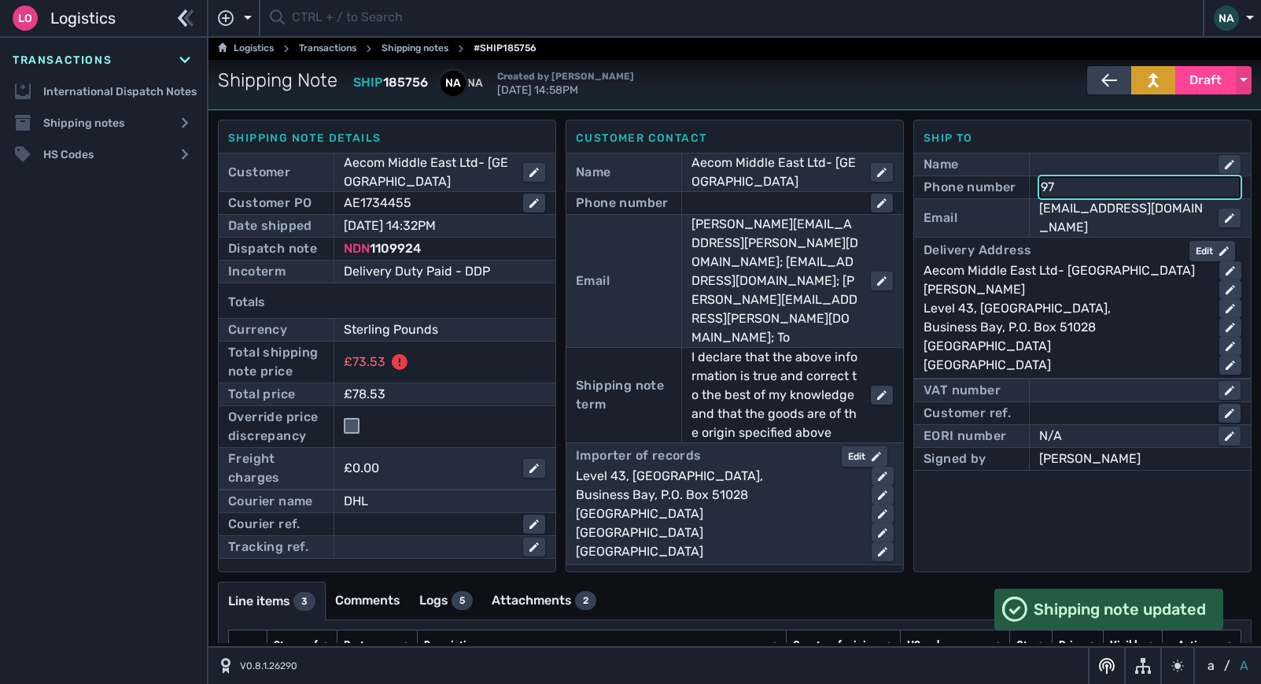
type input "9"
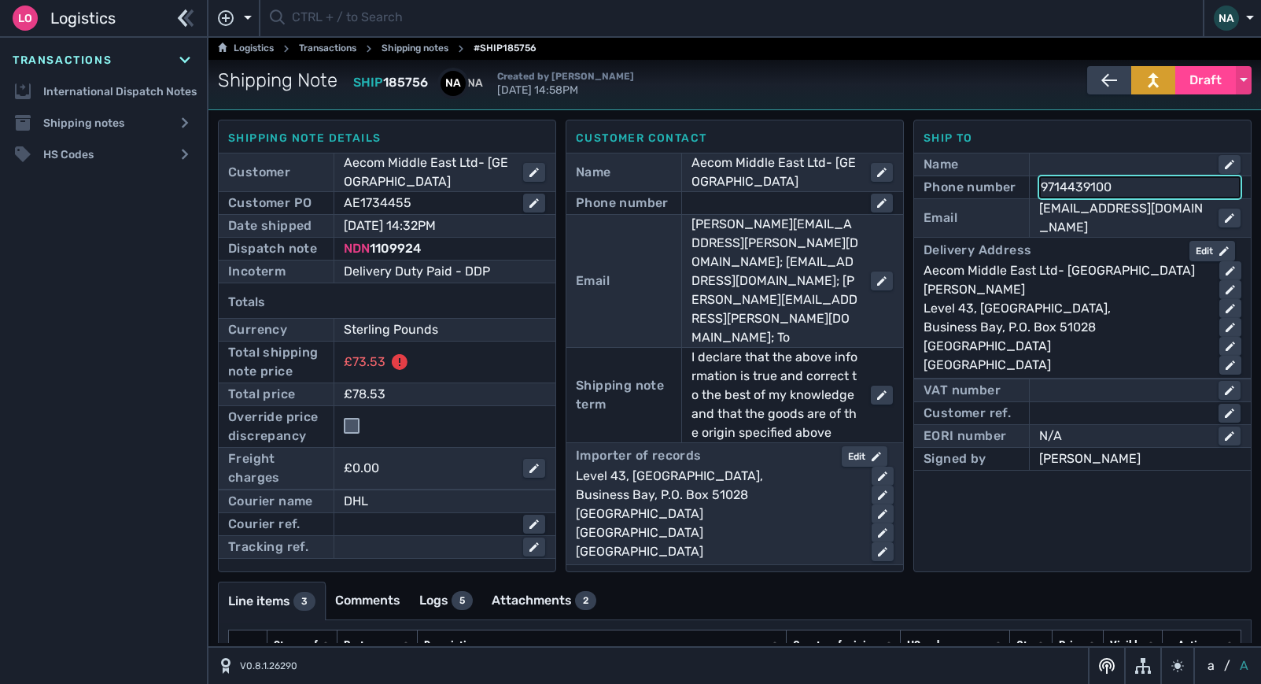
type input "97144391000"
click at [345, 423] on input "checkbox" at bounding box center [352, 426] width 16 height 16
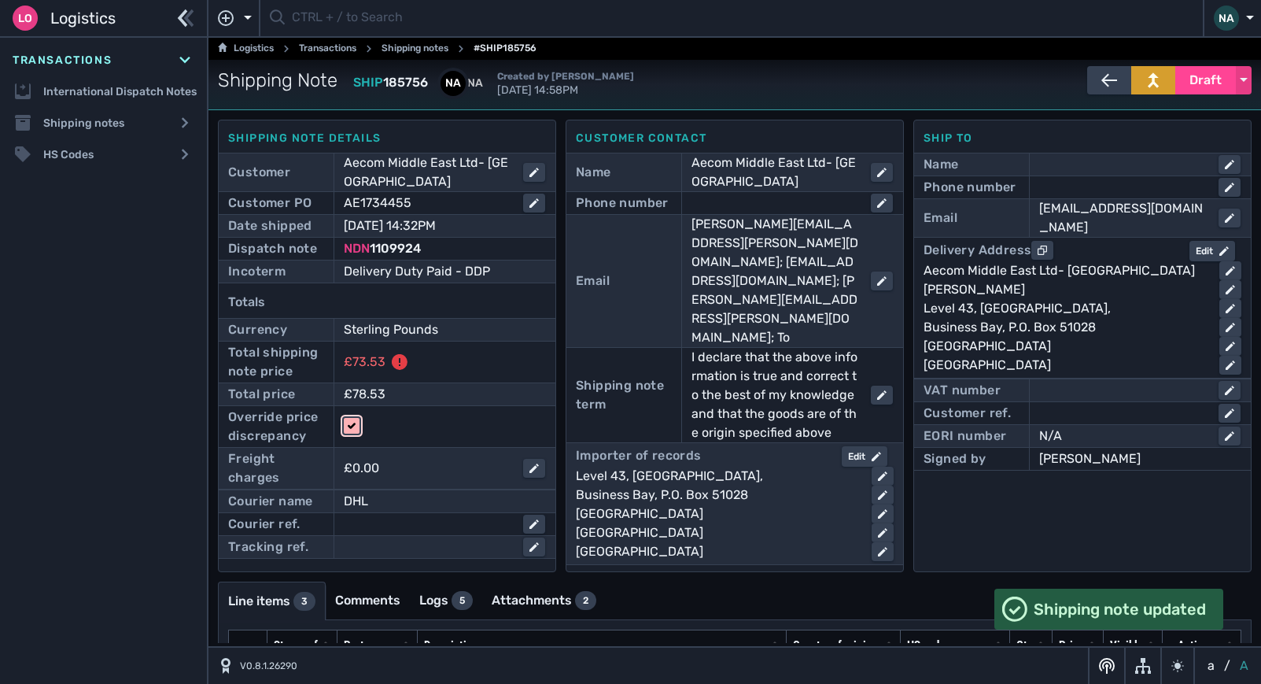
checkbox input "false"
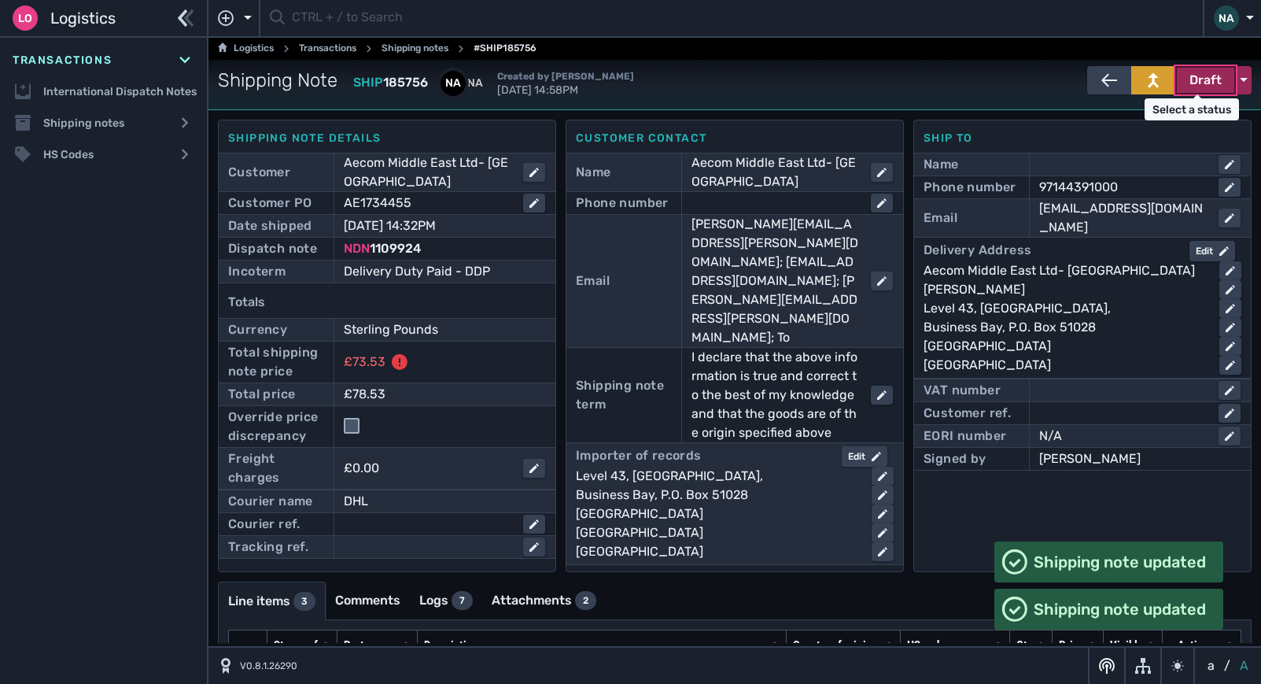
click at [1198, 87] on span "Draft" at bounding box center [1206, 80] width 32 height 19
click at [1149, 114] on div "Dispatched" at bounding box center [1177, 113] width 150 height 31
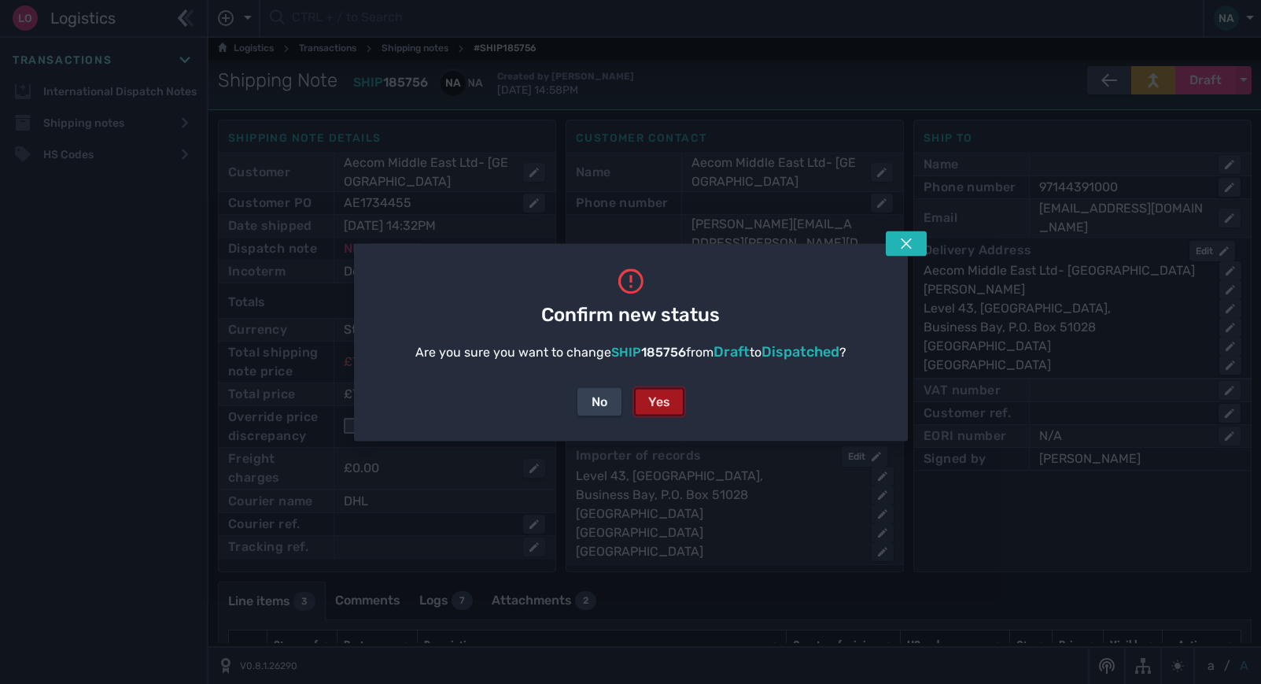
click at [663, 401] on div "Yes" at bounding box center [659, 401] width 22 height 19
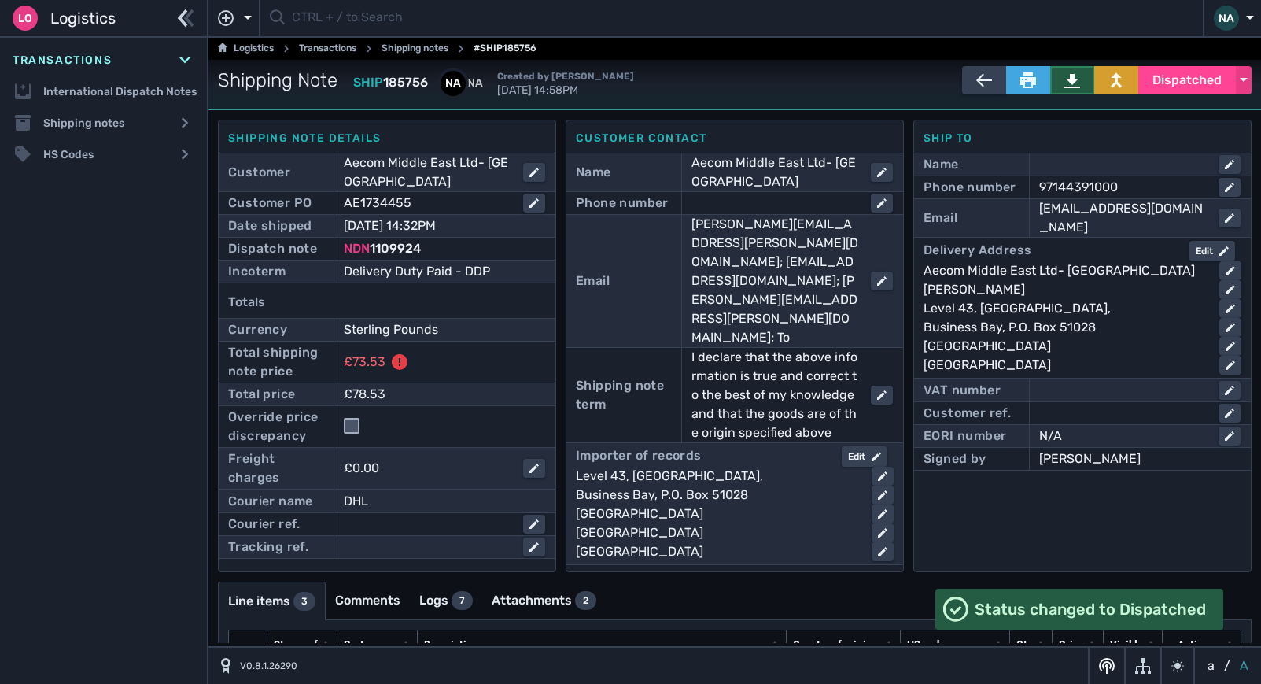
click at [1069, 84] on icon at bounding box center [1073, 80] width 16 height 16
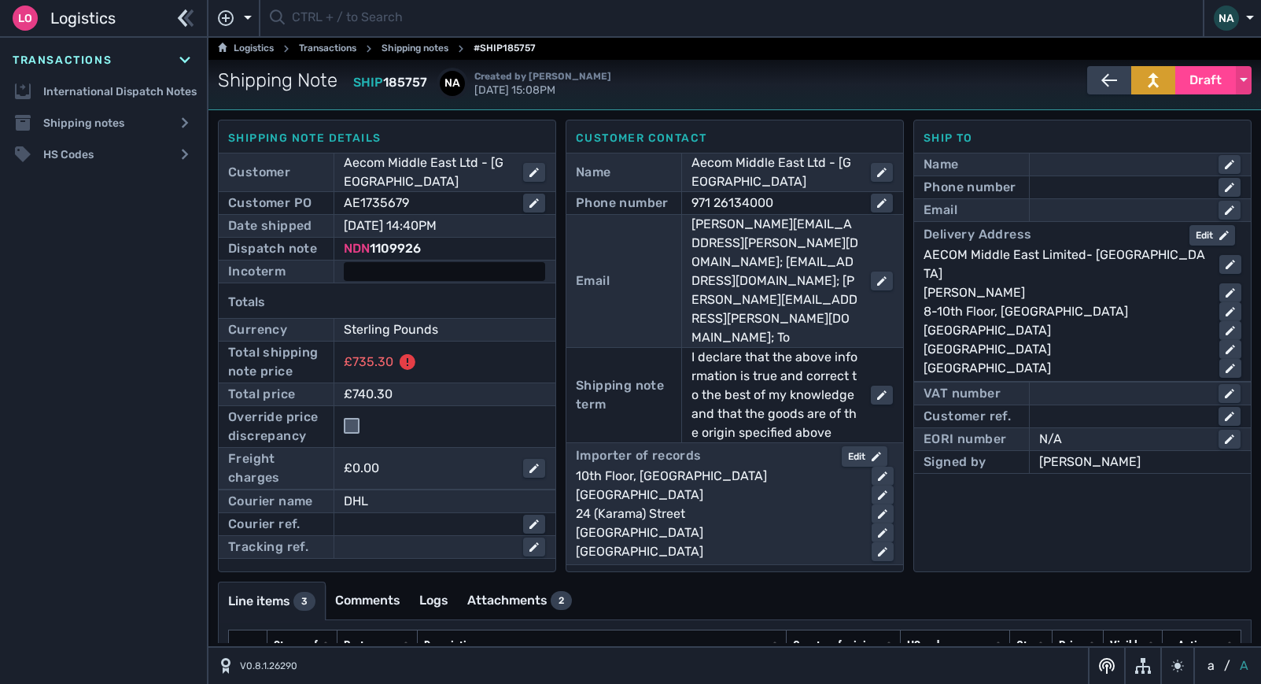
click at [385, 272] on div at bounding box center [444, 271] width 201 height 19
click at [385, 273] on select "- Ex Works - EXW Free Carrier - FCA Carriage Paid To - CPT Carriage Insurance P…" at bounding box center [458, 272] width 227 height 21
select select "[object Object]"
click at [345, 262] on select "- Ex Works - EXW Free Carrier - FCA Carriage Paid To - CPT Carriage Insurance P…" at bounding box center [458, 272] width 227 height 21
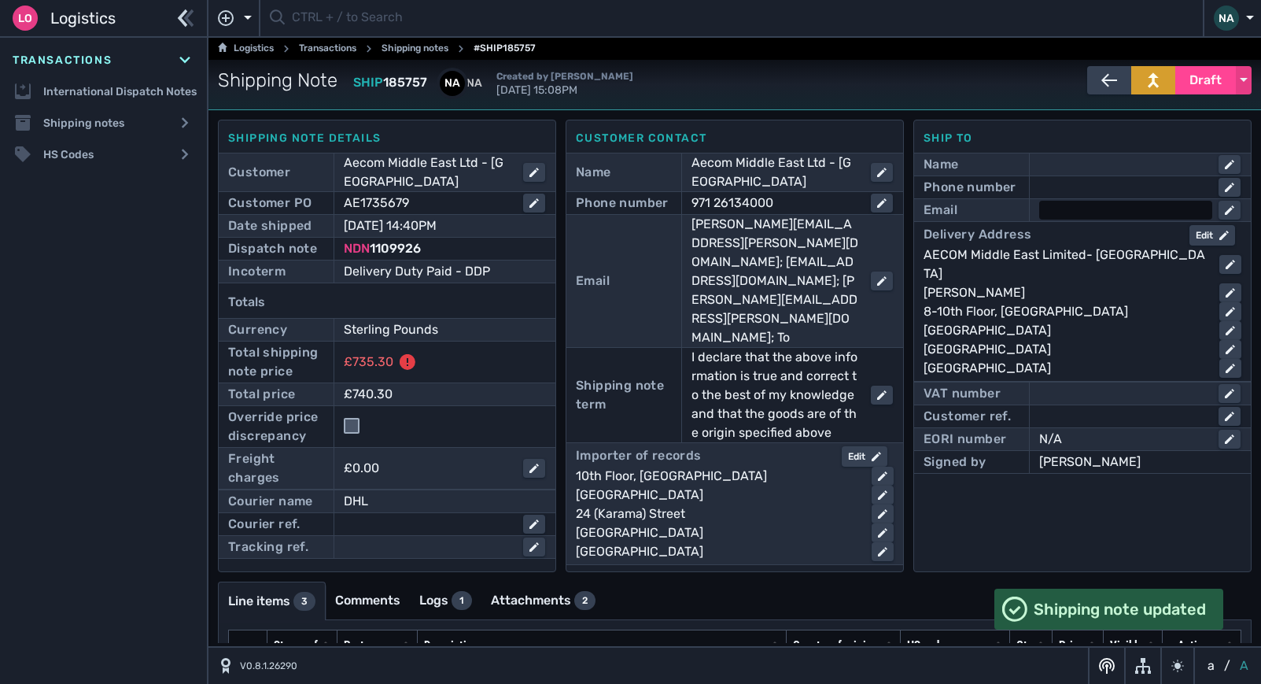
click at [1082, 215] on div at bounding box center [1125, 210] width 173 height 19
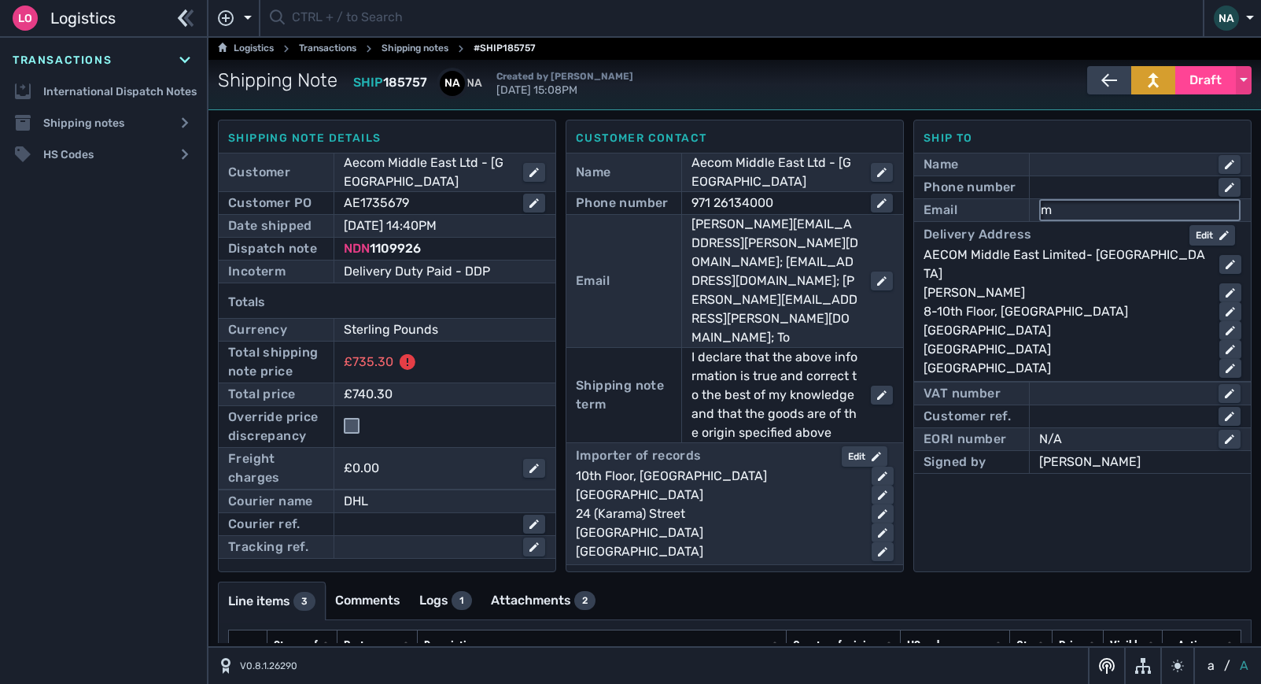
type input "[EMAIL_ADDRESS][DOMAIN_NAME]"
click at [1074, 189] on div at bounding box center [1125, 187] width 173 height 19
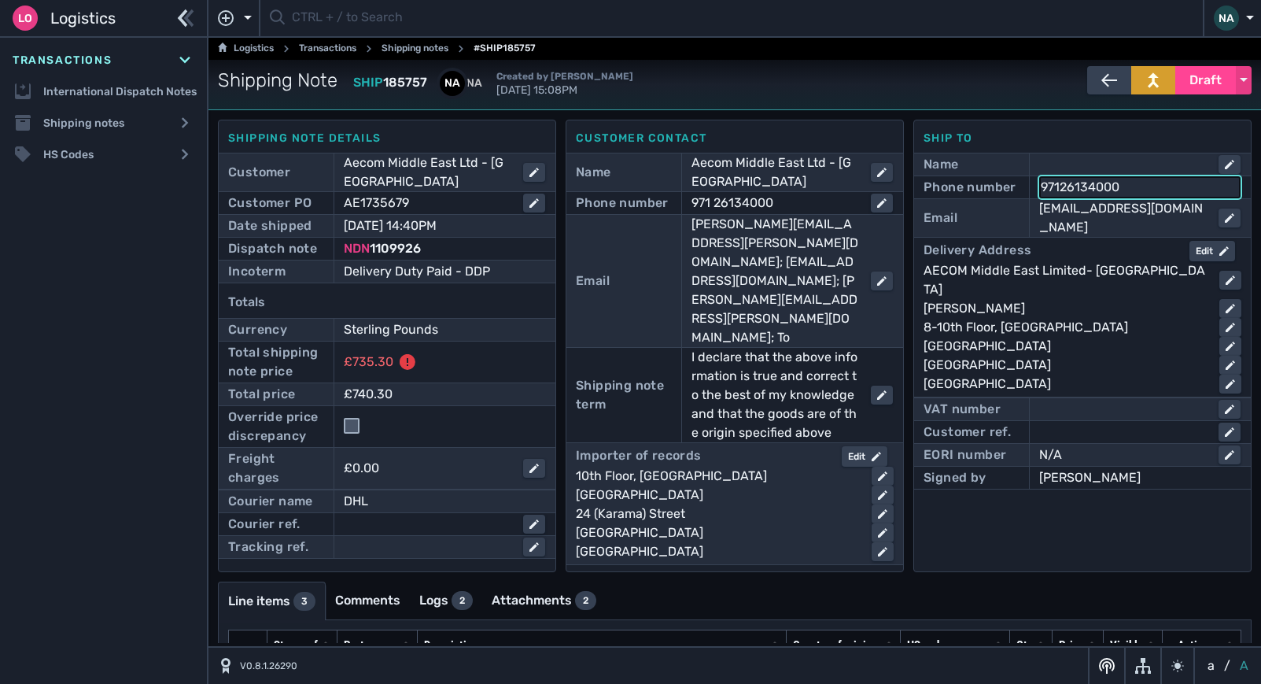
type input "97126134000"
click button "submit" at bounding box center [0, 0] width 0 height 0
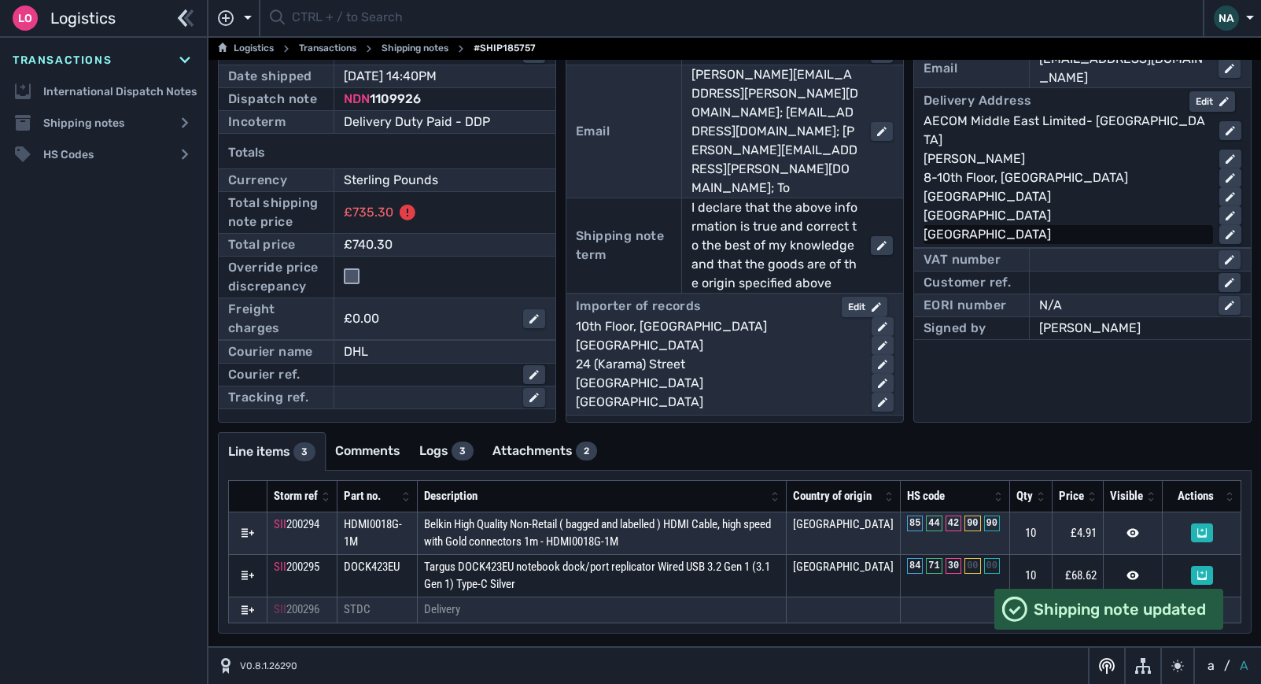
scroll to position [161, 0]
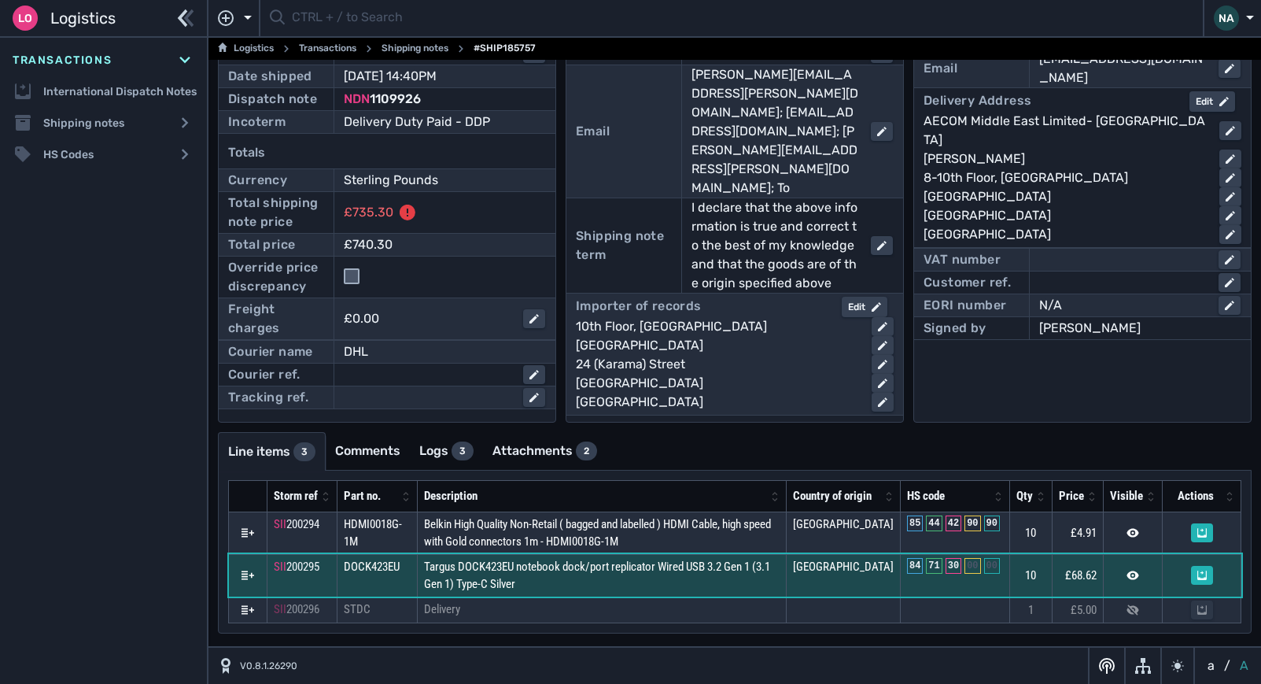
click at [652, 580] on td "Targus DOCK423EU notebook dock/port replicator Wired USB 3.2 Gen 1 (3.1 Gen 1) …" at bounding box center [601, 575] width 369 height 42
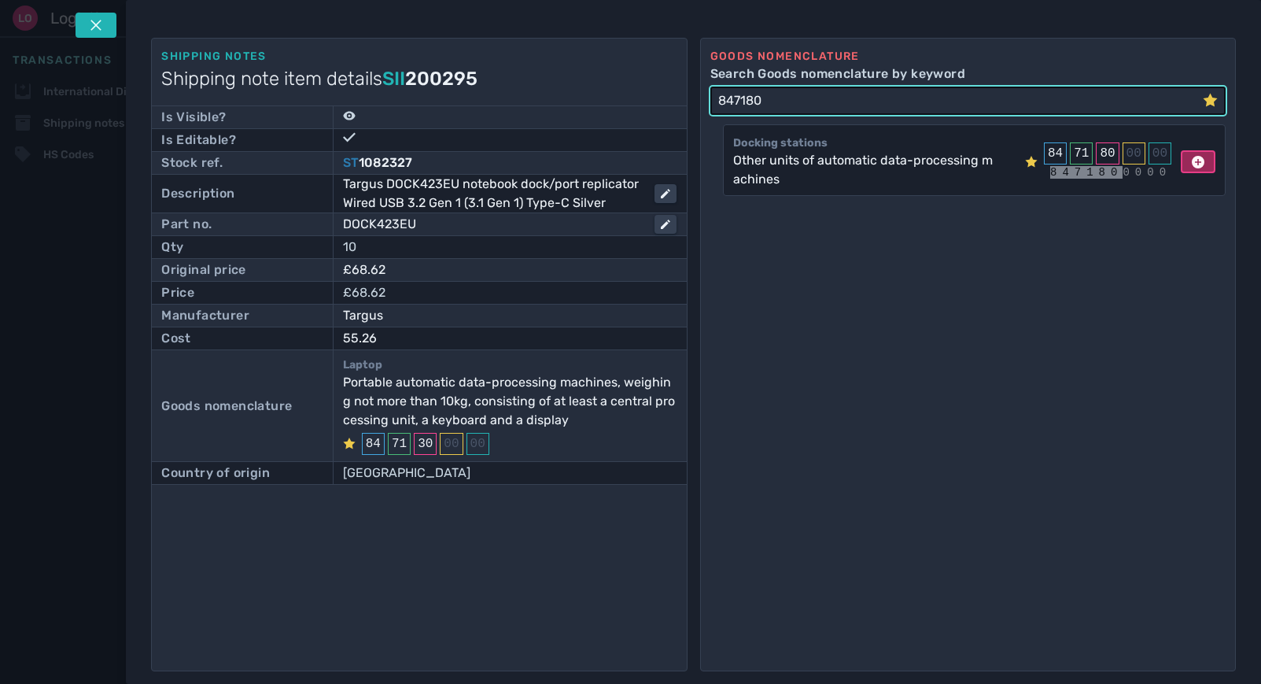
type input "847180"
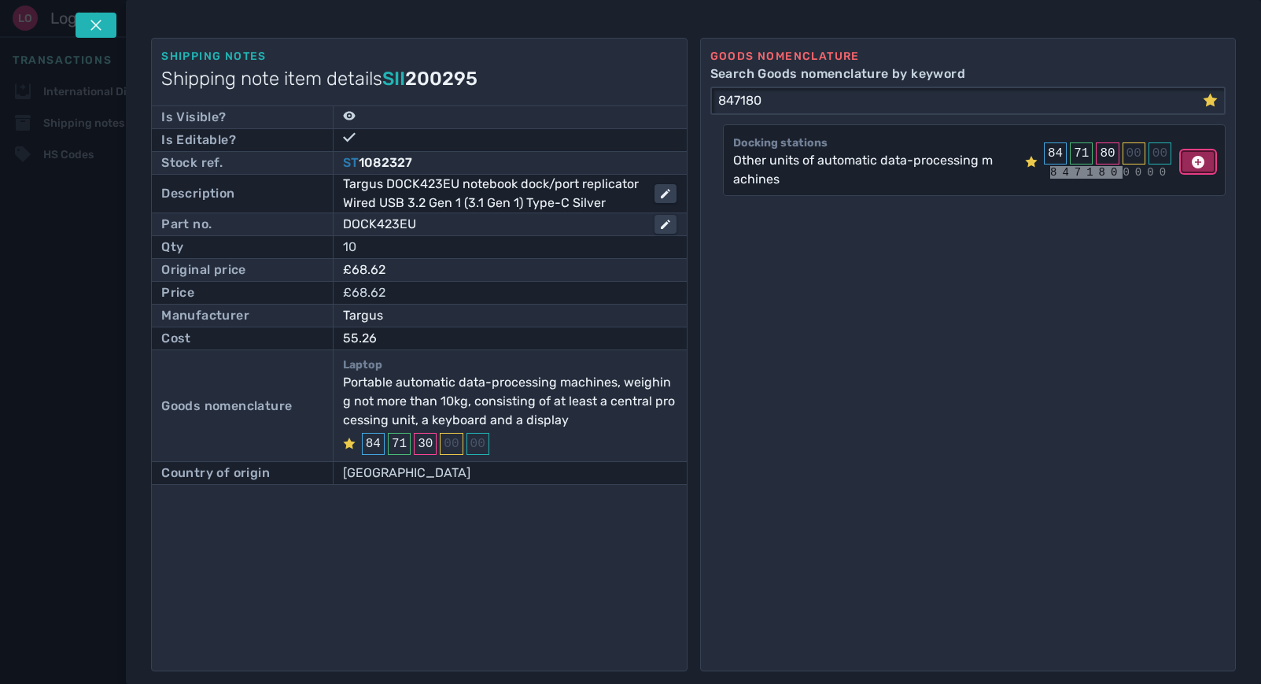
click at [1192, 160] on icon at bounding box center [1198, 162] width 13 height 13
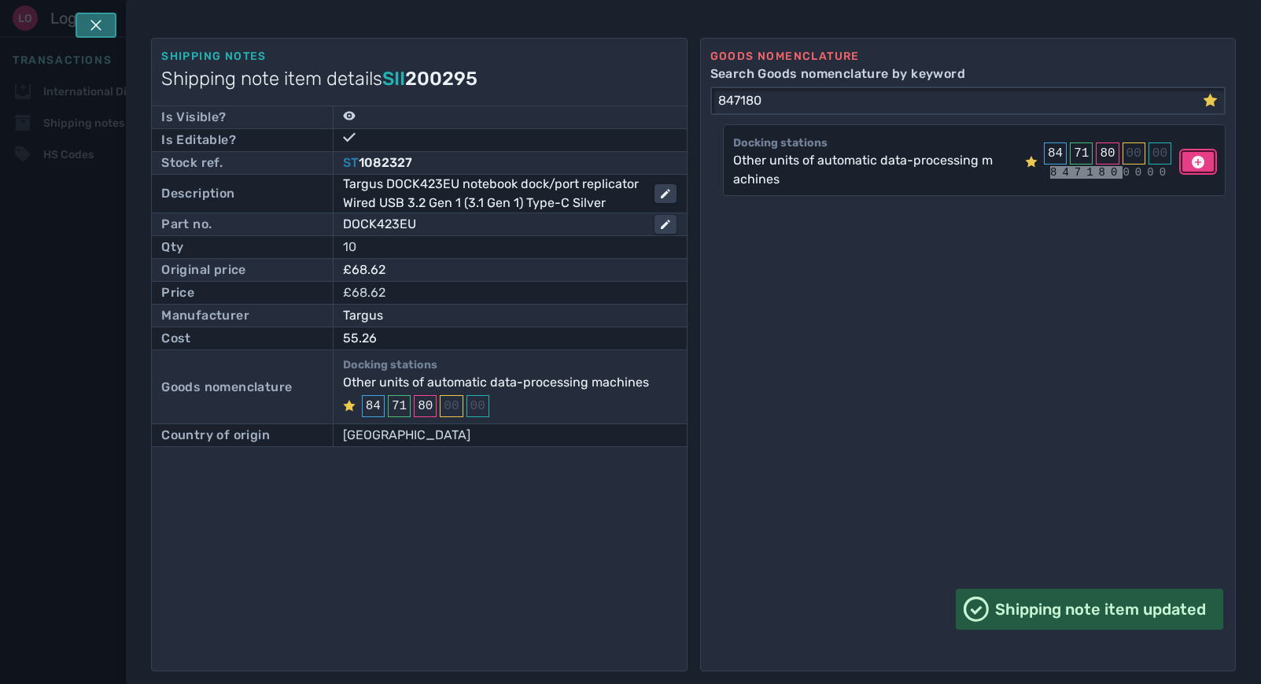
click at [105, 24] on button at bounding box center [96, 25] width 41 height 25
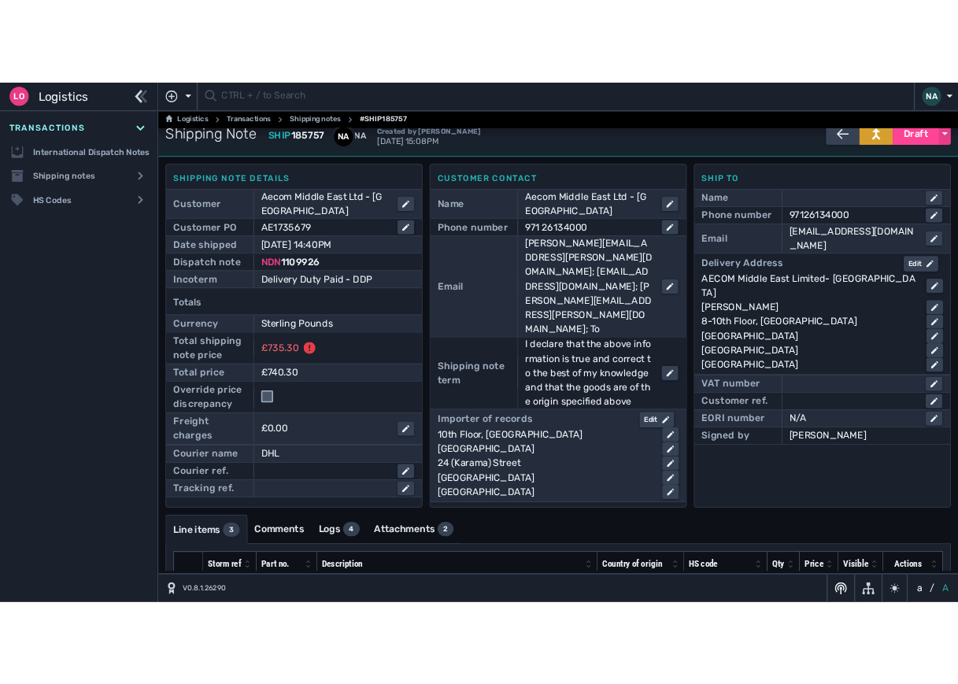
scroll to position [4, 0]
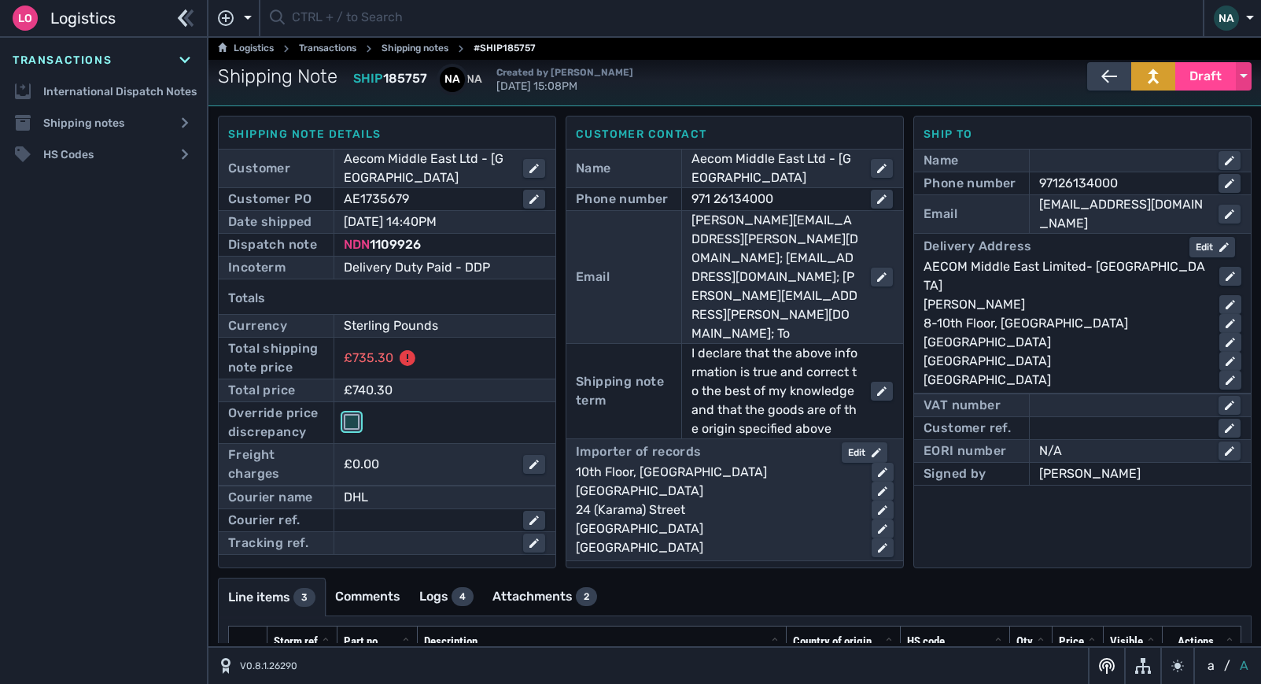
click at [353, 422] on input "checkbox" at bounding box center [352, 422] width 16 height 16
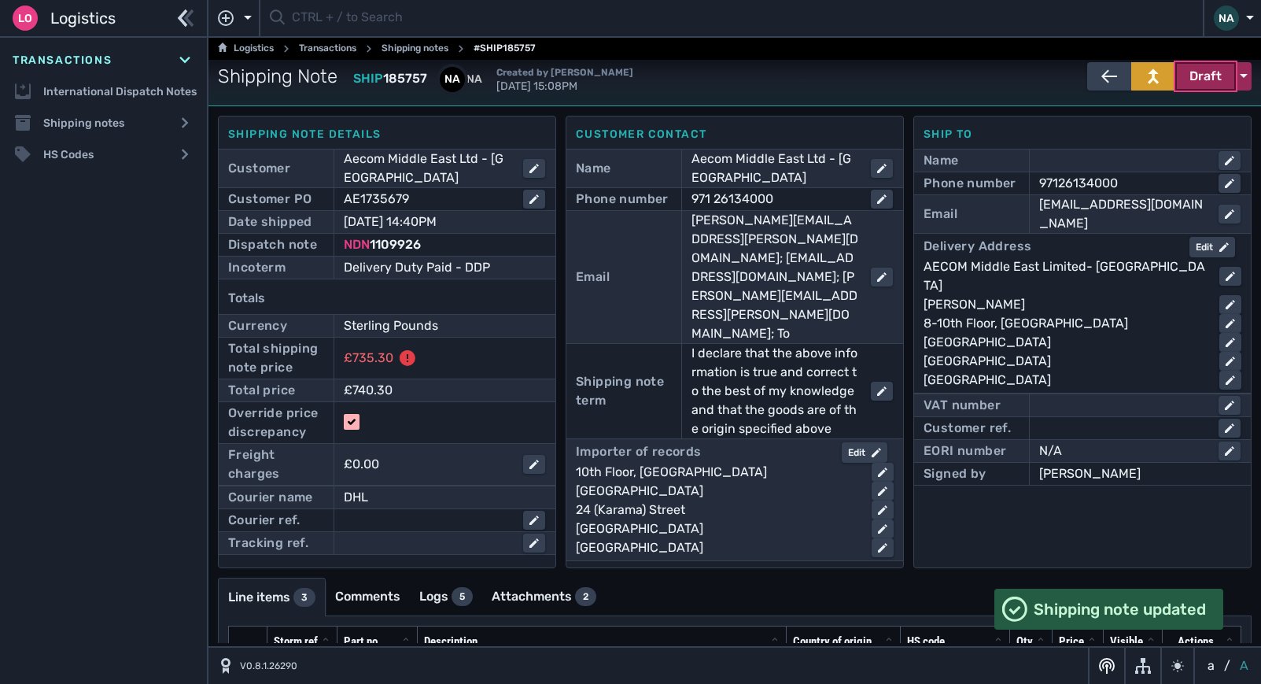
click at [1198, 79] on span "Draft" at bounding box center [1206, 76] width 32 height 19
click at [1154, 113] on div "Dispatched" at bounding box center [1177, 109] width 150 height 31
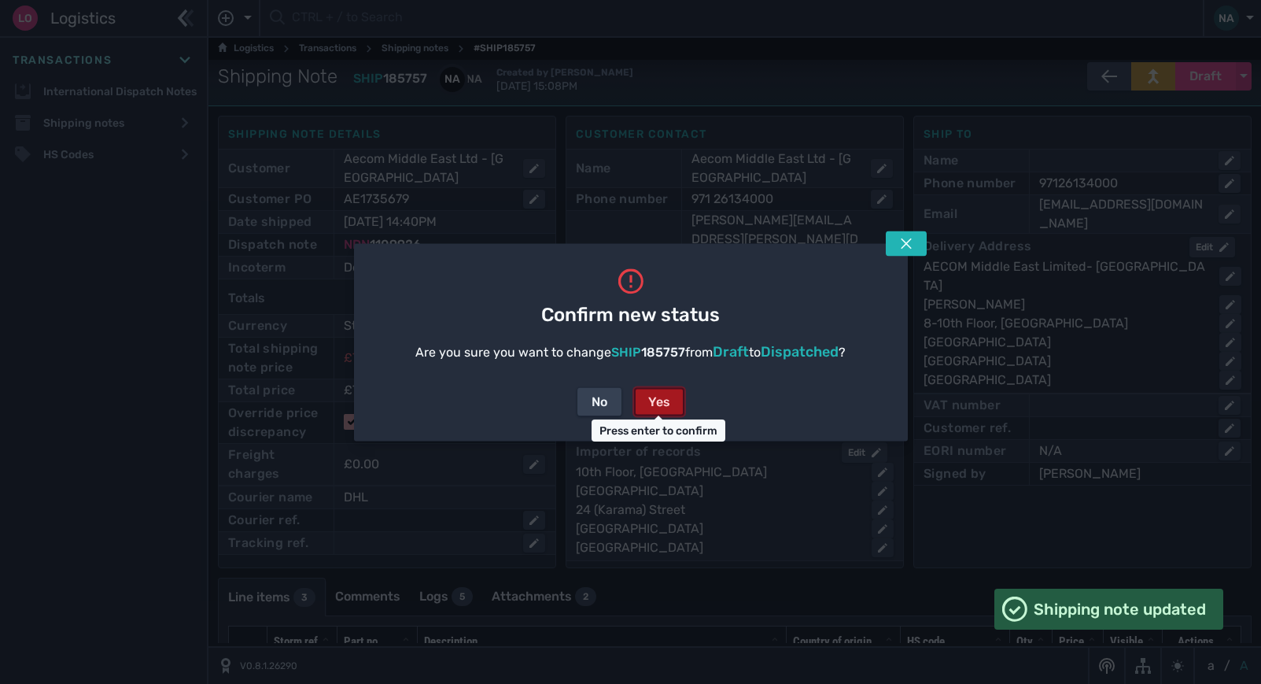
click at [655, 404] on div "Yes" at bounding box center [659, 401] width 22 height 19
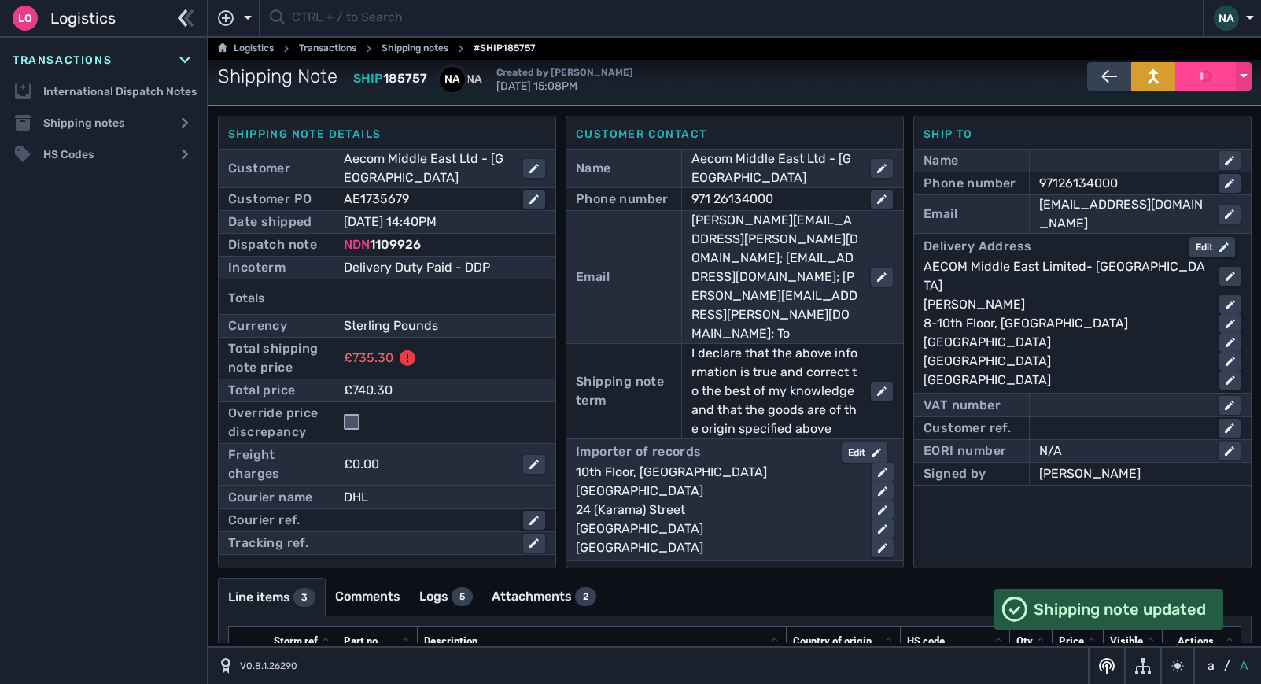
checkbox input "false"
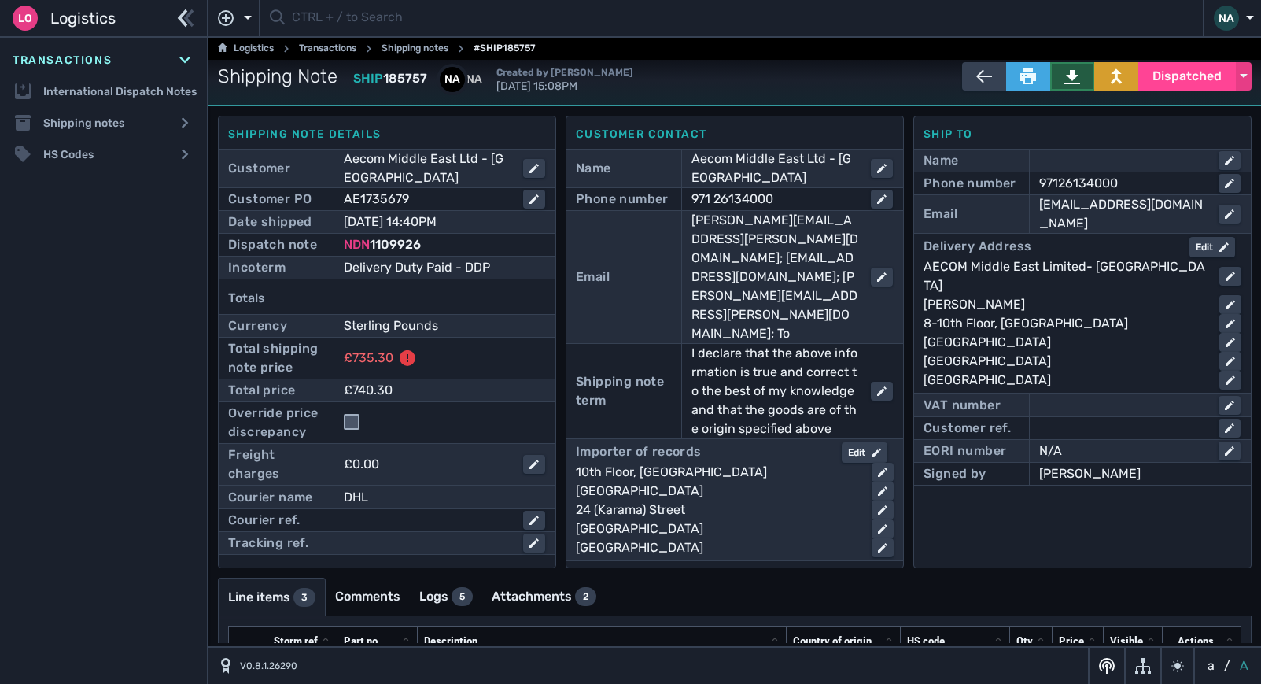
click at [1070, 68] on icon at bounding box center [1073, 76] width 16 height 16
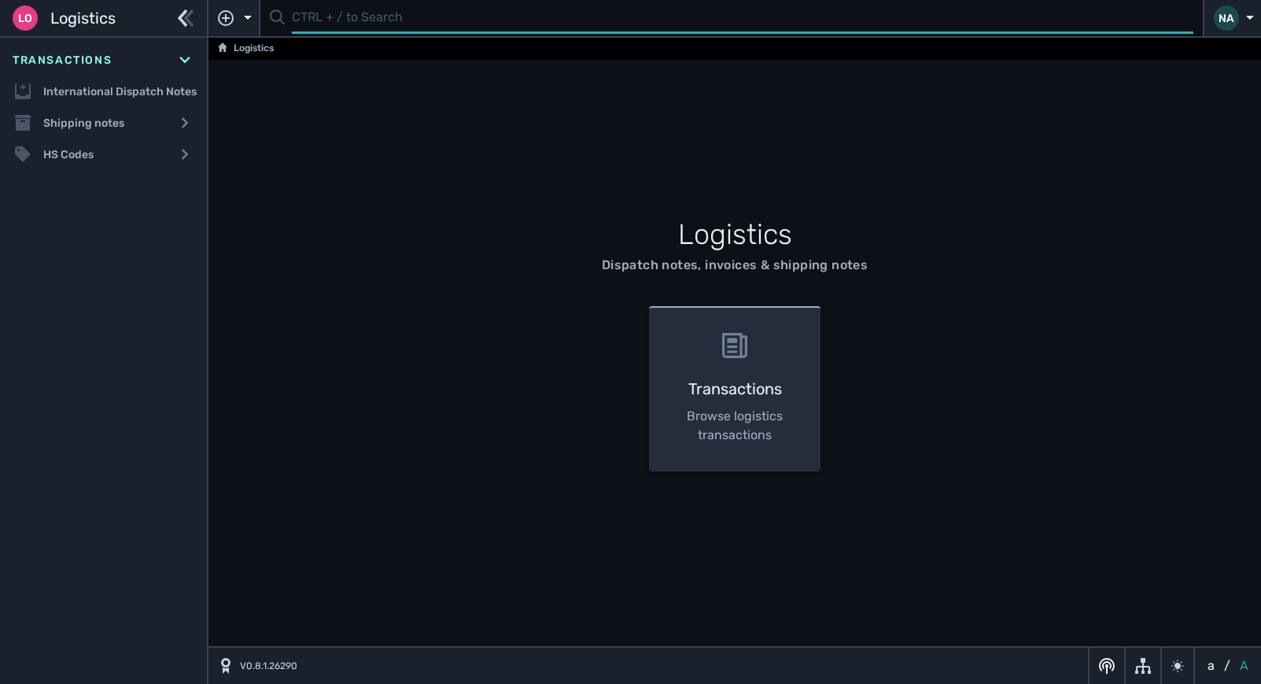
click at [311, 24] on input "text" at bounding box center [743, 18] width 902 height 31
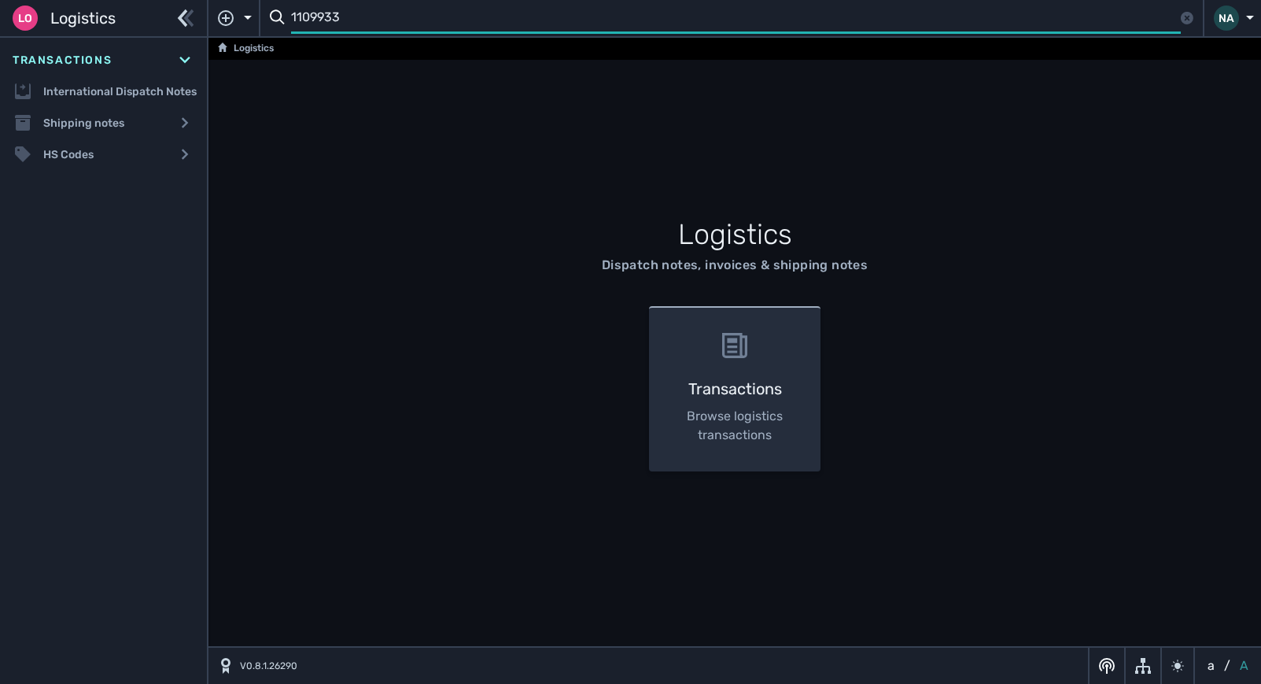
type input "1109933"
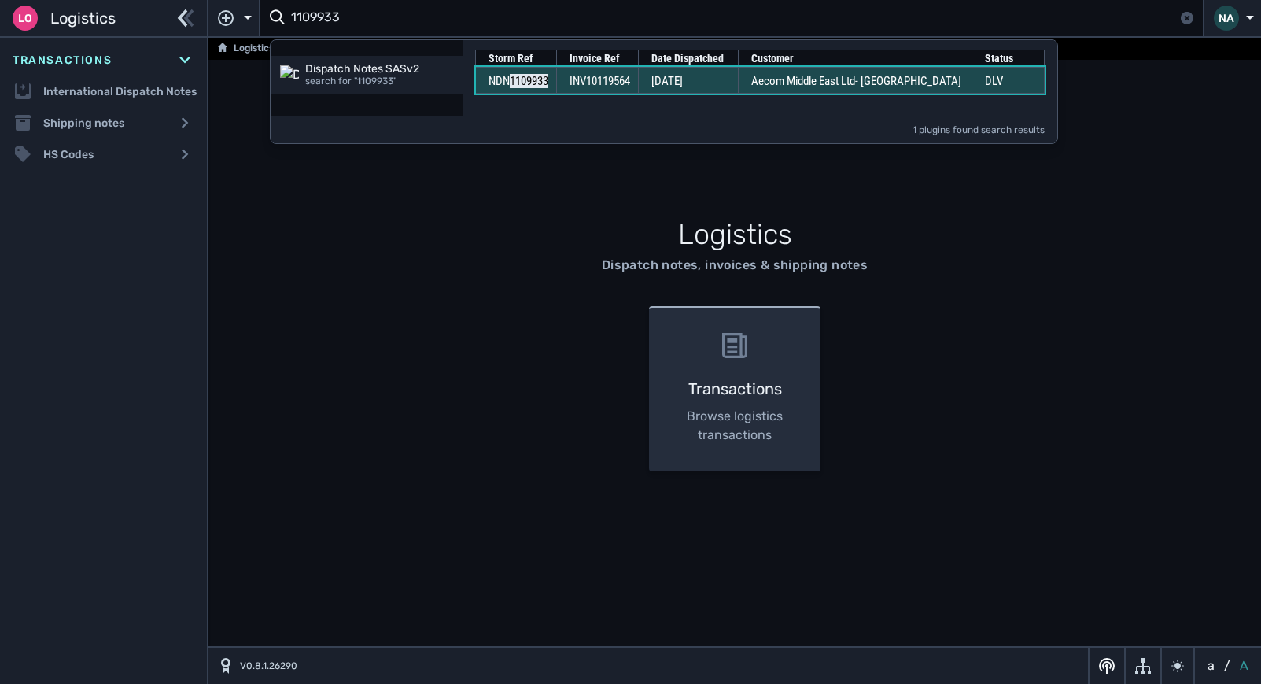
click at [638, 85] on td "INV10119564" at bounding box center [597, 80] width 82 height 27
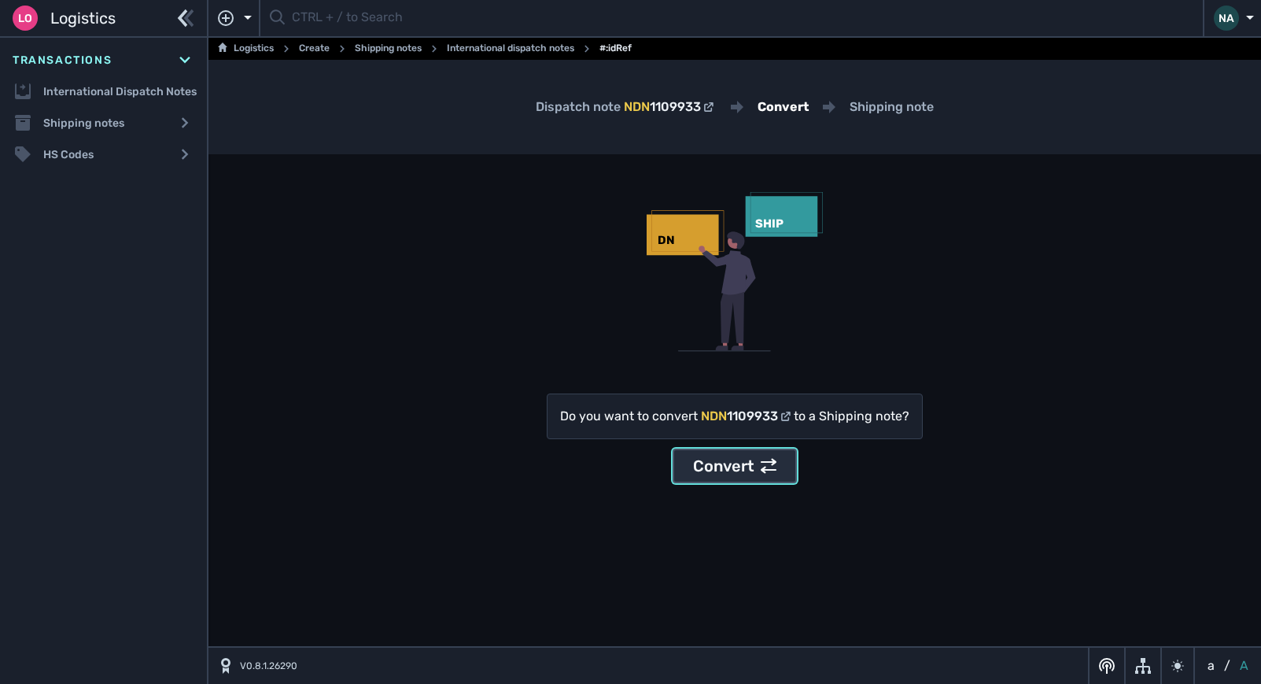
click at [704, 464] on div "Convert" at bounding box center [734, 466] width 83 height 24
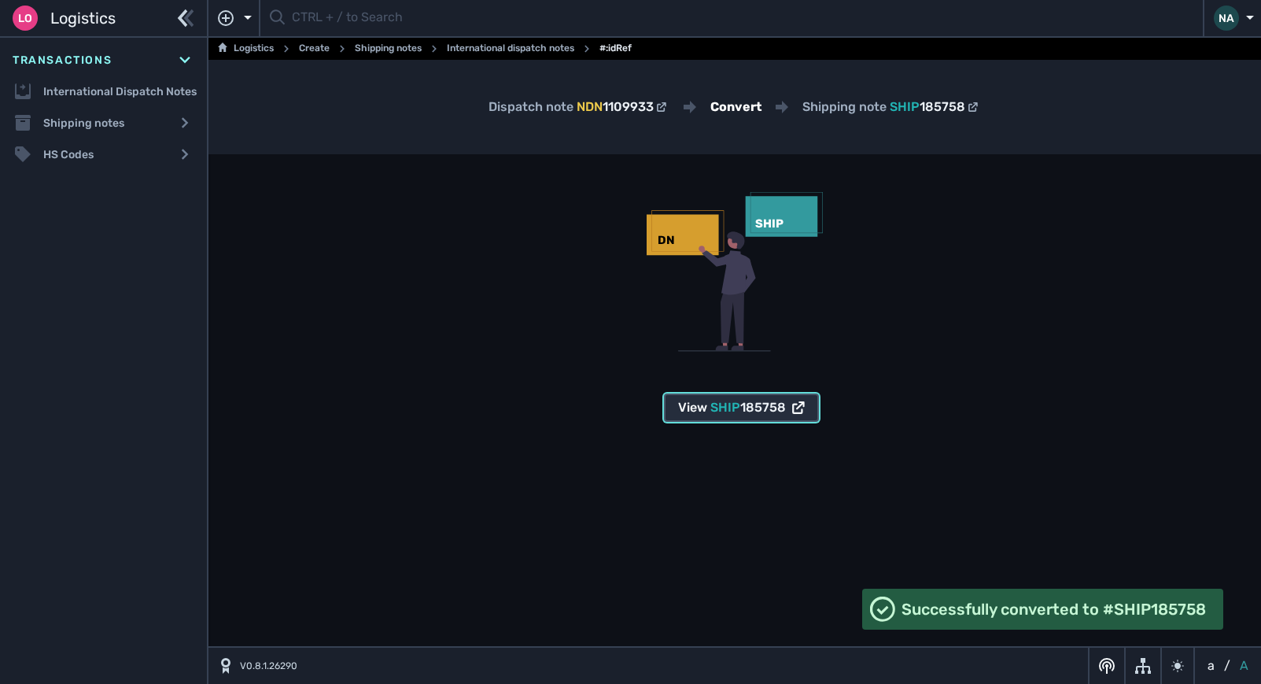
click at [743, 409] on span "185758" at bounding box center [763, 407] width 46 height 15
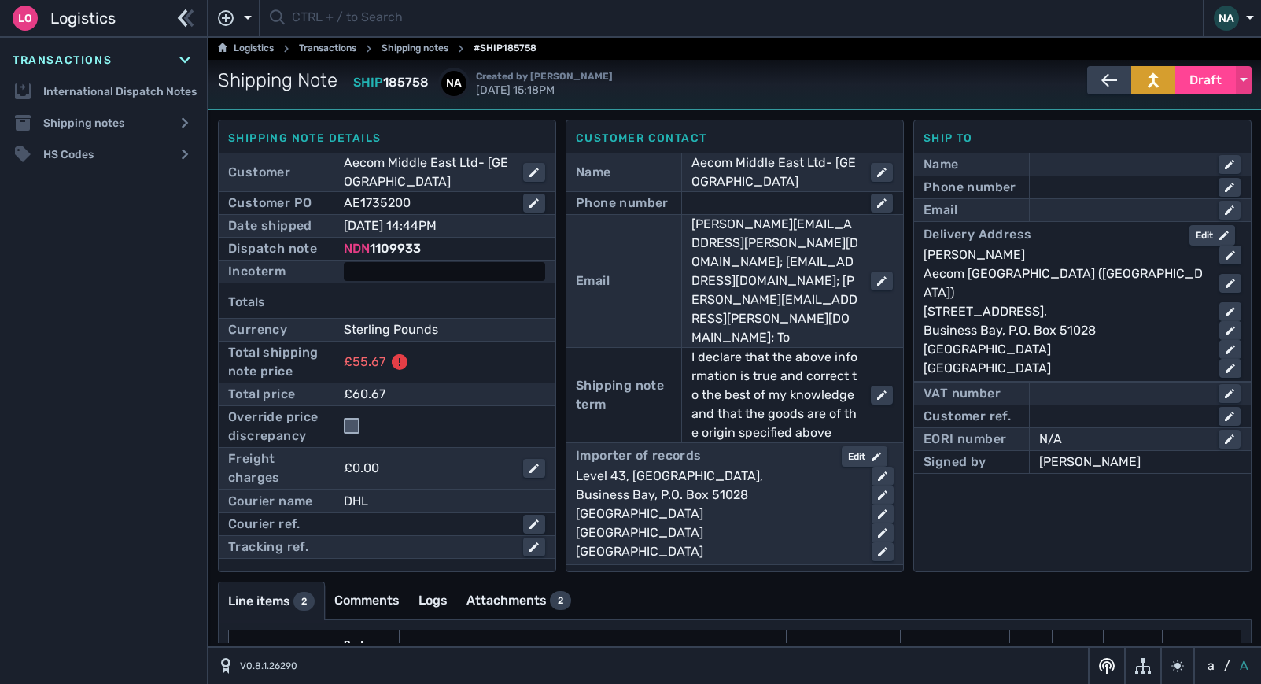
click at [379, 267] on div at bounding box center [444, 271] width 201 height 19
click at [460, 265] on select "- Ex Works - EXW Free Carrier - FCA Carriage Paid To - CPT Carriage Insurance P…" at bounding box center [458, 272] width 227 height 21
select select "[object Object]"
click at [345, 262] on select "- Ex Works - EXW Free Carrier - FCA Carriage Paid To - CPT Carriage Insurance P…" at bounding box center [458, 272] width 227 height 21
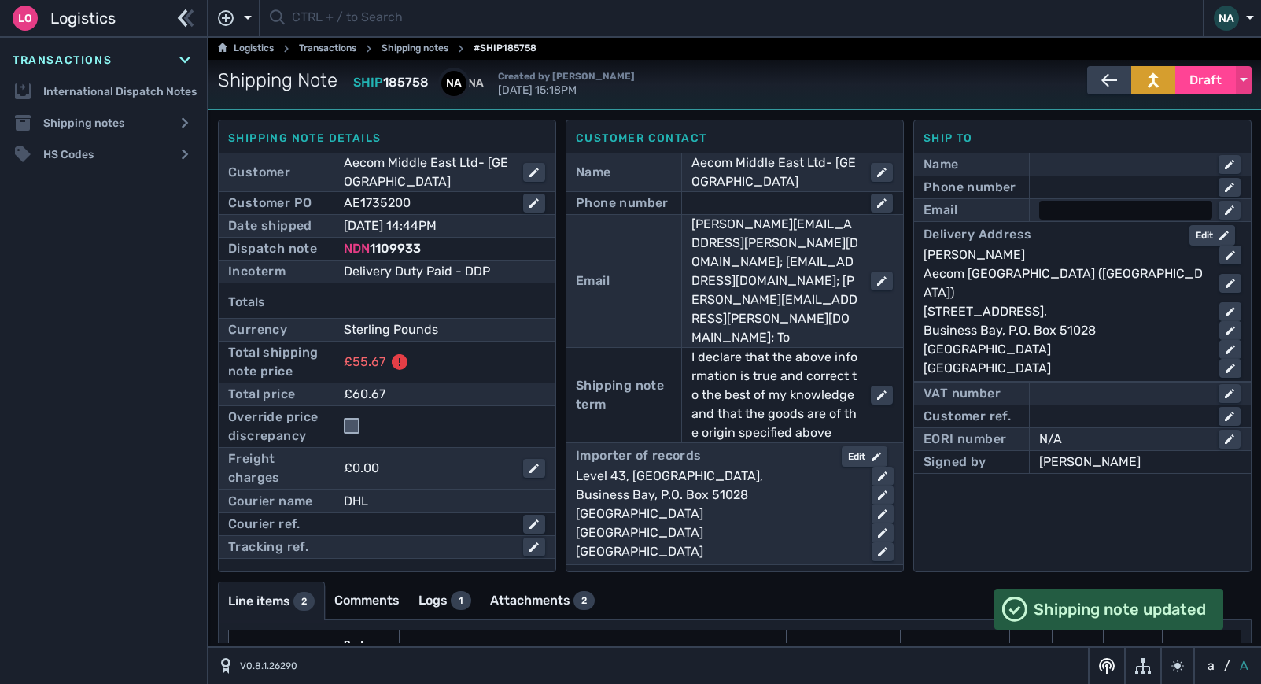
click at [1061, 205] on div at bounding box center [1125, 210] width 173 height 19
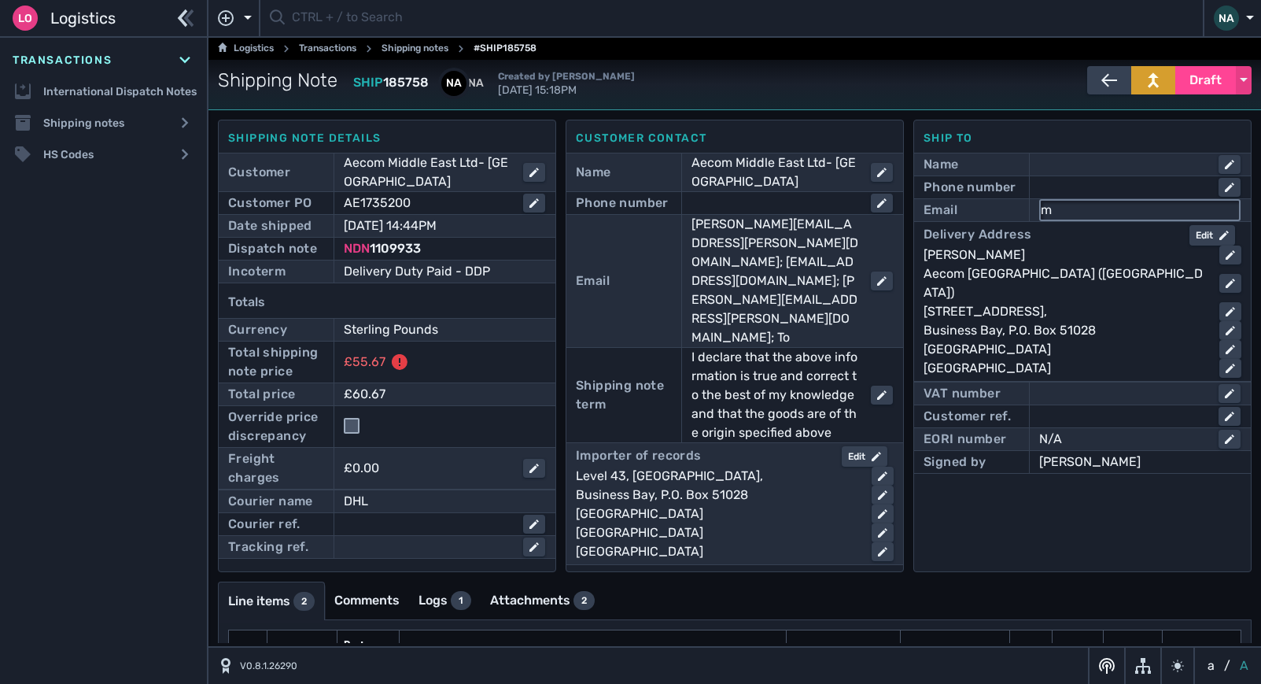
type input "[EMAIL_ADDRESS][DOMAIN_NAME]"
click at [1061, 183] on div at bounding box center [1125, 187] width 173 height 19
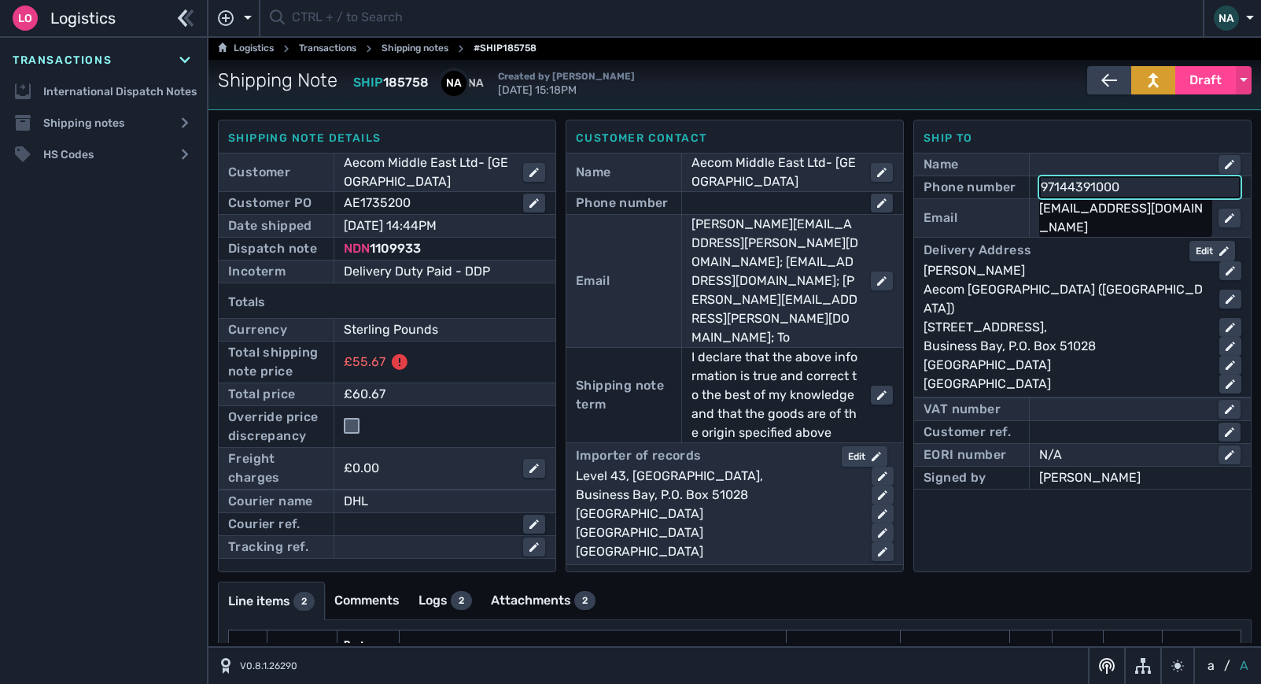
type input "97144391000"
click button "submit" at bounding box center [0, 0] width 0 height 0
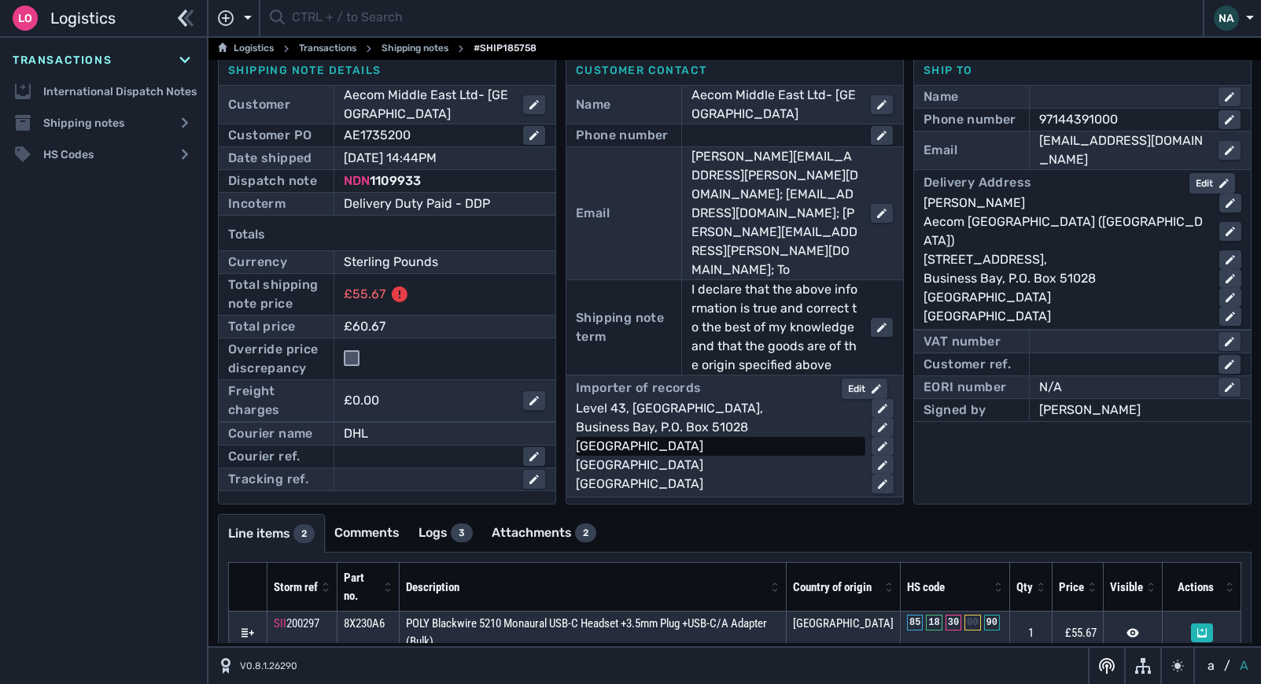
scroll to position [40, 0]
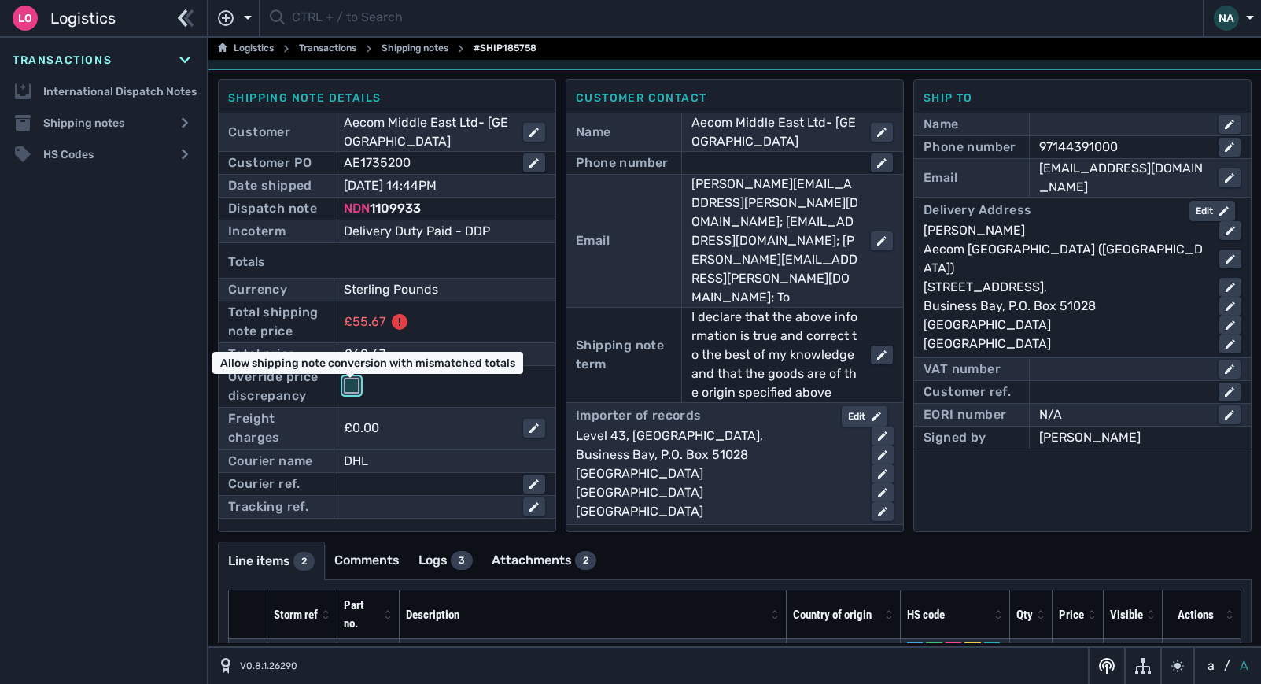
click at [347, 386] on input "checkbox" at bounding box center [352, 386] width 16 height 16
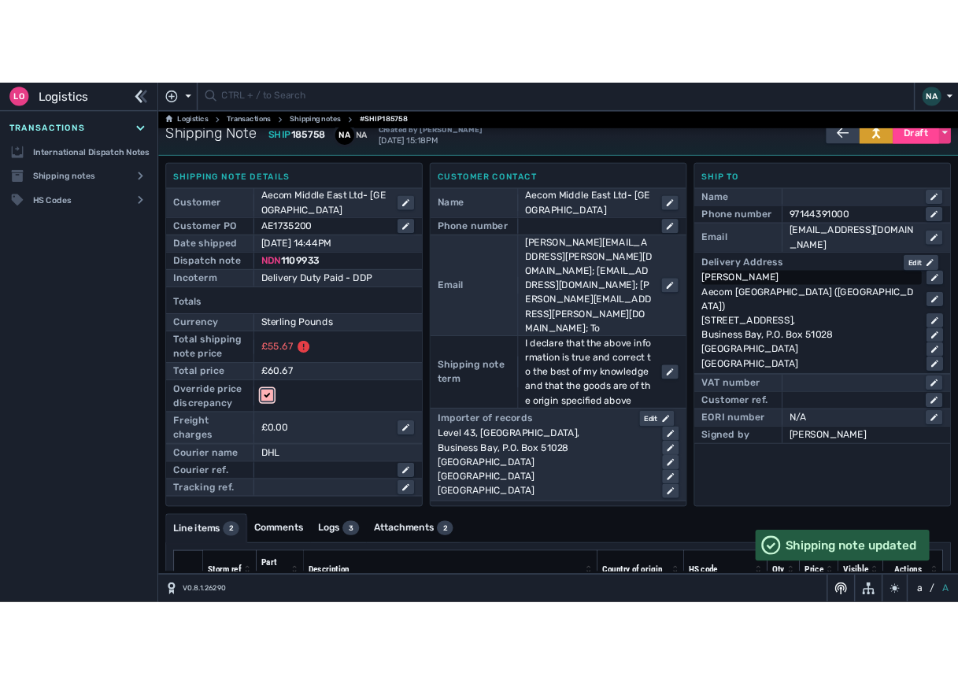
scroll to position [0, 0]
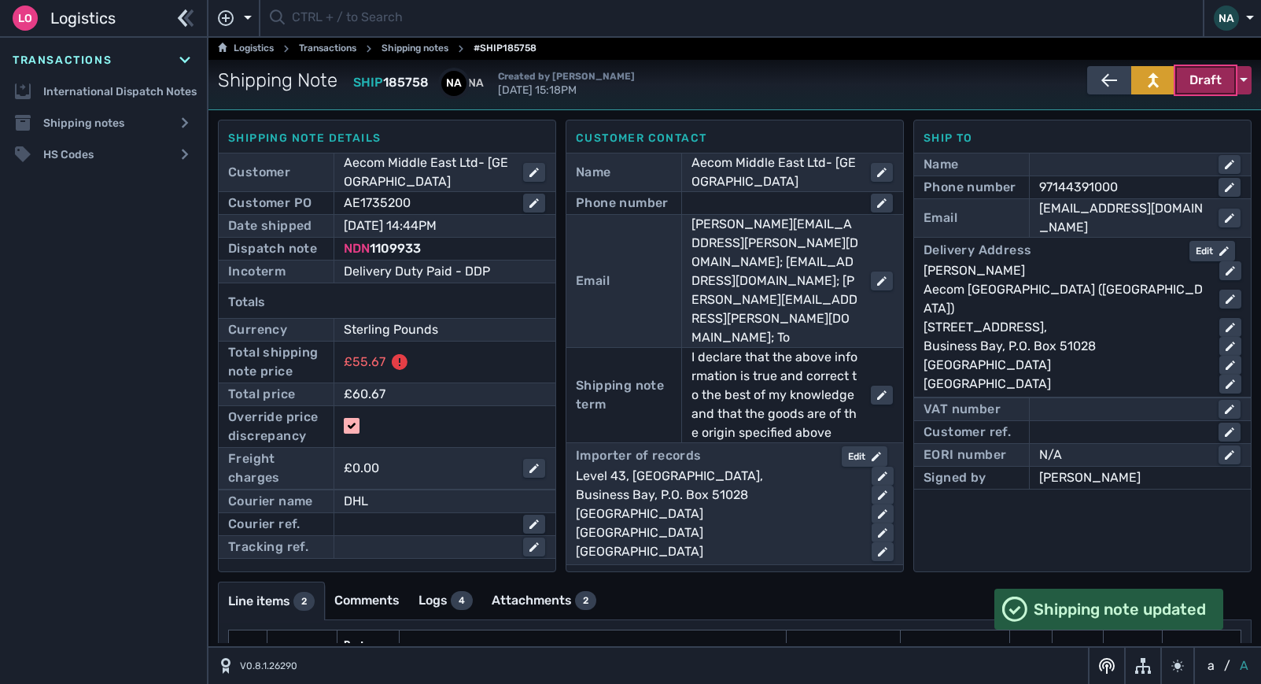
click at [1191, 74] on span "Draft" at bounding box center [1206, 80] width 32 height 19
click at [1120, 115] on div "Dispatched" at bounding box center [1177, 113] width 150 height 31
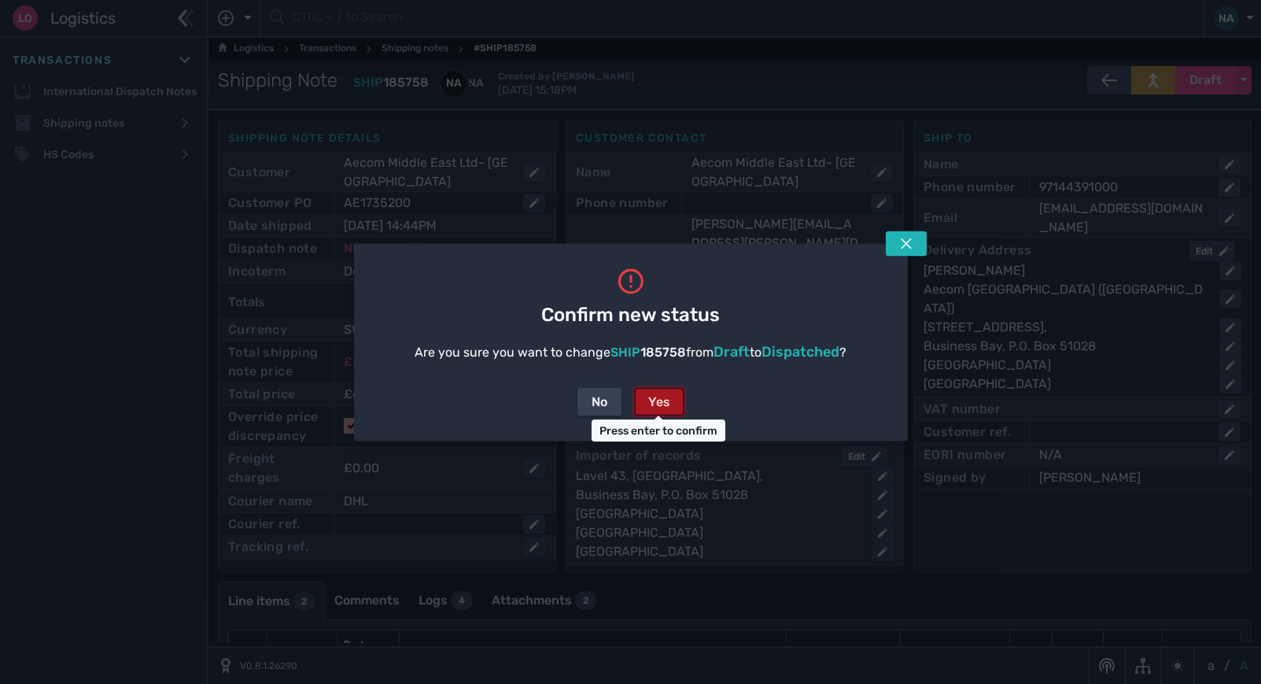
click at [666, 404] on div "Yes" at bounding box center [659, 401] width 22 height 19
checkbox input "false"
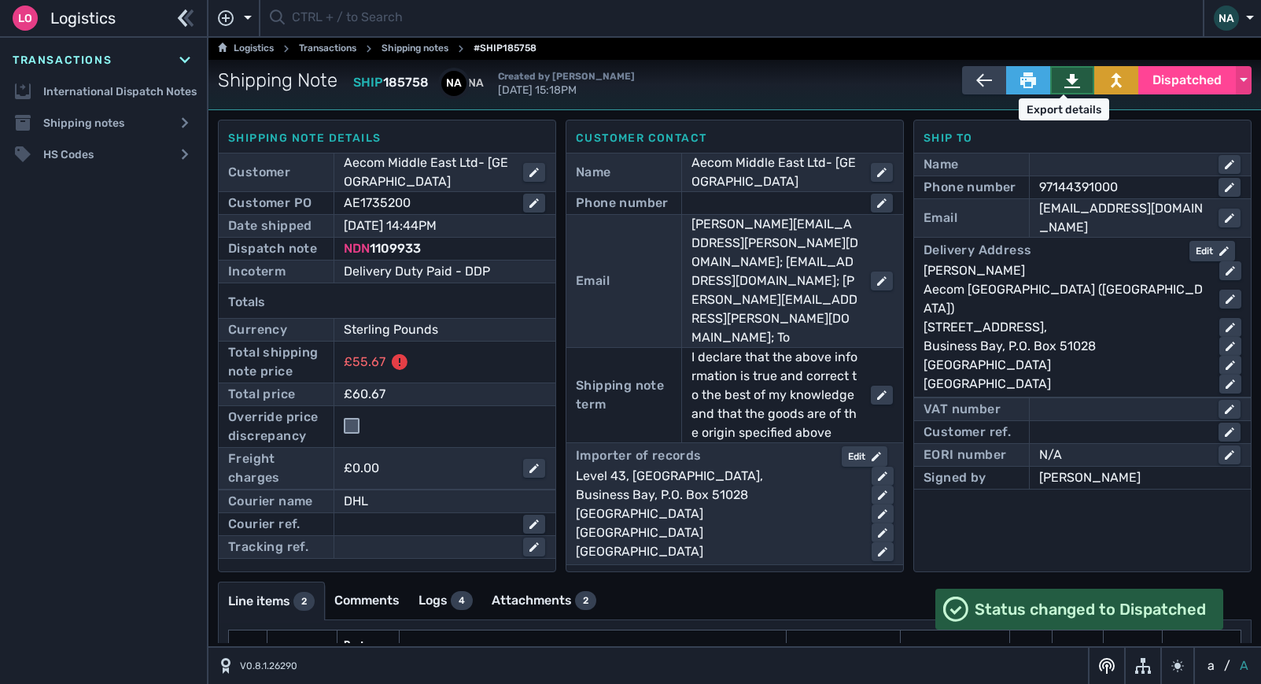
click at [1069, 79] on icon at bounding box center [1073, 81] width 16 height 14
